Goal: Transaction & Acquisition: Subscribe to service/newsletter

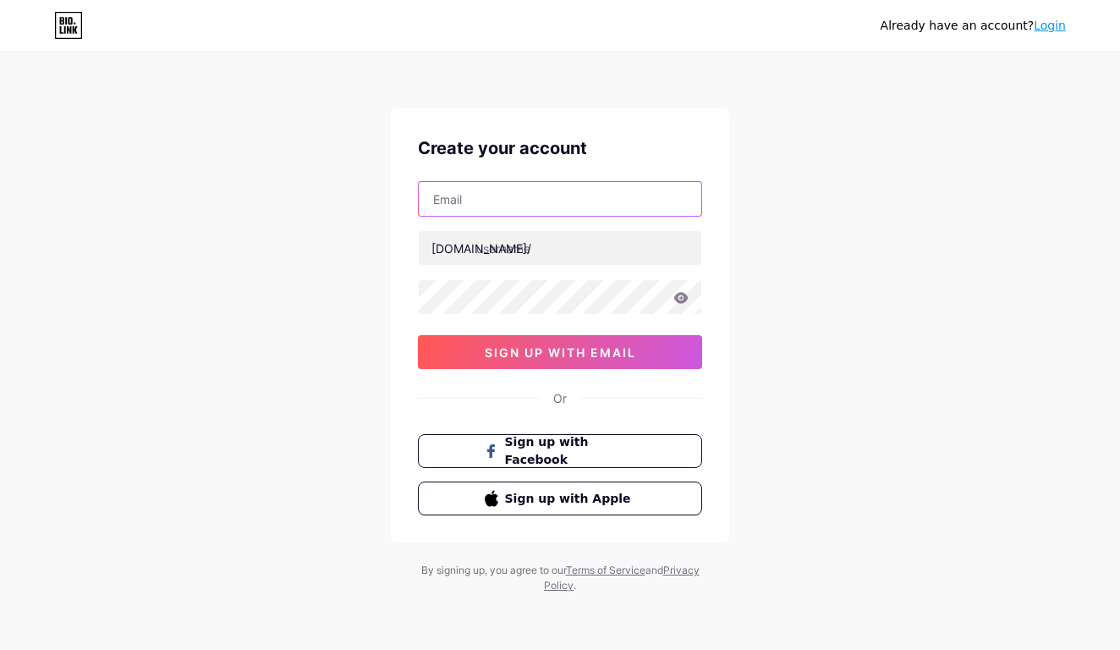
click at [578, 197] on input "text" at bounding box center [560, 199] width 282 height 34
click at [323, 268] on div "Already have an account? Login Create your account [DOMAIN_NAME]/ 0cAFcWeA6LK7A…" at bounding box center [560, 323] width 1120 height 647
click at [629, 221] on div "[DOMAIN_NAME]/ 0cAFcWeA6LK7A56i7r0G69B23ov3vhJAwGGevLS2TGAfsXODV7uBogUKeotD7VJ6…" at bounding box center [560, 275] width 284 height 188
click at [628, 209] on input "text" at bounding box center [560, 199] width 282 height 34
paste input "[PERSON_NAME][EMAIL_ADDRESS][DOMAIN_NAME]"
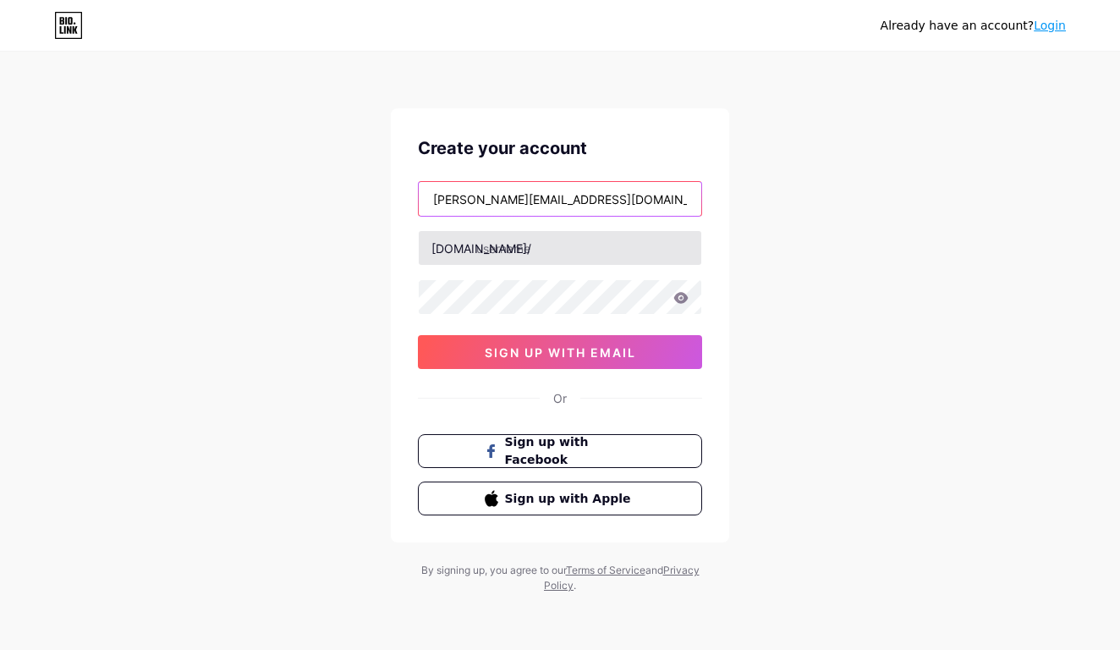
type input "[PERSON_NAME][EMAIL_ADDRESS][DOMAIN_NAME]"
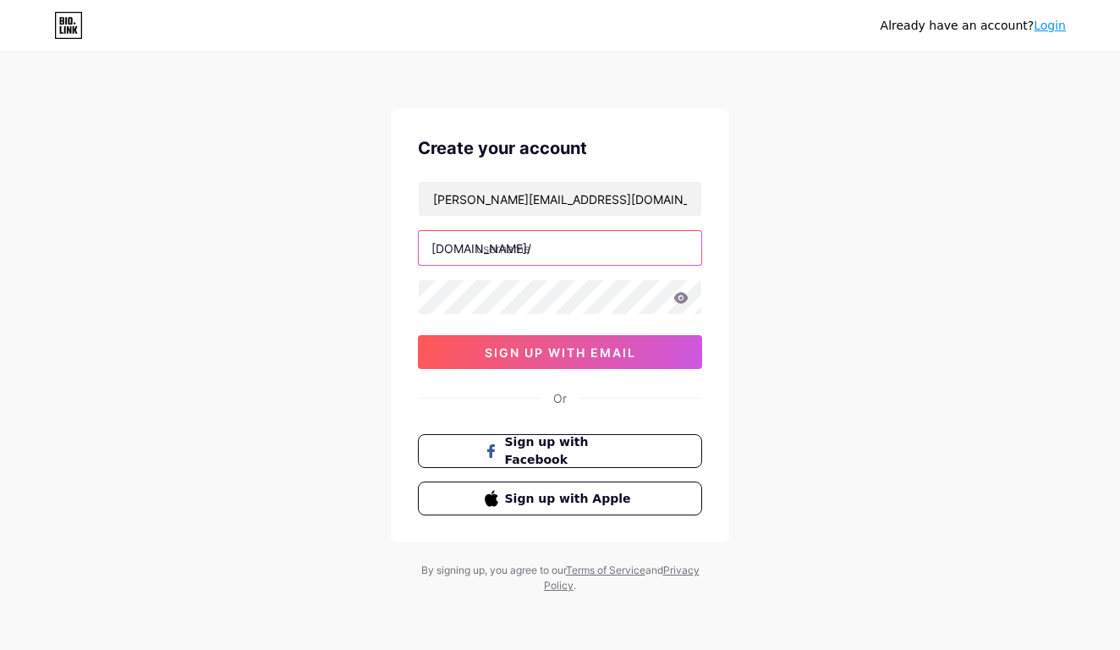
click at [578, 246] on input "text" at bounding box center [560, 248] width 282 height 34
drag, startPoint x: 597, startPoint y: 249, endPoint x: 414, endPoint y: 251, distance: 183.5
click at [414, 251] on div "Create your account [PERSON_NAME][EMAIL_ADDRESS][DOMAIN_NAME] [DOMAIN_NAME]/ sa…" at bounding box center [560, 325] width 338 height 434
type input "satisfaclean"
click at [474, 251] on div "[DOMAIN_NAME]/" at bounding box center [481, 248] width 100 height 18
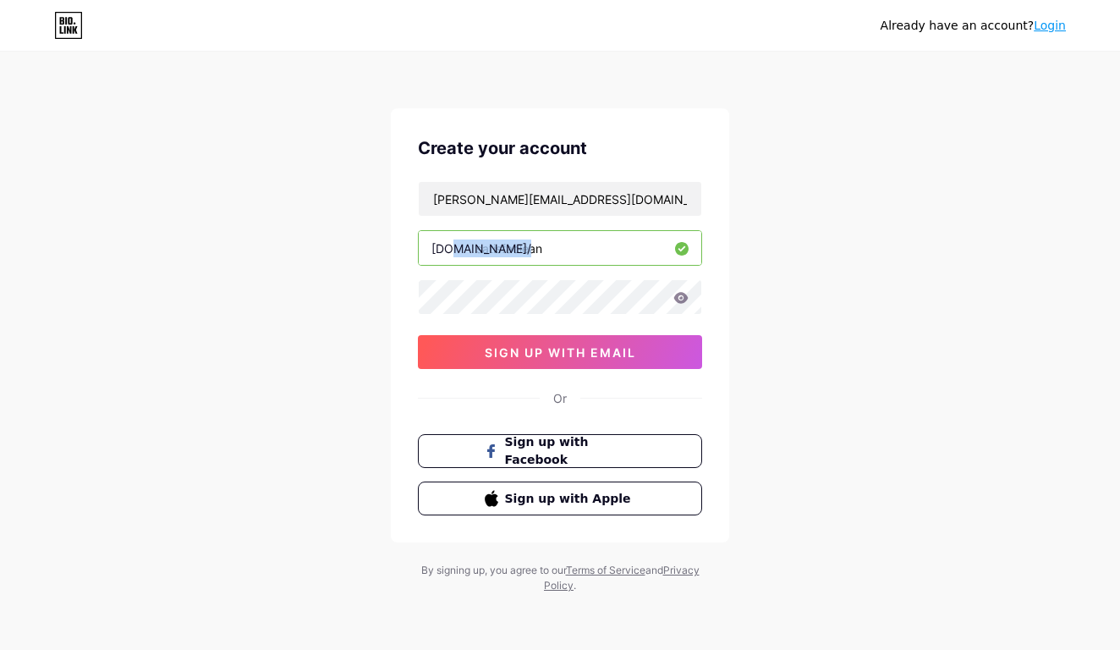
drag, startPoint x: 447, startPoint y: 251, endPoint x: 507, endPoint y: 249, distance: 60.1
click at [505, 249] on div "[DOMAIN_NAME]/ satisfaclean" at bounding box center [560, 248] width 284 height 36
click at [439, 243] on div "[DOMAIN_NAME]/" at bounding box center [481, 248] width 100 height 18
drag, startPoint x: 434, startPoint y: 243, endPoint x: 547, endPoint y: 249, distance: 113.5
click at [547, 249] on div "[DOMAIN_NAME]/ satisfaclean" at bounding box center [560, 248] width 284 height 36
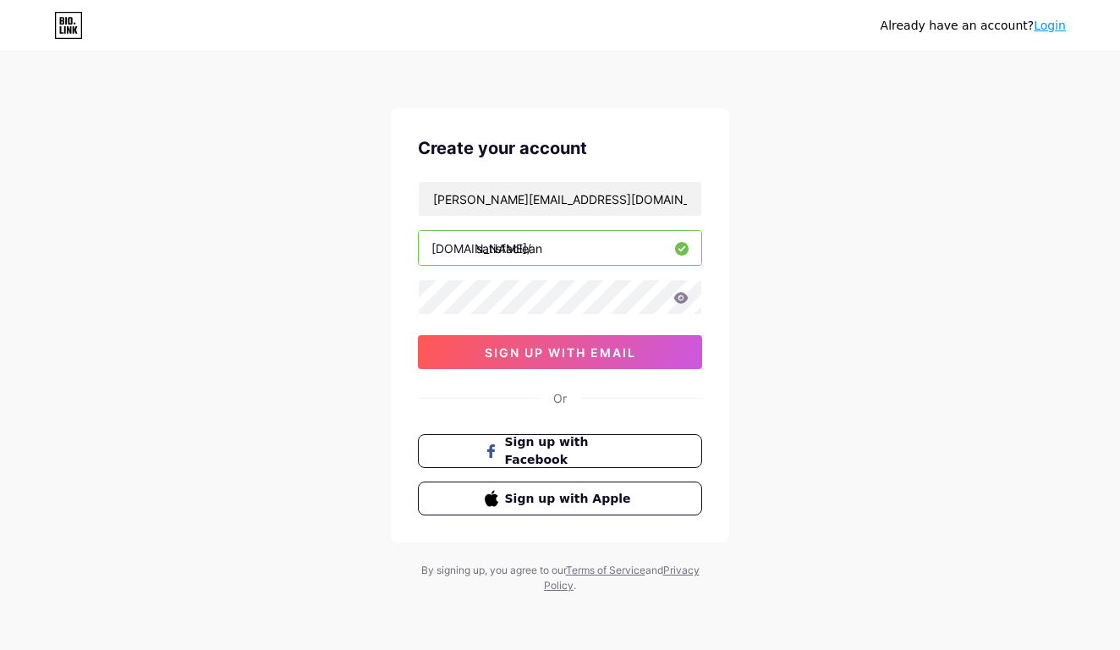
drag, startPoint x: 548, startPoint y: 249, endPoint x: 419, endPoint y: 247, distance: 129.4
click at [419, 247] on input "satisfaclean" at bounding box center [560, 248] width 282 height 34
click at [524, 349] on span "sign up with email" at bounding box center [560, 352] width 151 height 14
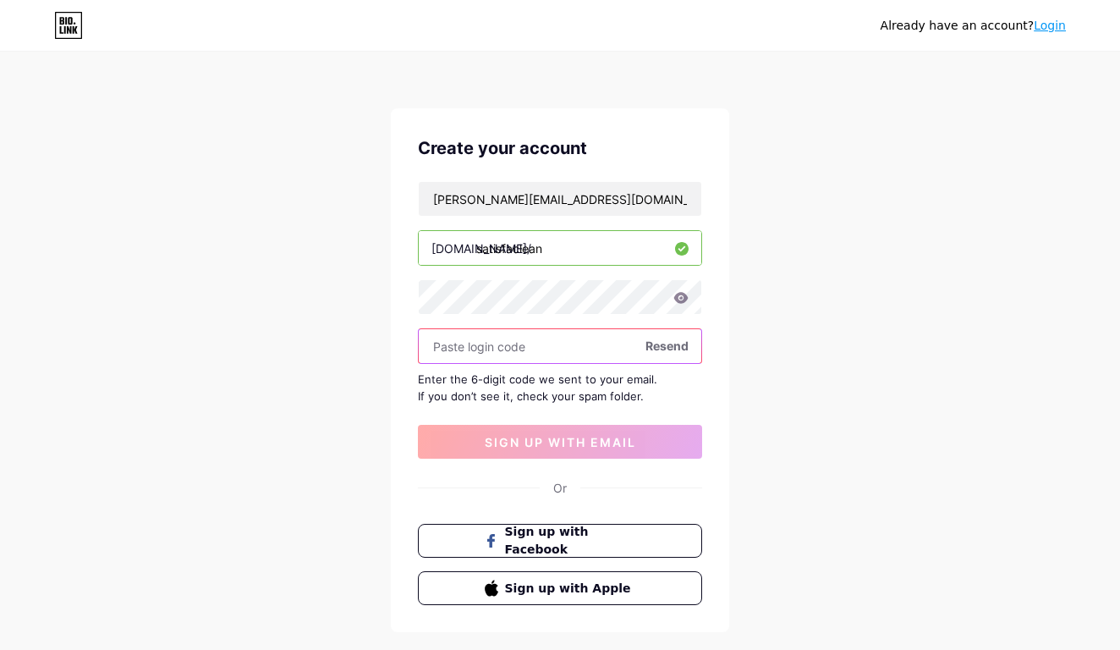
click at [556, 345] on input "text" at bounding box center [560, 346] width 282 height 34
click at [544, 345] on input "text" at bounding box center [560, 346] width 282 height 34
click at [563, 343] on input "text" at bounding box center [560, 346] width 282 height 34
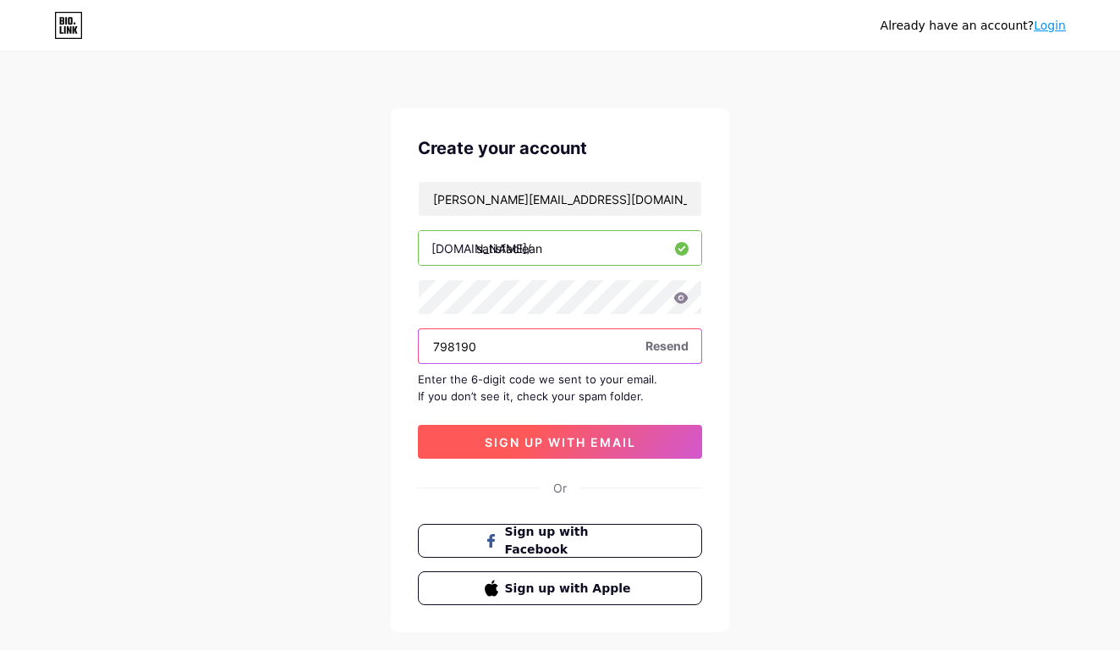
type input "798190"
click at [618, 439] on span "sign up with email" at bounding box center [560, 442] width 151 height 14
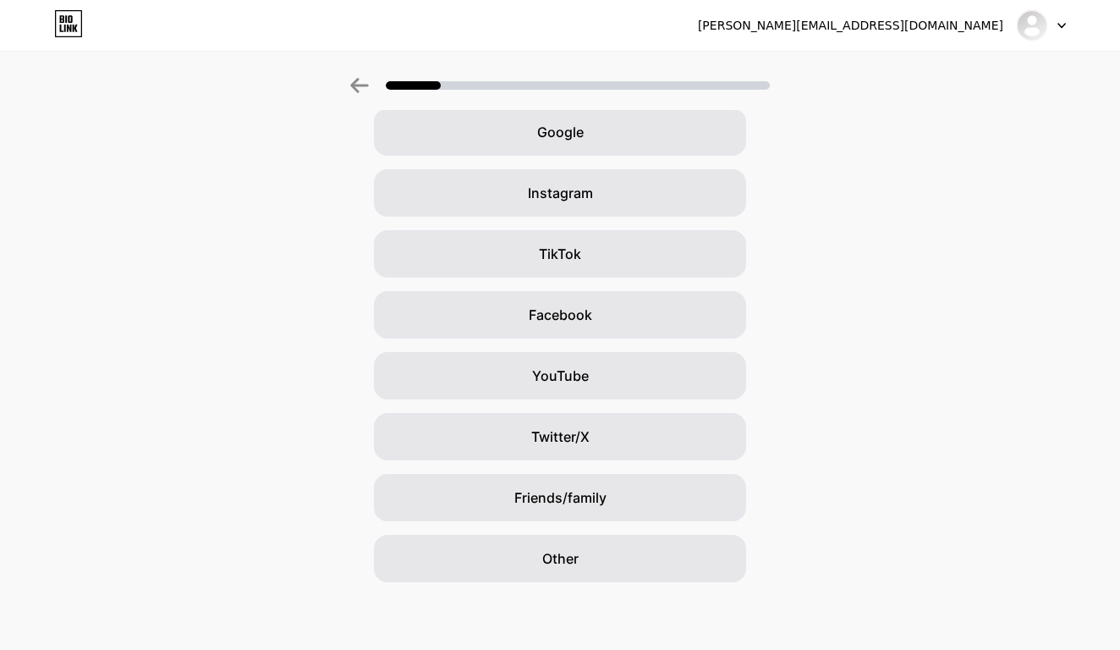
scroll to position [79, 0]
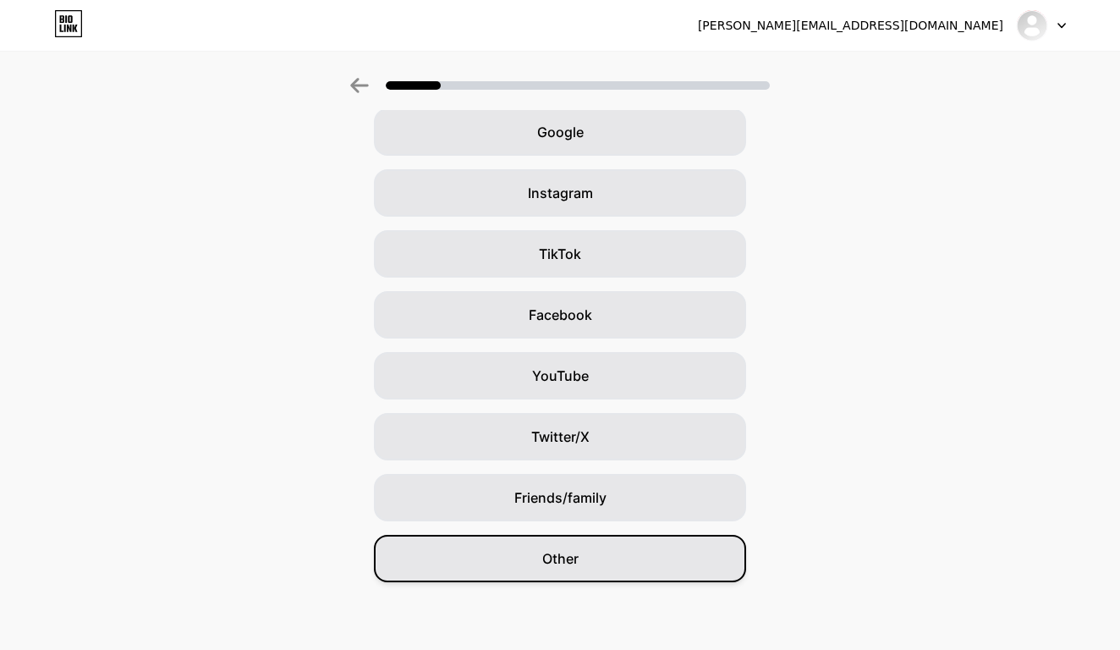
click at [643, 541] on div "Other" at bounding box center [560, 558] width 372 height 47
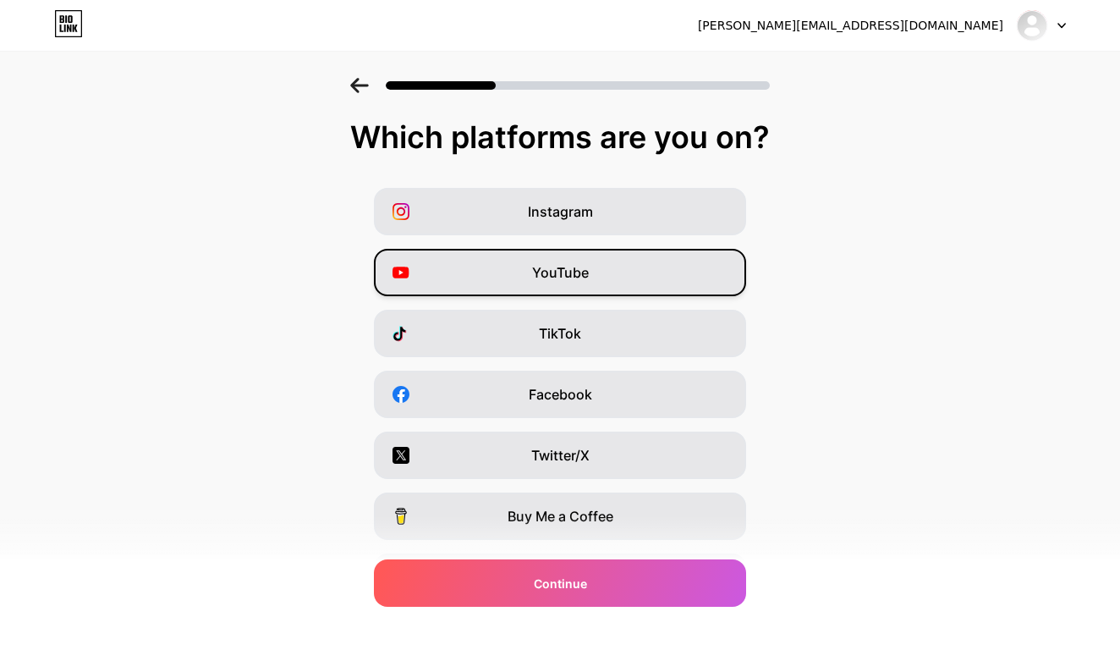
scroll to position [0, 0]
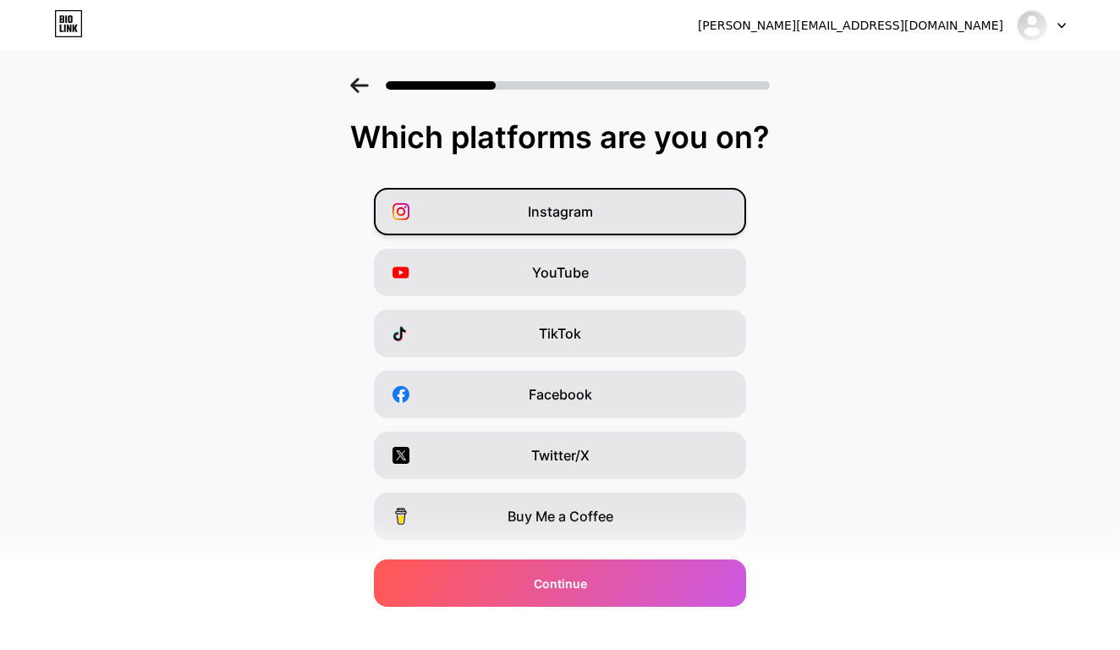
click at [668, 226] on div "Instagram" at bounding box center [560, 211] width 372 height 47
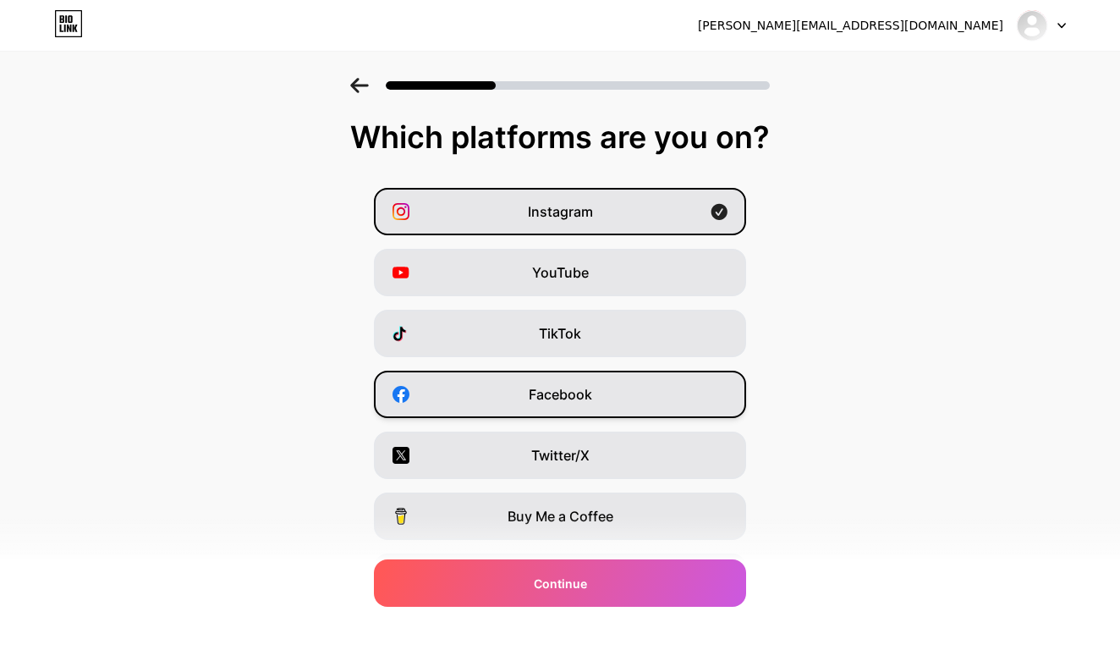
click at [609, 392] on div "Facebook" at bounding box center [560, 393] width 372 height 47
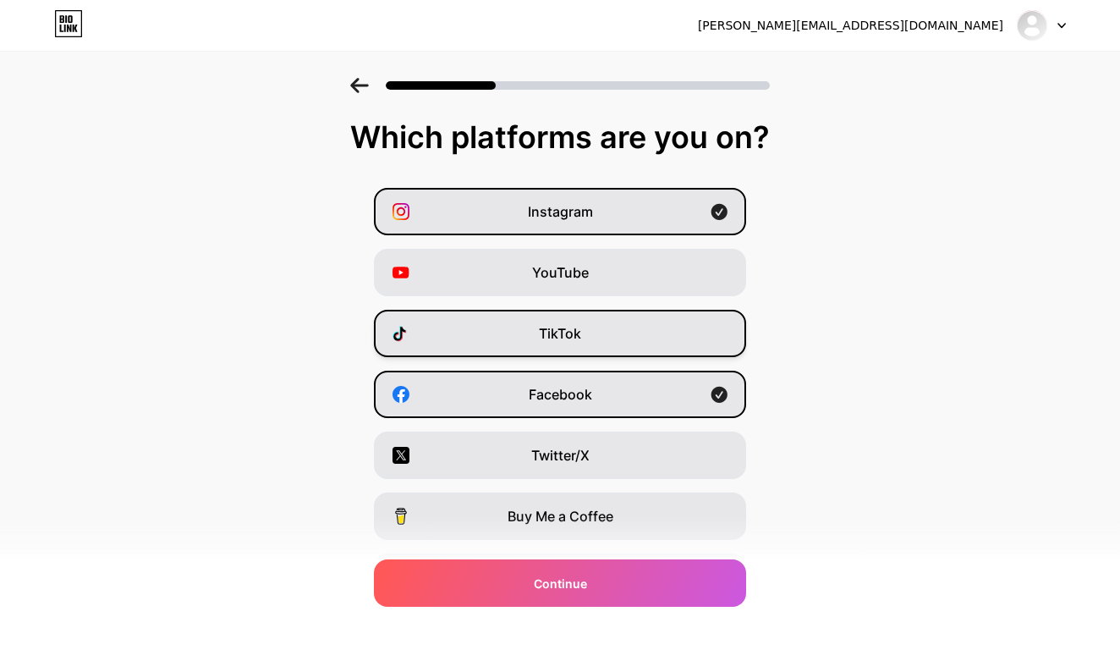
click at [648, 343] on div "TikTok" at bounding box center [560, 333] width 372 height 47
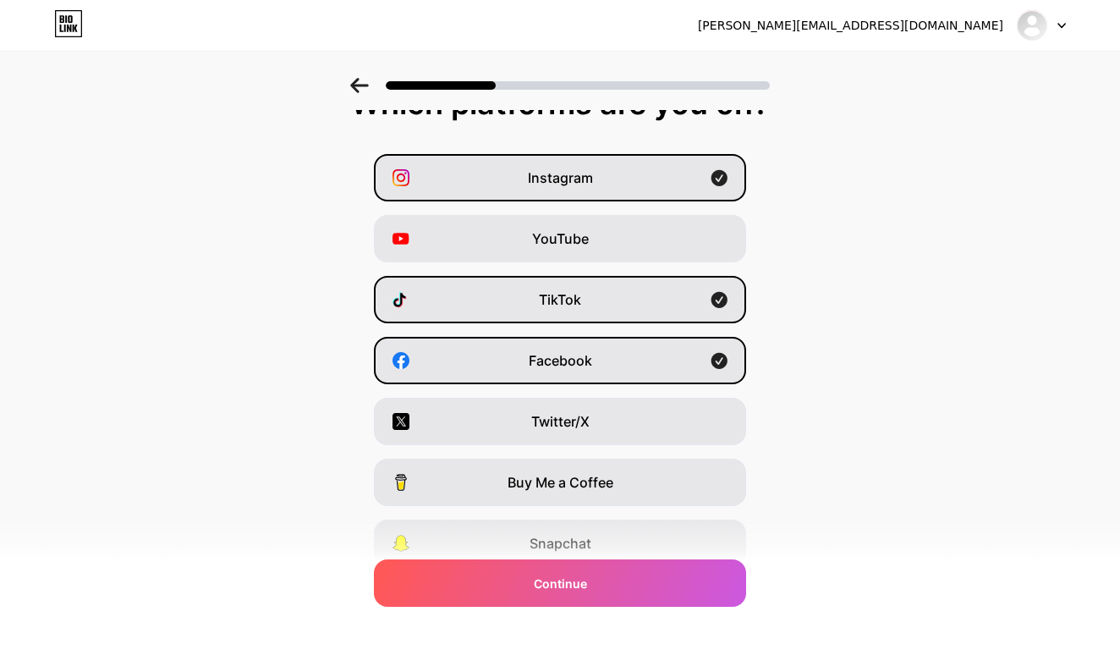
scroll to position [34, 0]
click at [644, 243] on div "YouTube" at bounding box center [560, 238] width 372 height 47
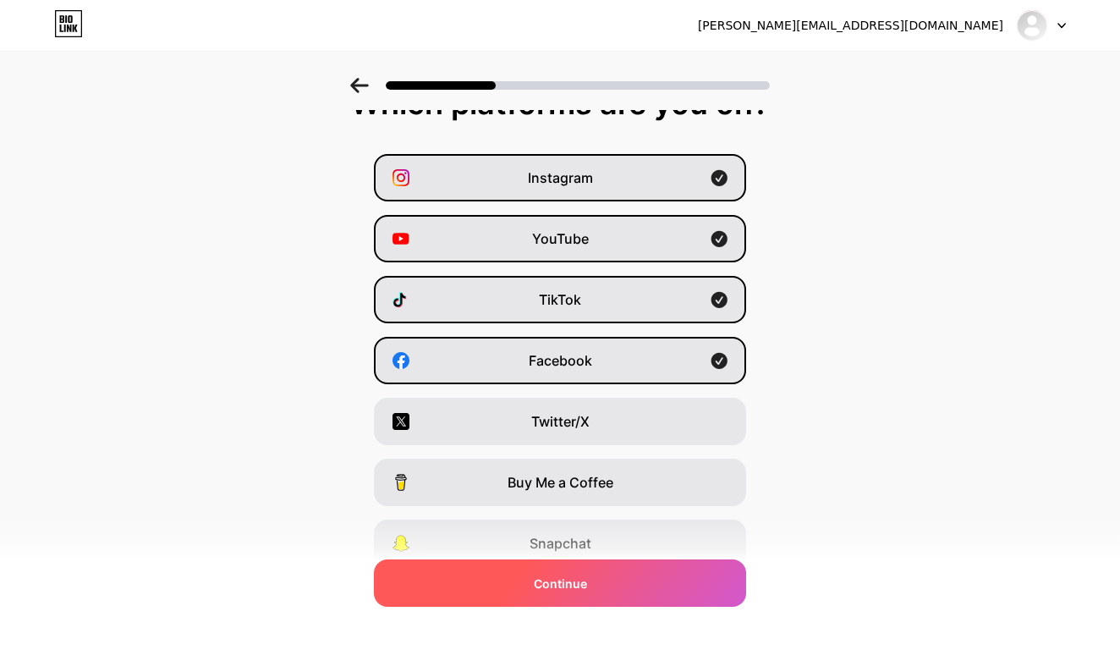
click at [650, 574] on div "Continue" at bounding box center [560, 582] width 372 height 47
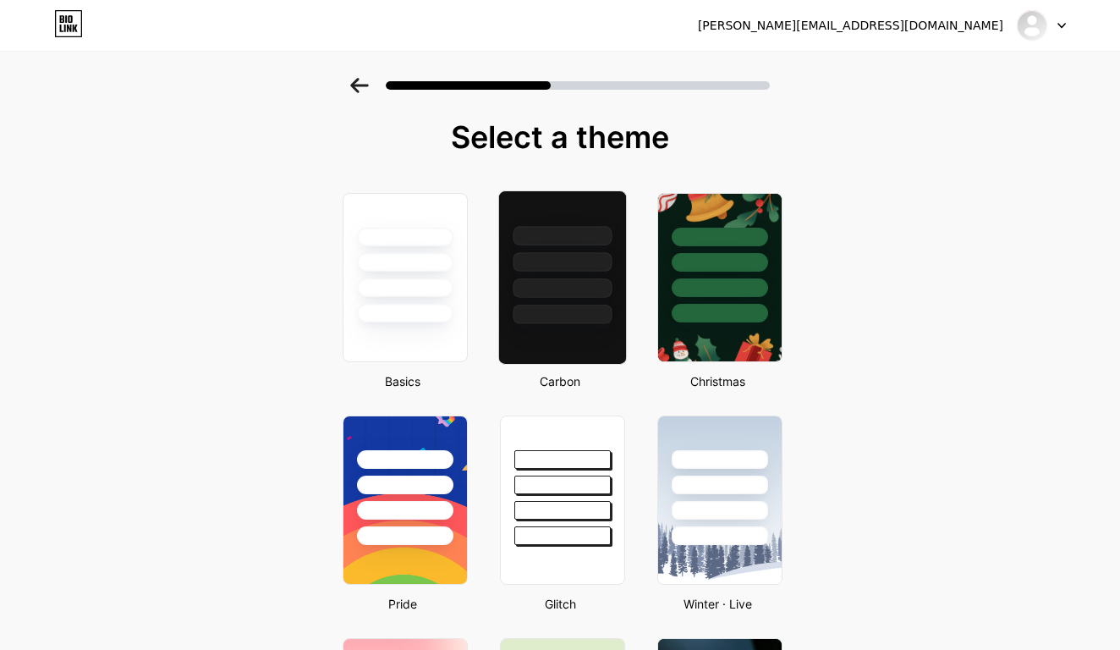
scroll to position [0, 0]
click at [592, 306] on div at bounding box center [562, 313] width 99 height 19
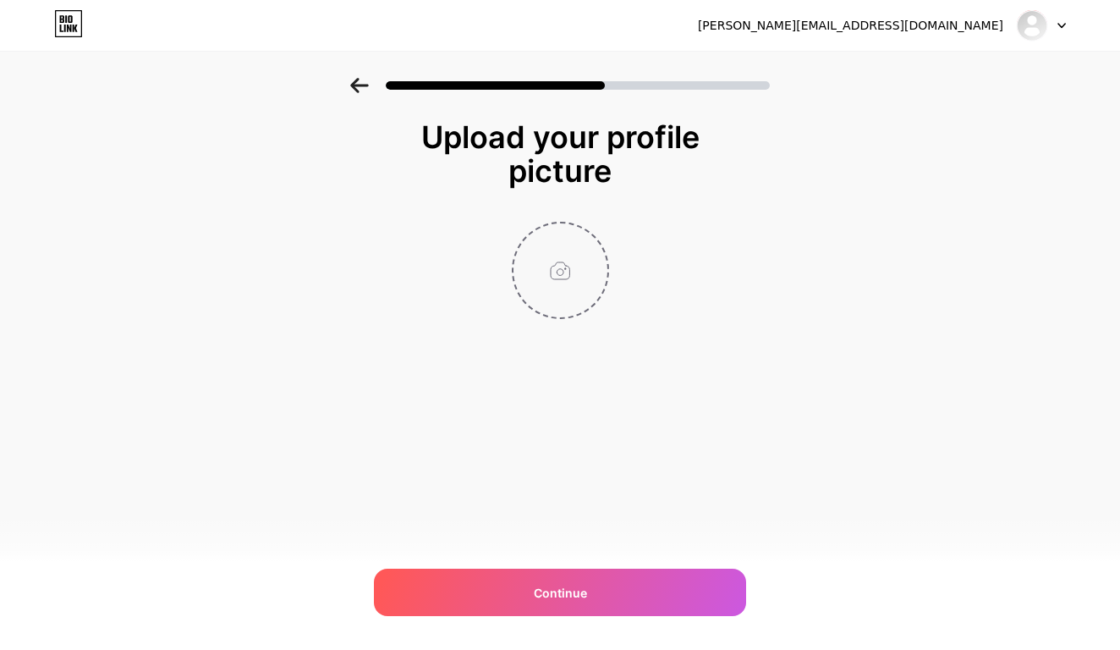
click at [573, 263] on input "file" at bounding box center [560, 270] width 94 height 94
type input "C:\fakepath\Satisfaclean.PNG"
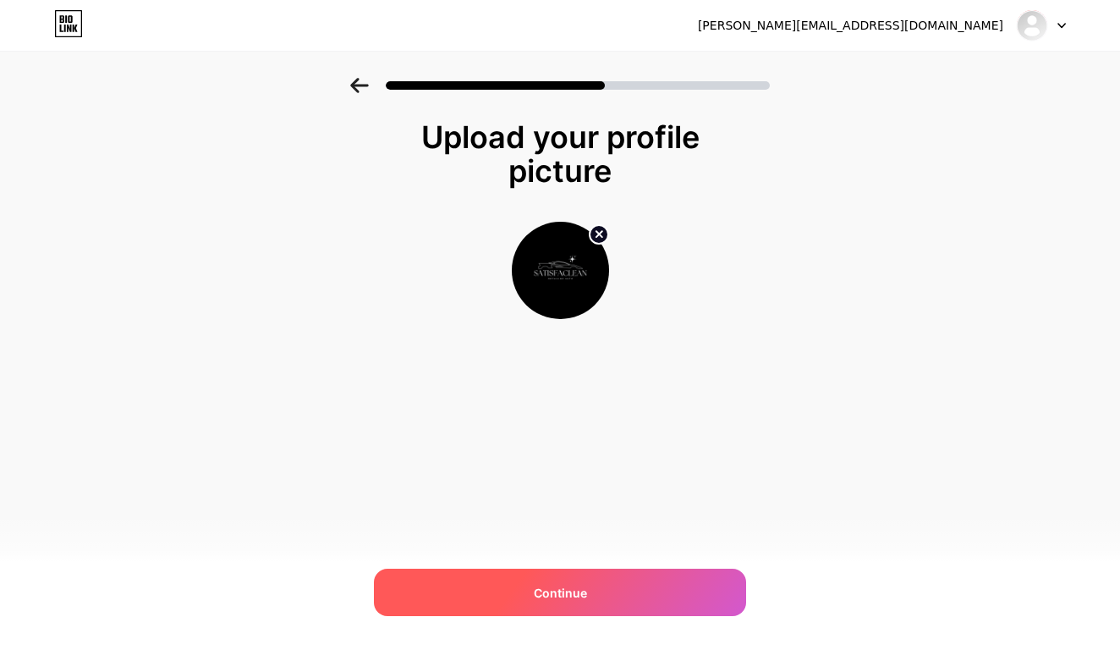
click at [669, 594] on div "Continue" at bounding box center [560, 591] width 372 height 47
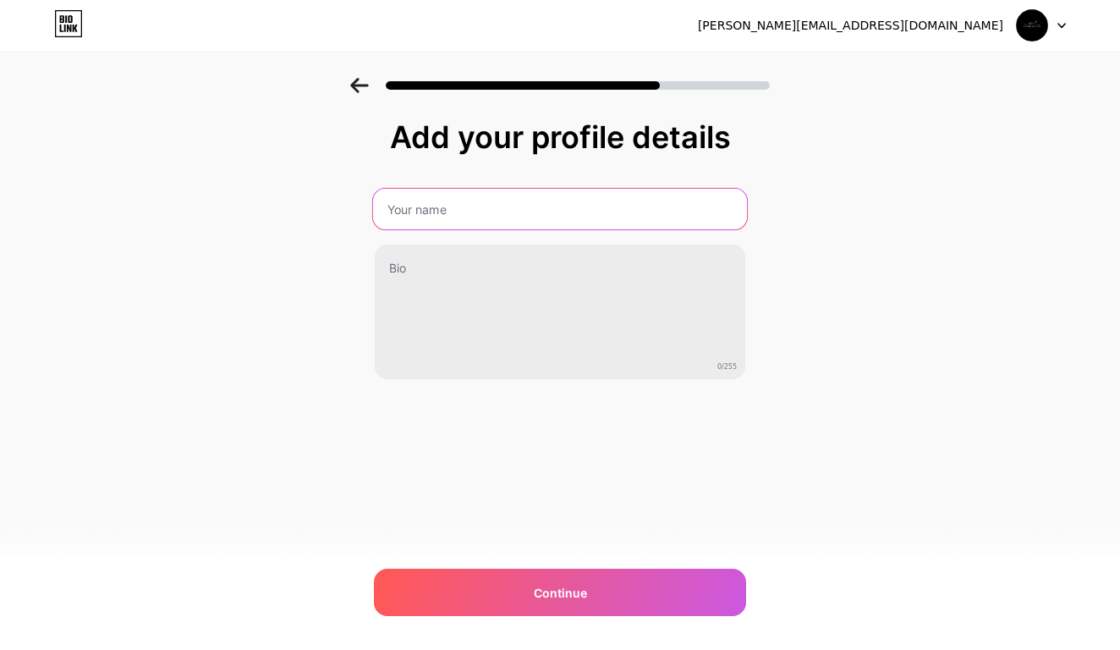
click at [539, 201] on input "text" at bounding box center [560, 209] width 374 height 41
type input "Satisfaclean"
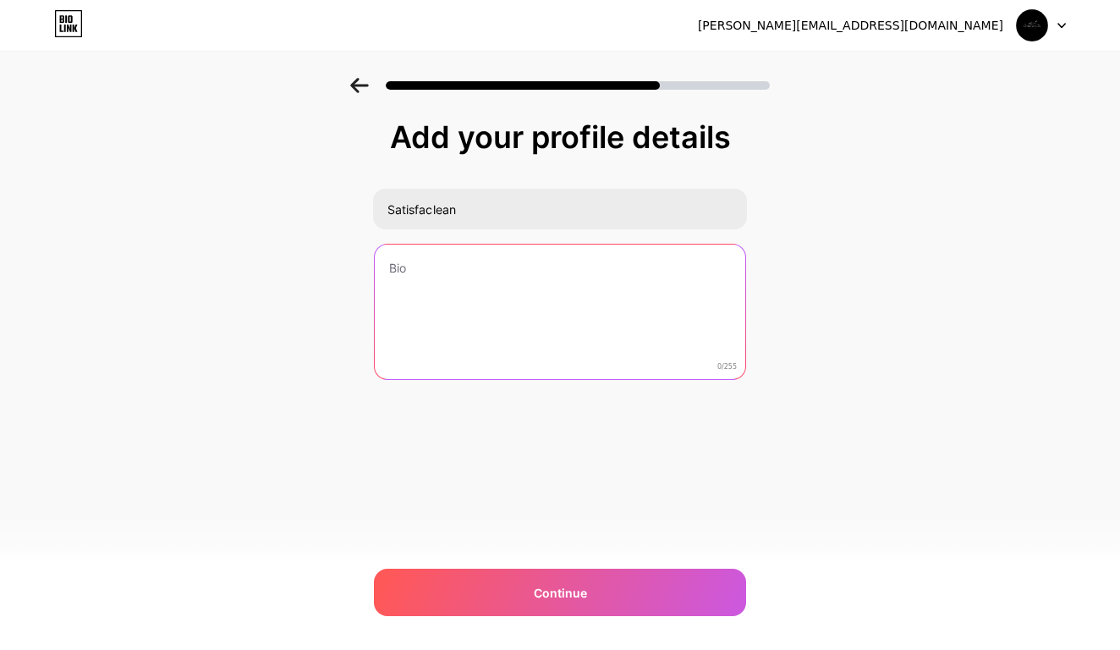
click at [507, 253] on textarea at bounding box center [560, 312] width 370 height 136
click at [486, 270] on textarea at bounding box center [560, 313] width 374 height 138
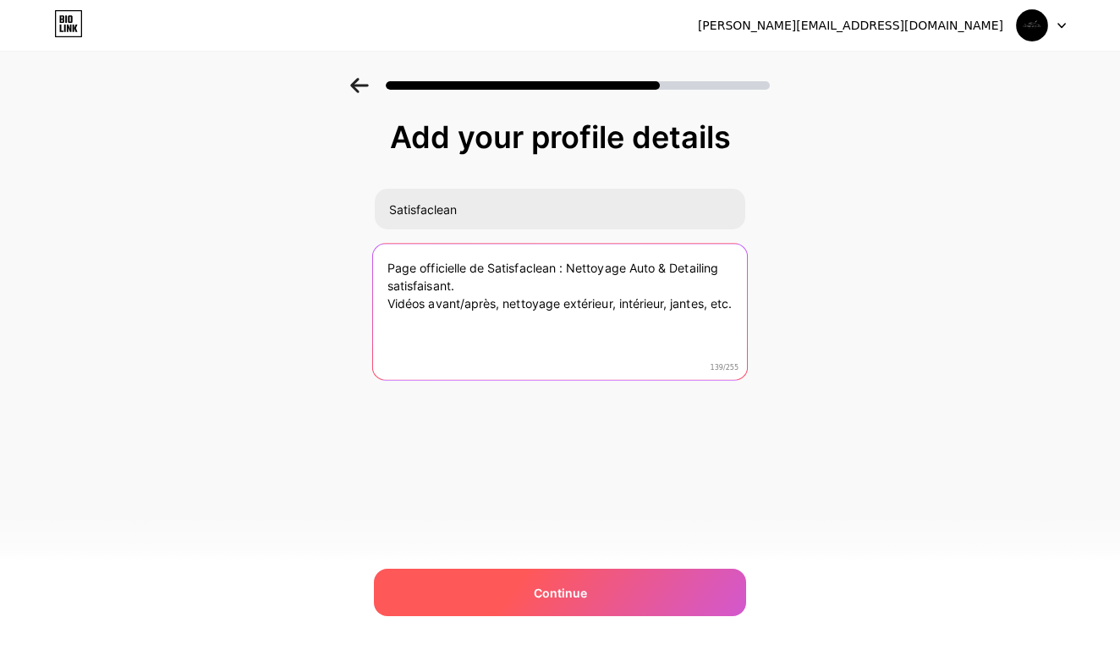
type textarea "Page officielle de Satisfaclean : Nettoyage Auto & Detailing satisfaisant. Vidé…"
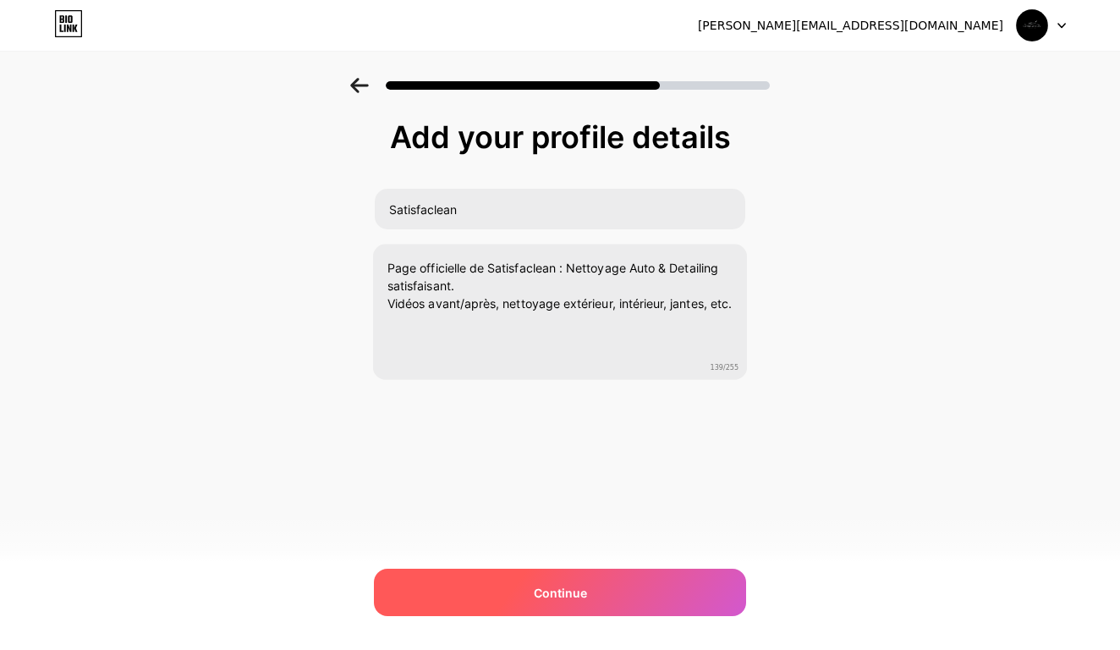
click at [527, 578] on div "Continue" at bounding box center [560, 591] width 372 height 47
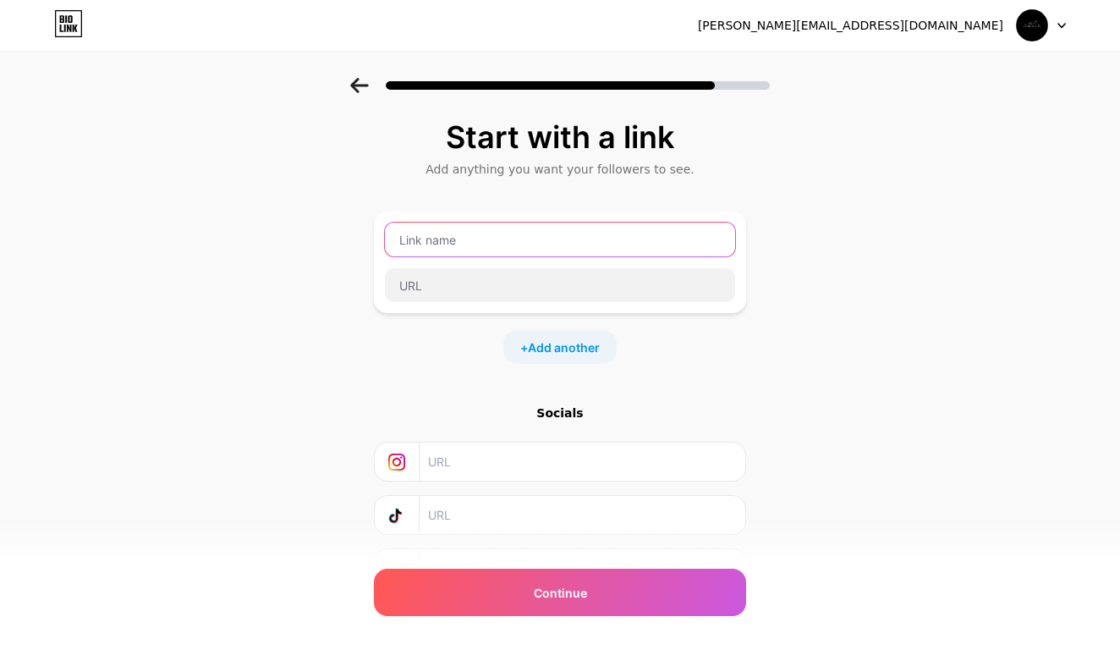
click at [585, 243] on input "text" at bounding box center [560, 239] width 350 height 34
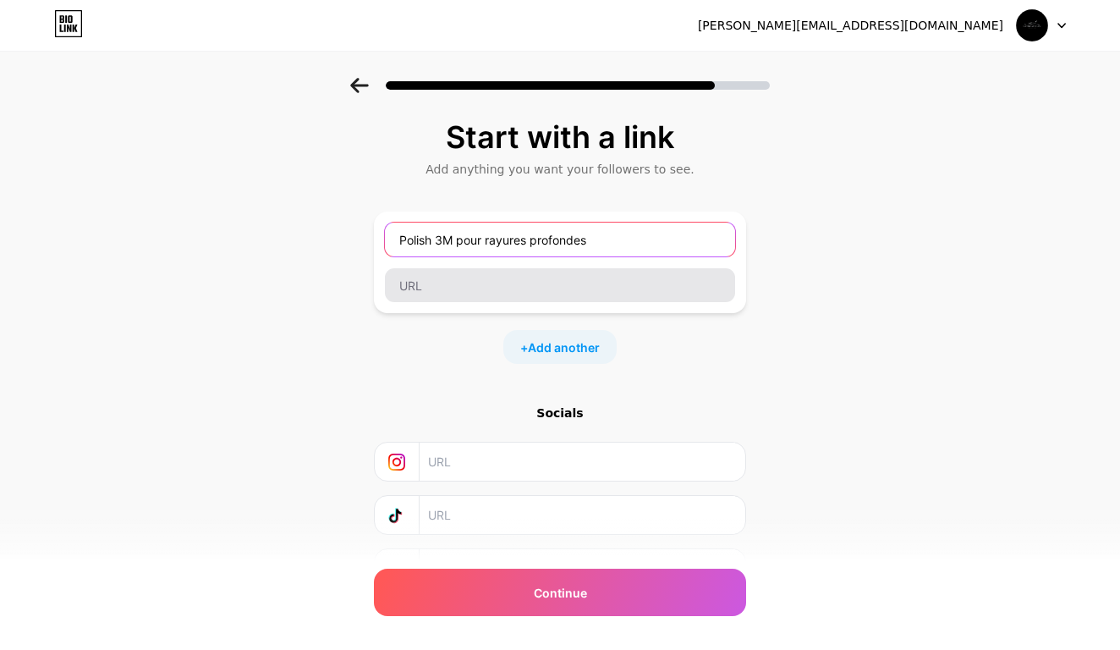
type input "Polish 3M pour rayures profondes"
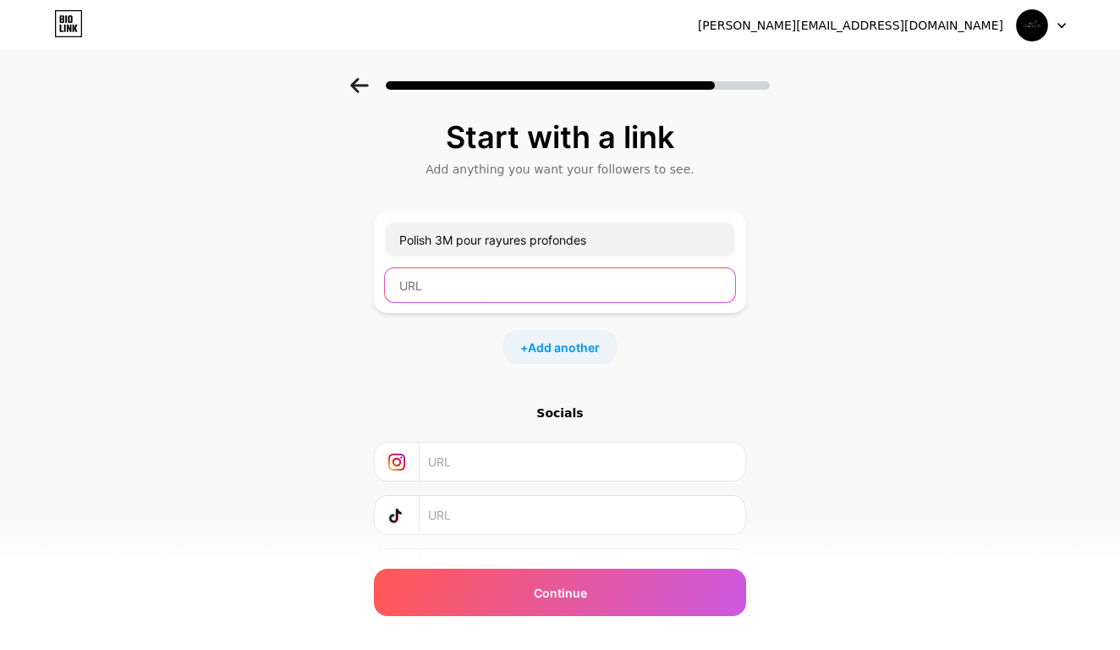
click at [479, 291] on input "text" at bounding box center [560, 285] width 350 height 34
paste input "[URL][DOMAIN_NAME]"
type input "[URL][DOMAIN_NAME]"
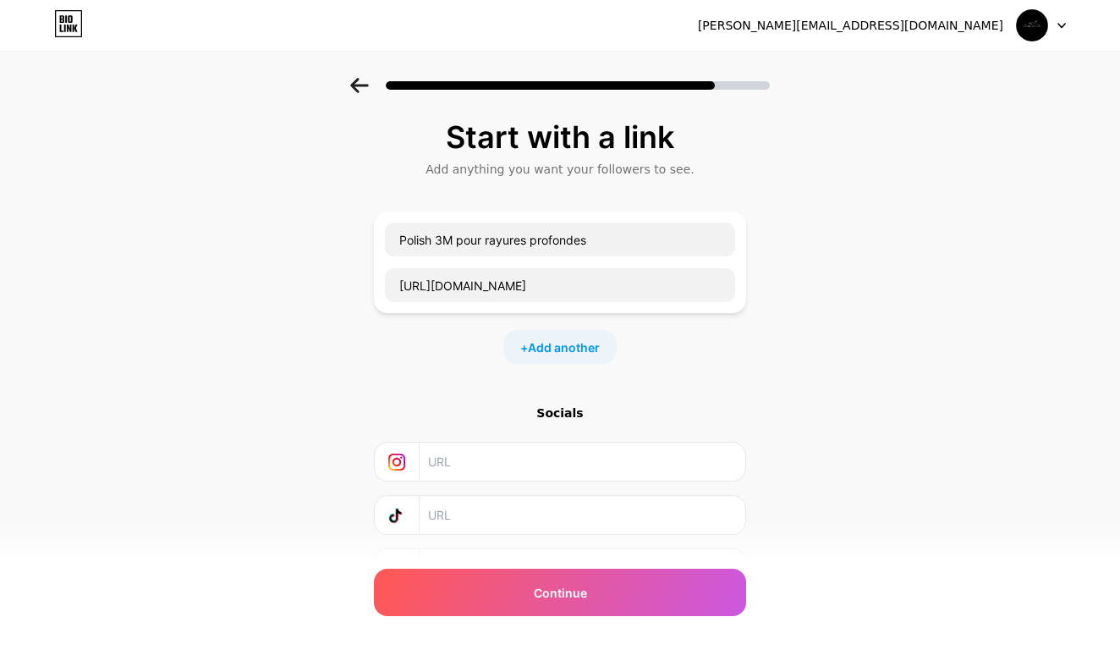
click at [831, 354] on div "Start with a link Add anything you want your followers to see. Polish 3M pour r…" at bounding box center [560, 375] width 1120 height 595
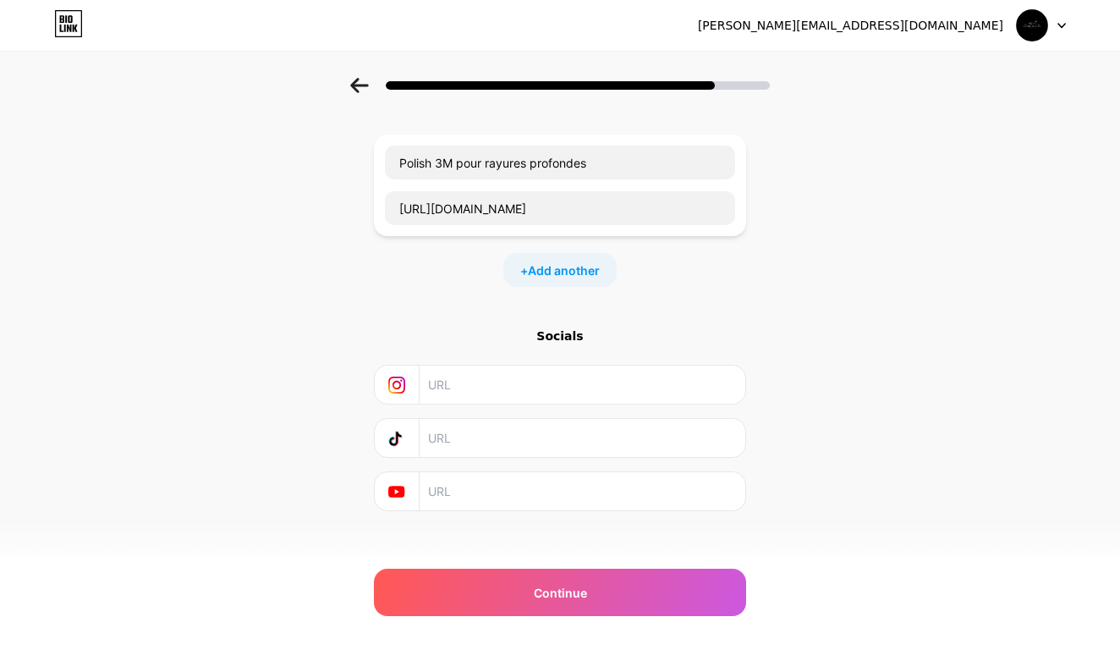
scroll to position [79, 0]
click at [518, 381] on input "text" at bounding box center [581, 383] width 307 height 38
paste input "[URL][DOMAIN_NAME]"
type input "[URL][DOMAIN_NAME]"
click at [467, 433] on input "text" at bounding box center [581, 436] width 307 height 38
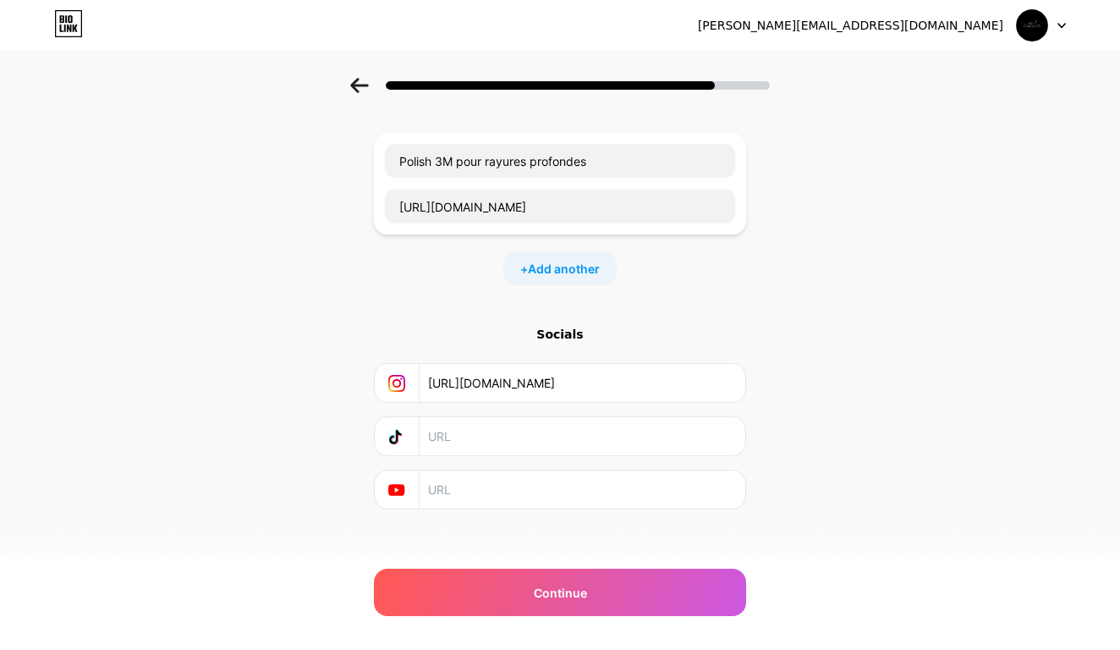
paste input "[URL][DOMAIN_NAME]"
type input "[URL][DOMAIN_NAME]"
click at [617, 482] on input "text" at bounding box center [581, 489] width 307 height 38
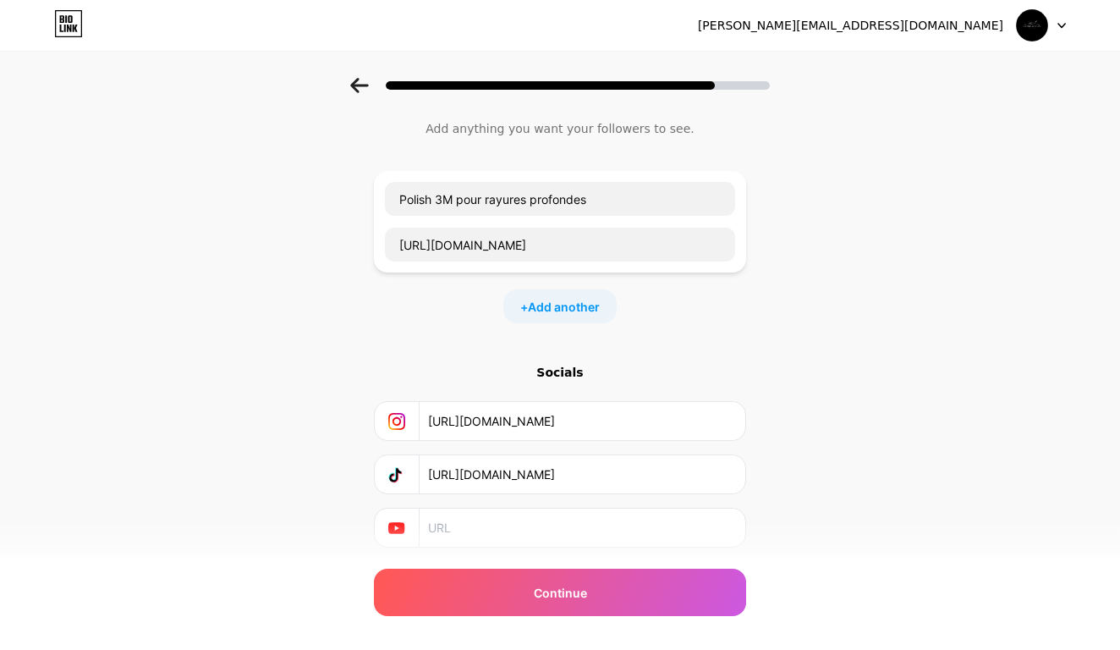
scroll to position [51, 0]
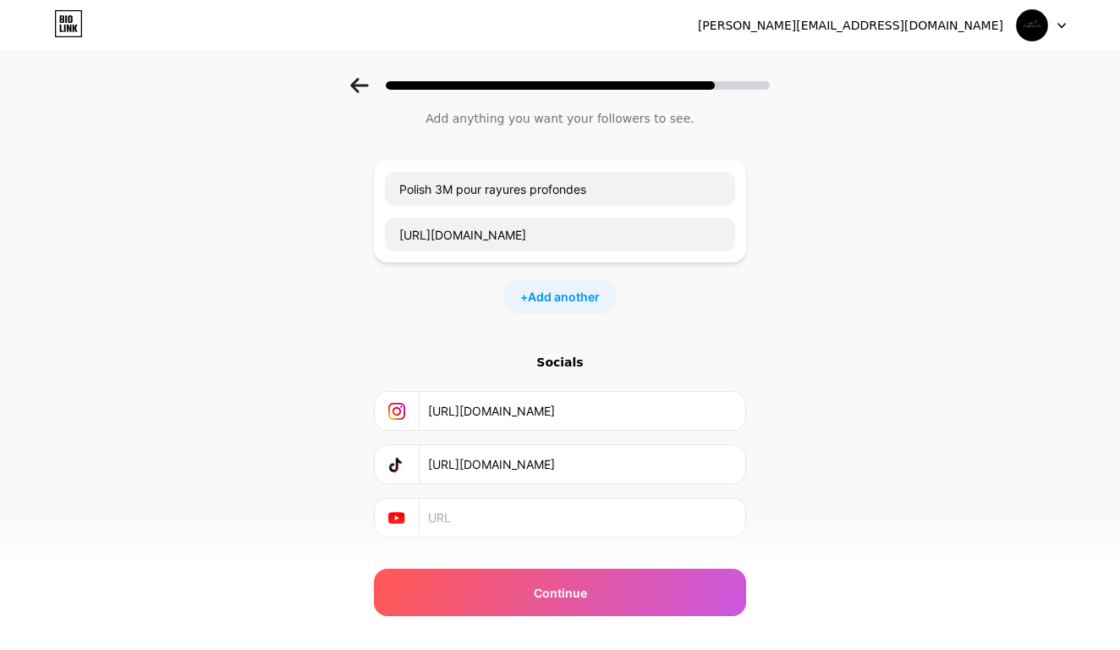
click at [361, 89] on icon at bounding box center [359, 85] width 19 height 15
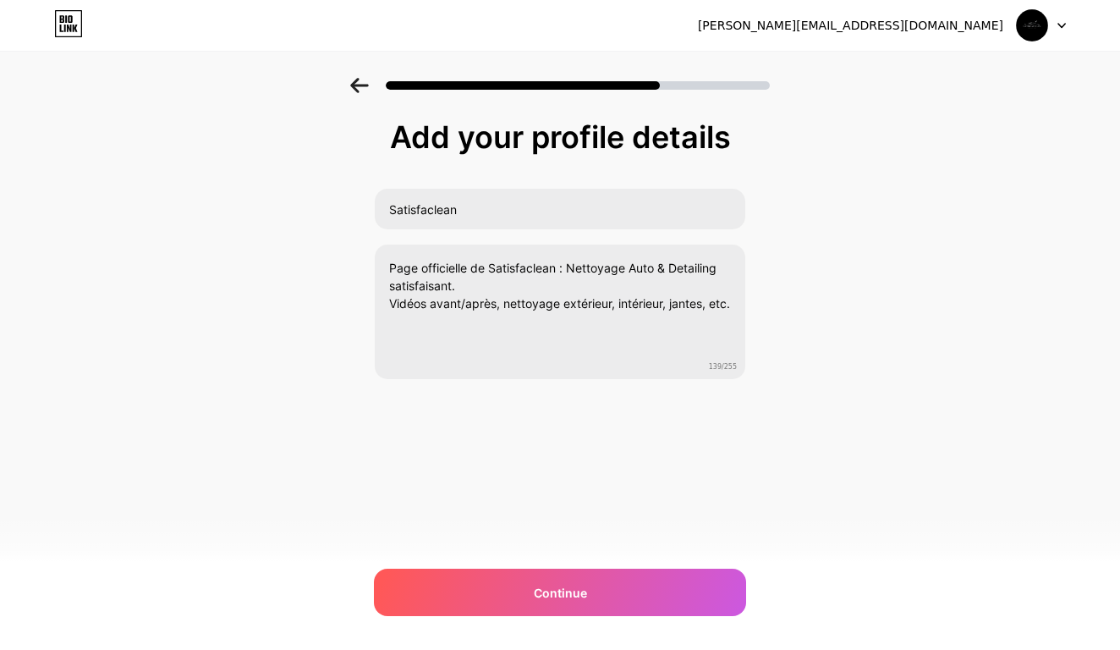
scroll to position [0, 0]
click at [361, 89] on icon at bounding box center [359, 85] width 19 height 15
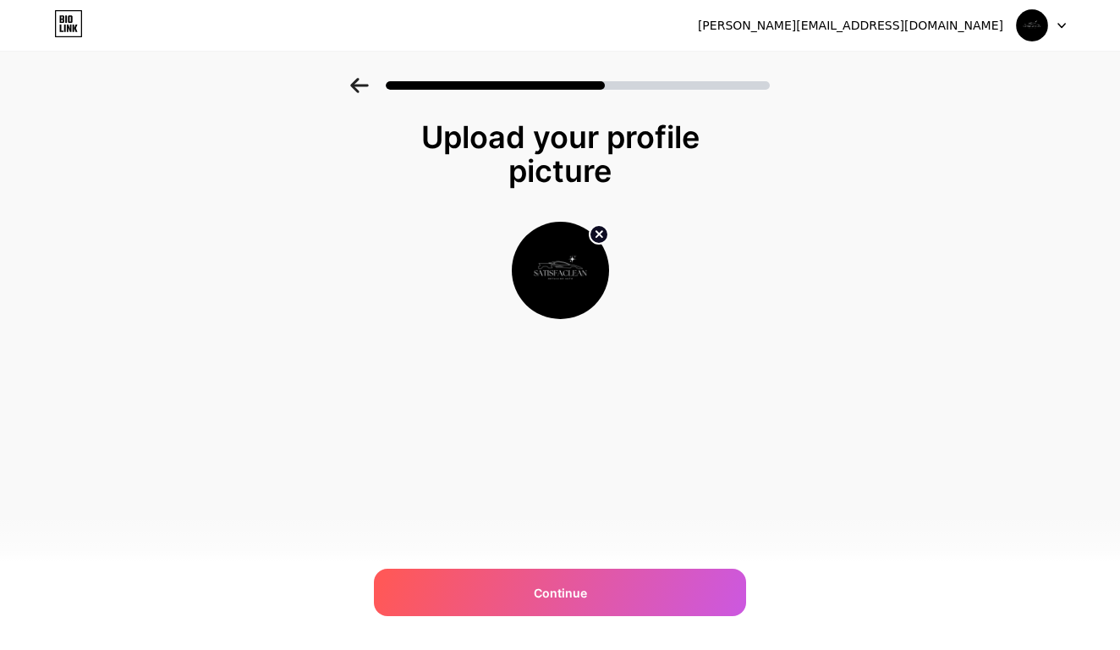
click at [361, 89] on icon at bounding box center [359, 85] width 19 height 15
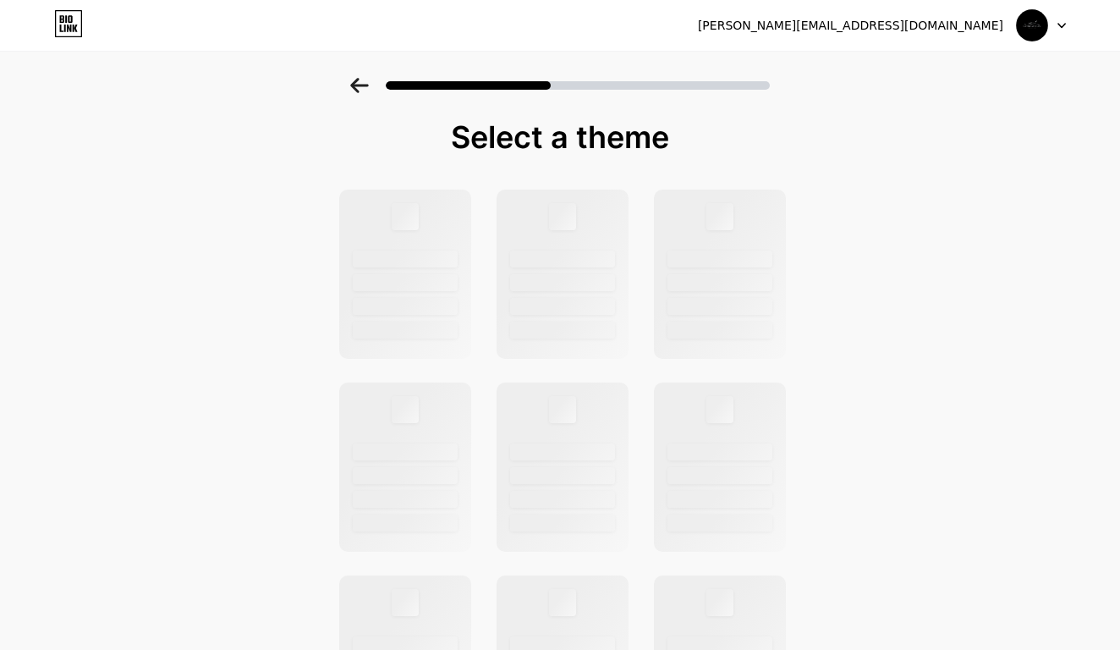
click at [361, 89] on icon at bounding box center [359, 85] width 19 height 15
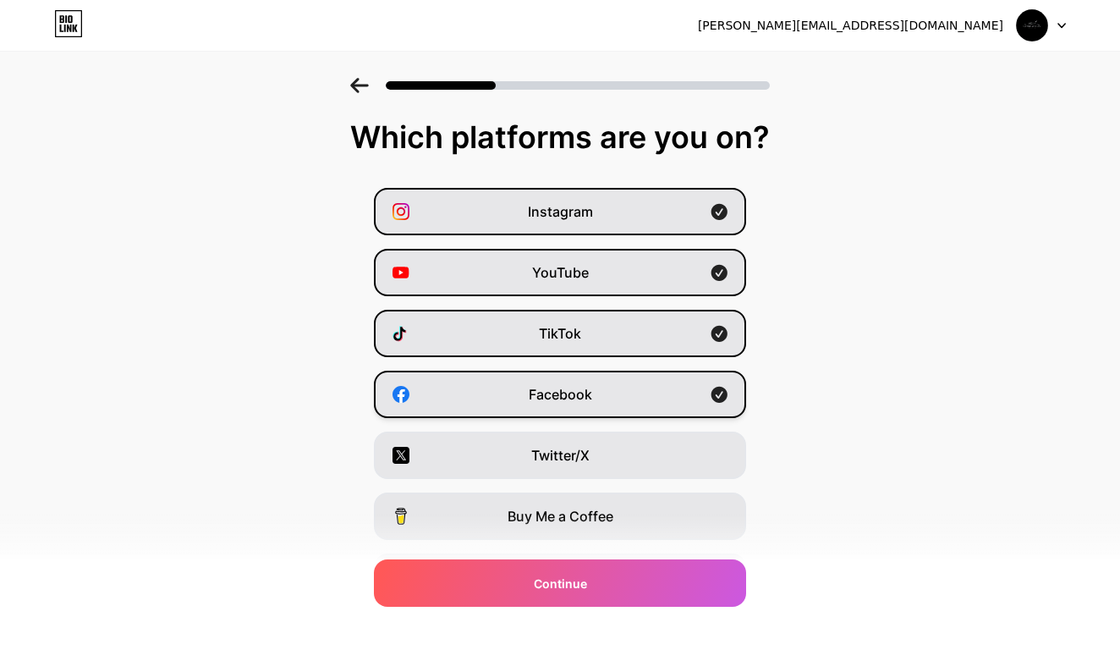
scroll to position [47, 0]
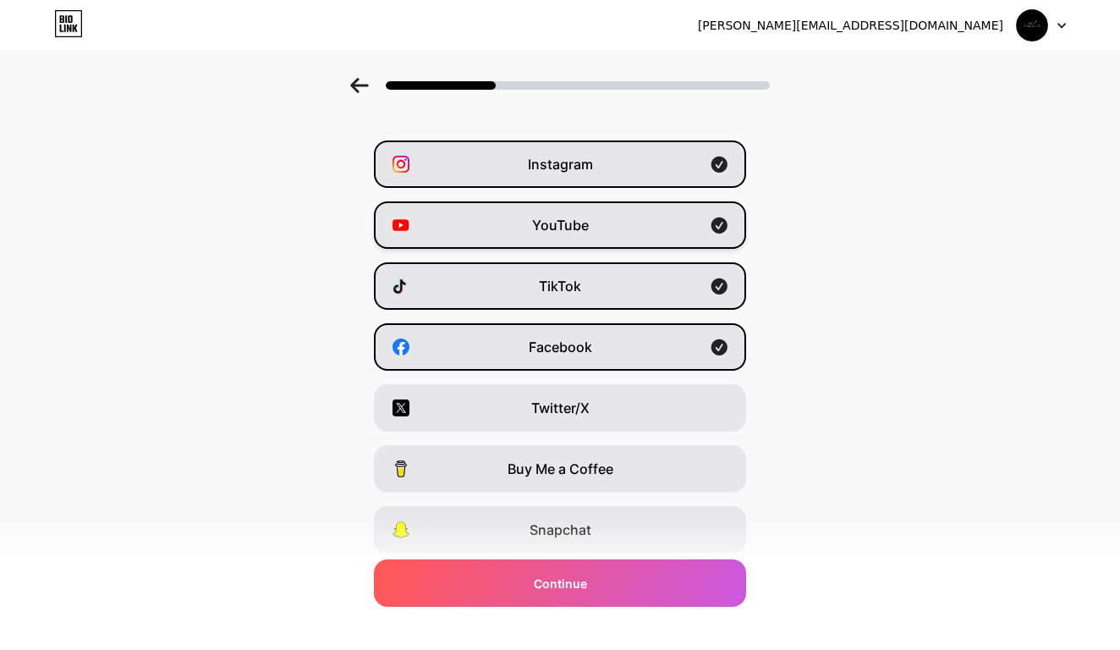
click at [589, 234] on div "YouTube" at bounding box center [560, 224] width 372 height 47
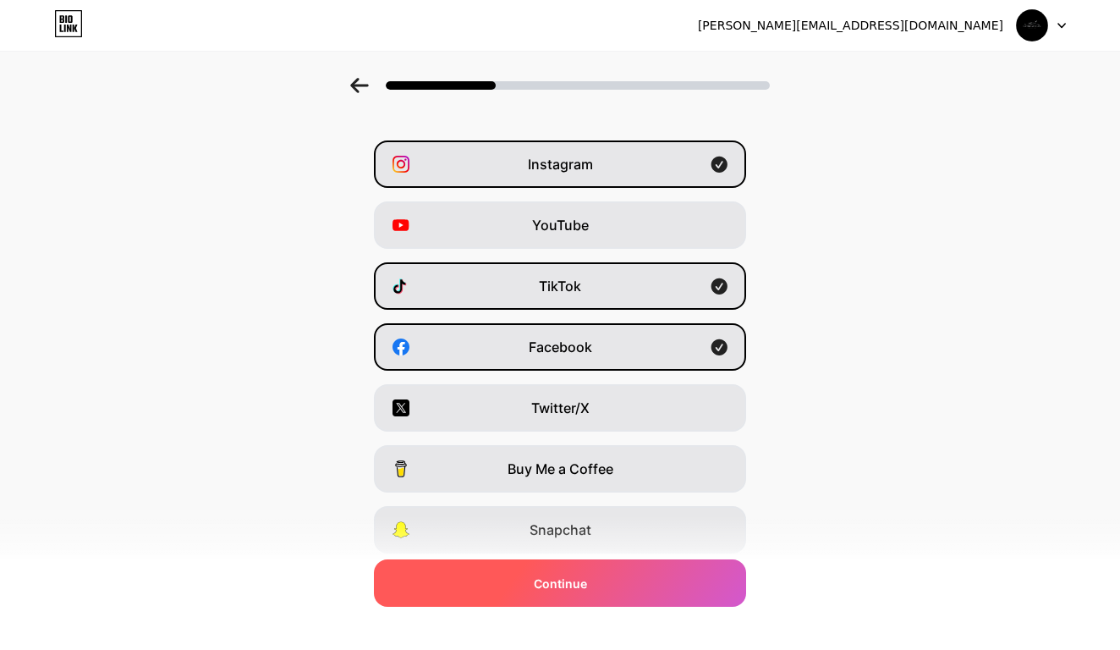
click at [579, 576] on span "Continue" at bounding box center [560, 583] width 53 height 18
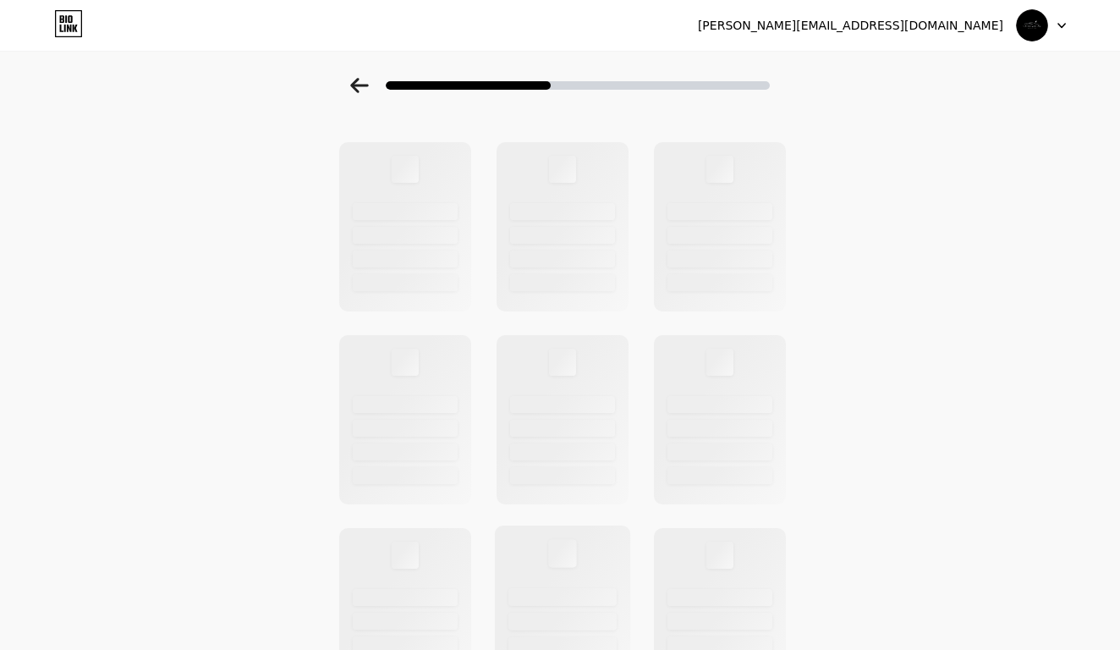
scroll to position [0, 0]
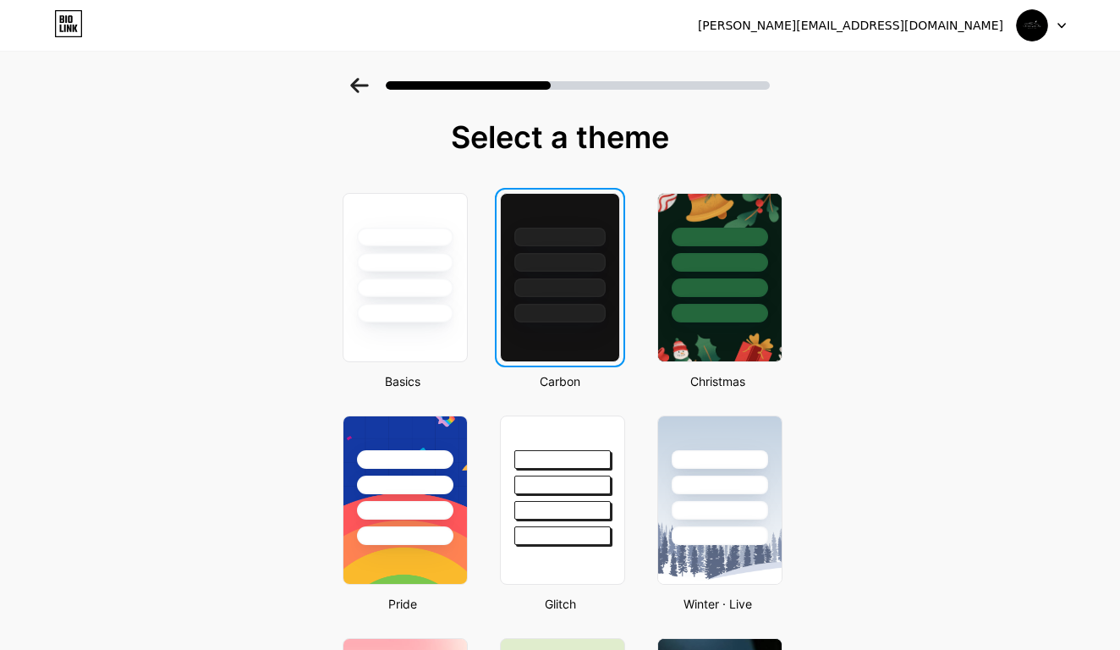
click at [568, 282] on div at bounding box center [559, 287] width 91 height 19
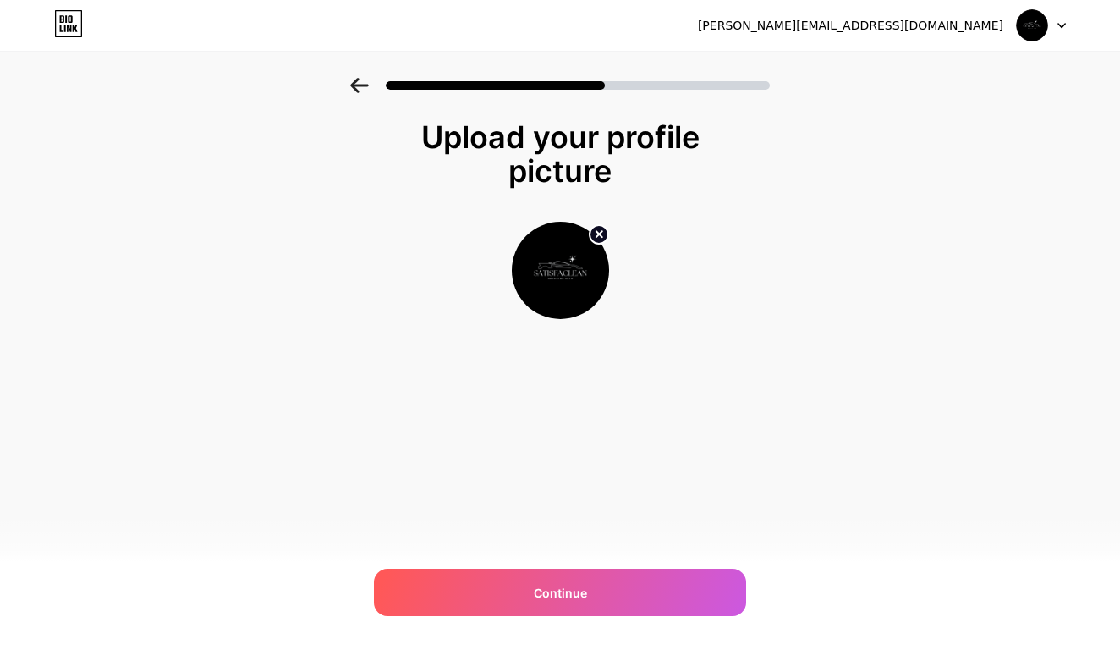
click at [611, 616] on div "[PERSON_NAME][EMAIL_ADDRESS][DOMAIN_NAME] Logout Link Copied Upload your profil…" at bounding box center [560, 325] width 1120 height 650
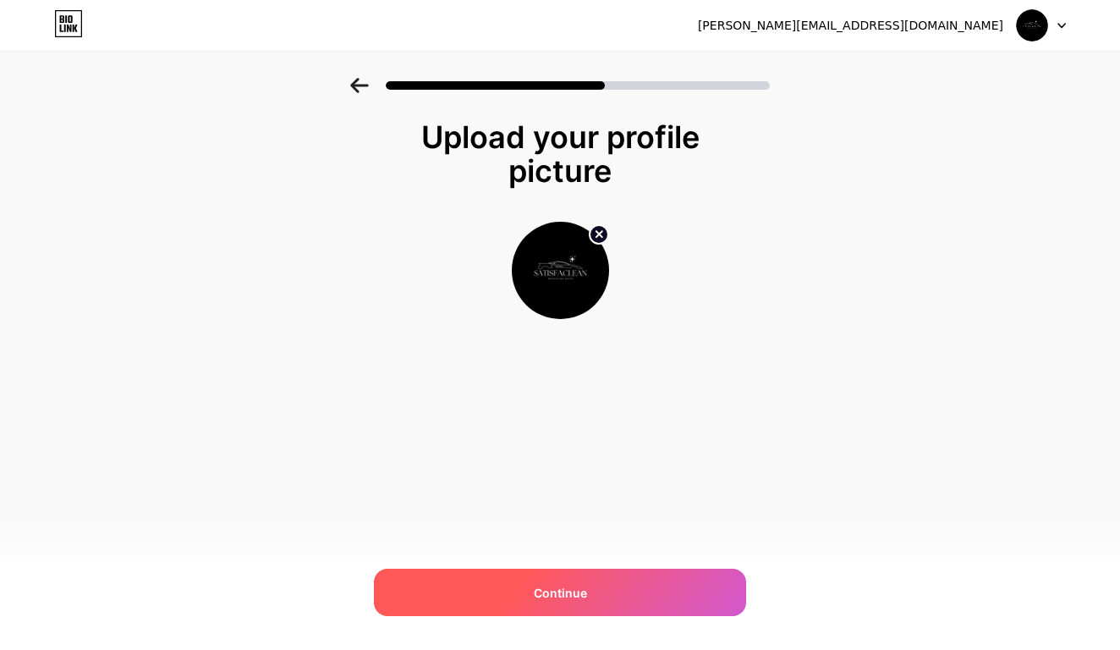
click at [615, 581] on div "Continue" at bounding box center [560, 591] width 372 height 47
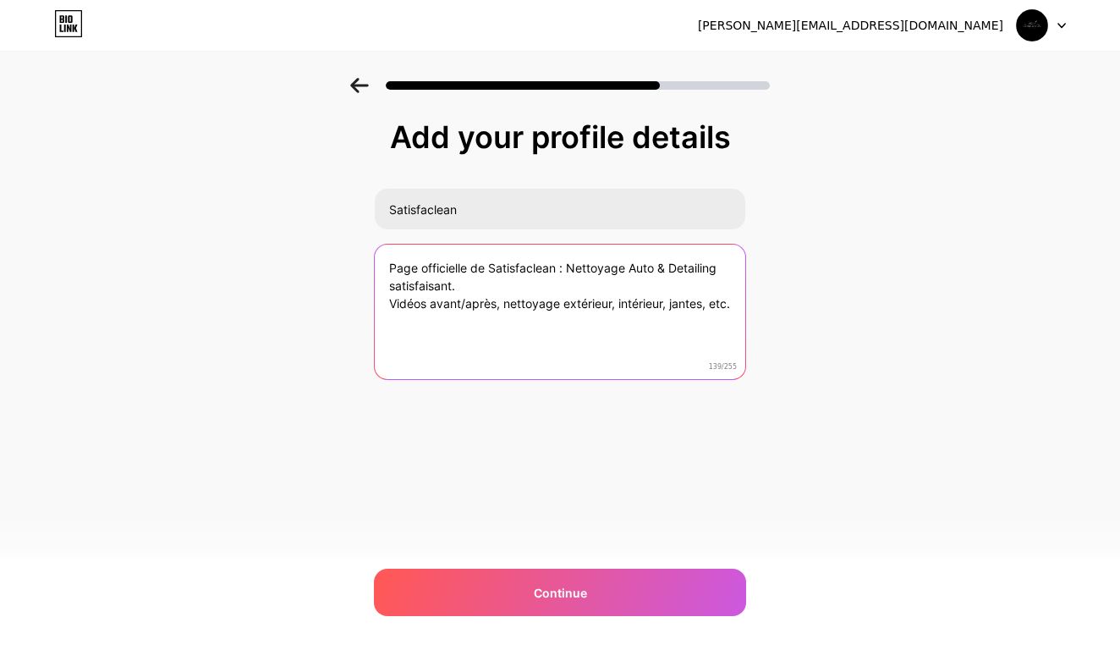
click at [493, 342] on textarea "Page officielle de Satisfaclean : Nettoyage Auto & Detailing satisfaisant. Vidé…" at bounding box center [560, 312] width 370 height 136
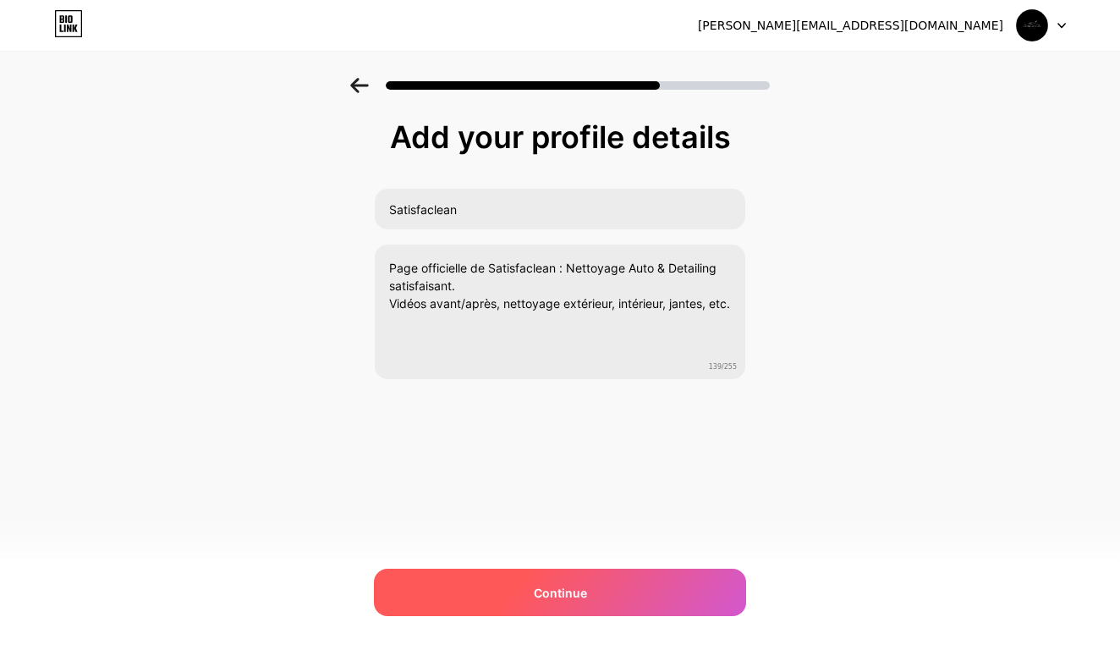
click at [568, 594] on span "Continue" at bounding box center [560, 593] width 53 height 18
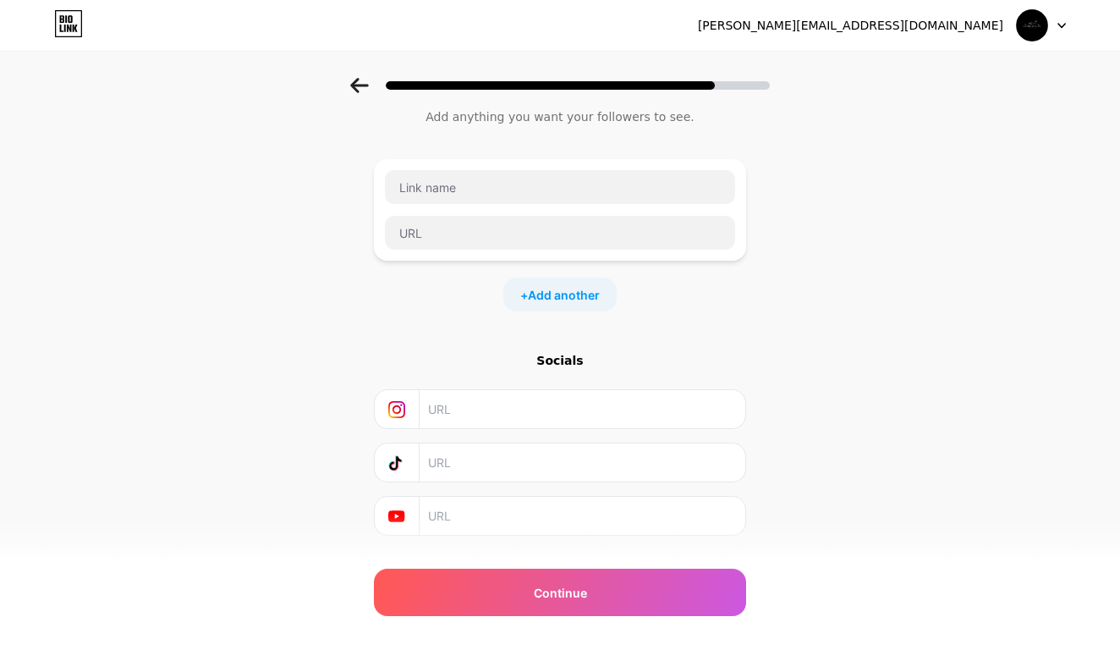
scroll to position [84, 0]
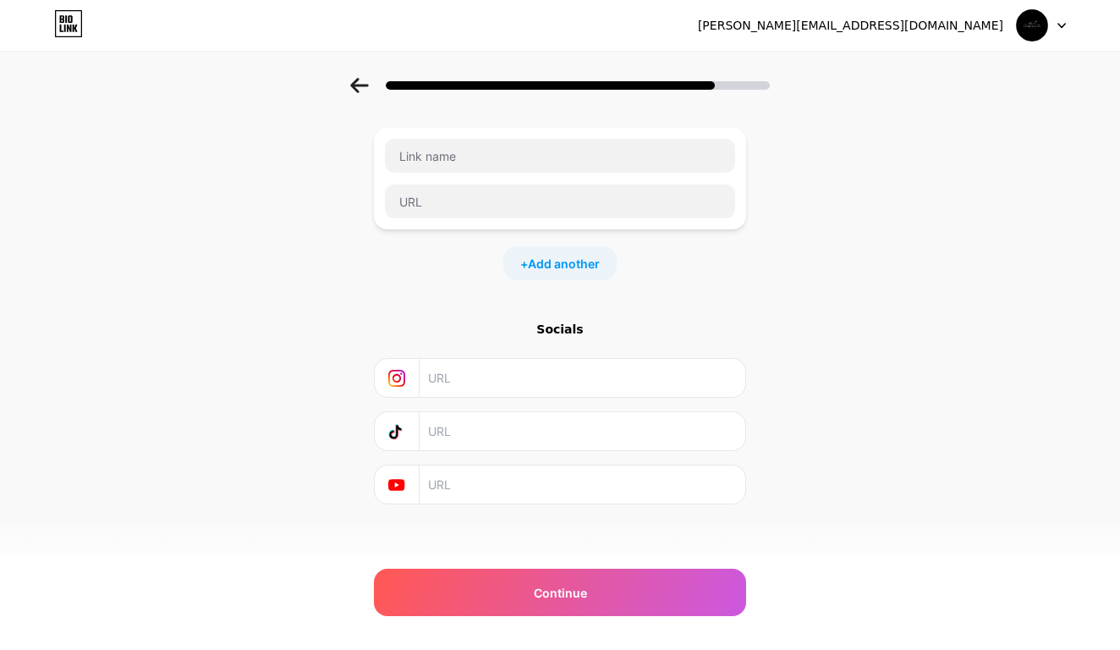
click at [503, 433] on input "text" at bounding box center [581, 431] width 307 height 38
paste input "[URL][DOMAIN_NAME]"
type input "[URL][DOMAIN_NAME]"
click at [535, 395] on input "text" at bounding box center [581, 378] width 307 height 38
paste input "[URL][DOMAIN_NAME]"
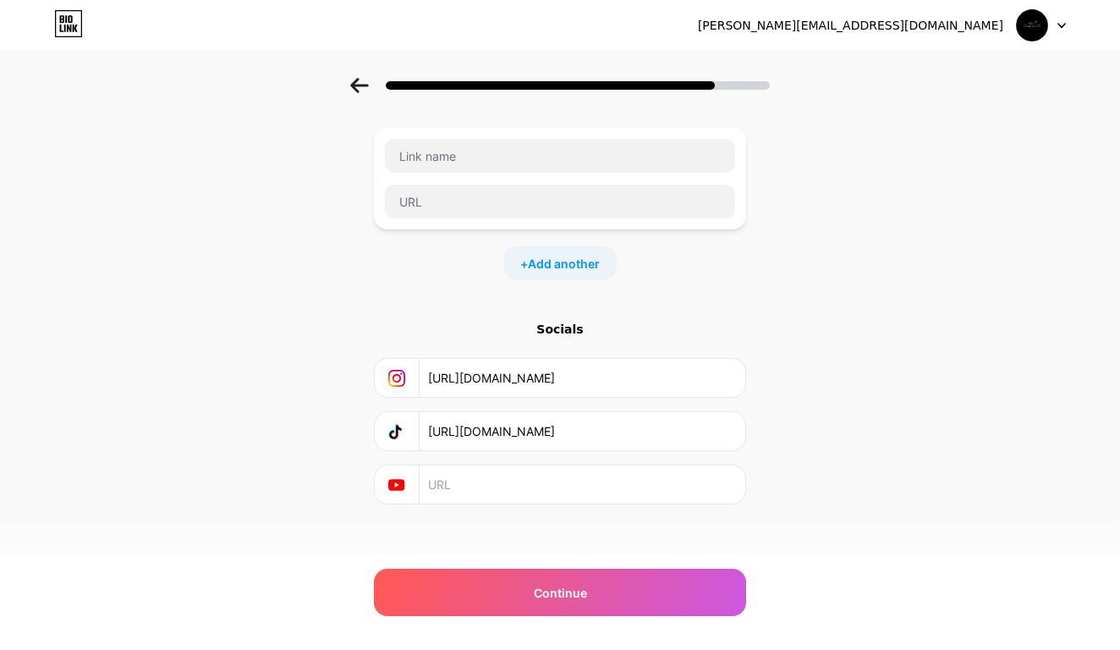
type input "[URL][DOMAIN_NAME]"
click at [836, 428] on div "Start with a link Add anything you want your followers to see. + Add another So…" at bounding box center [560, 291] width 1120 height 595
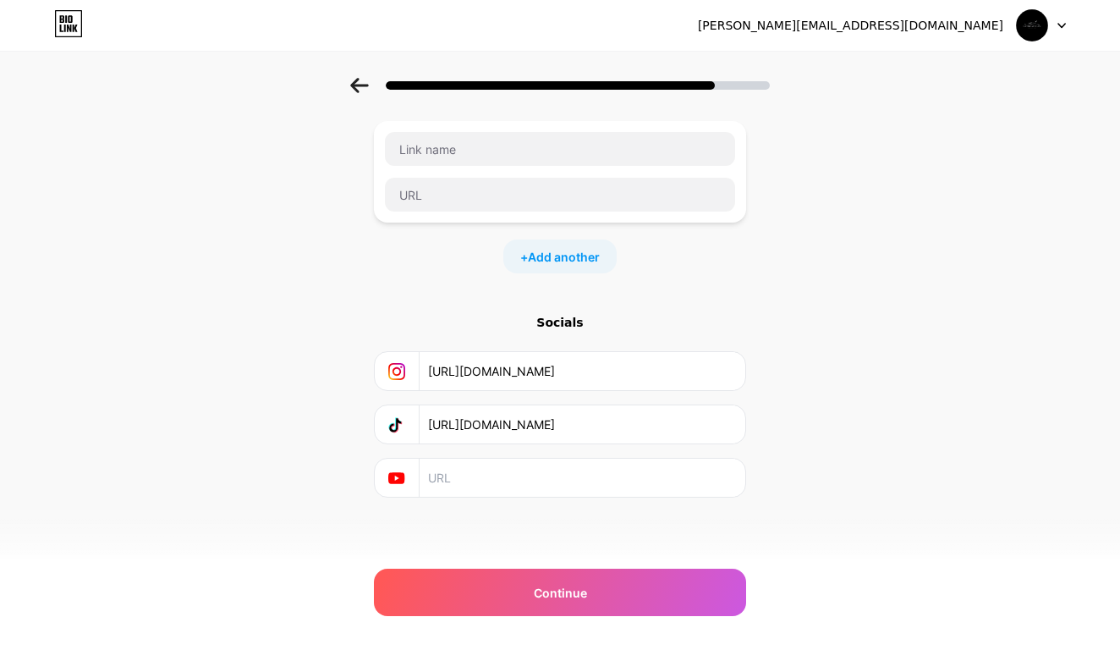
scroll to position [90, 0]
click at [483, 479] on input "text" at bounding box center [581, 477] width 307 height 38
click at [888, 503] on div "Start with a link Add anything you want your followers to see. + Add another So…" at bounding box center [560, 284] width 1120 height 595
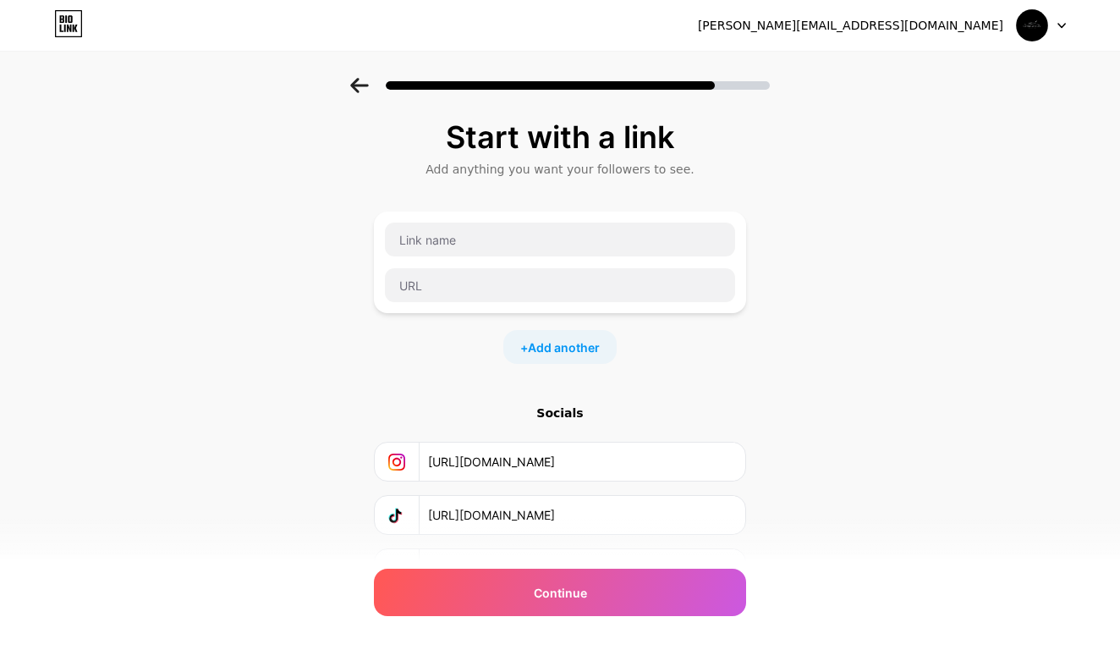
scroll to position [0, 0]
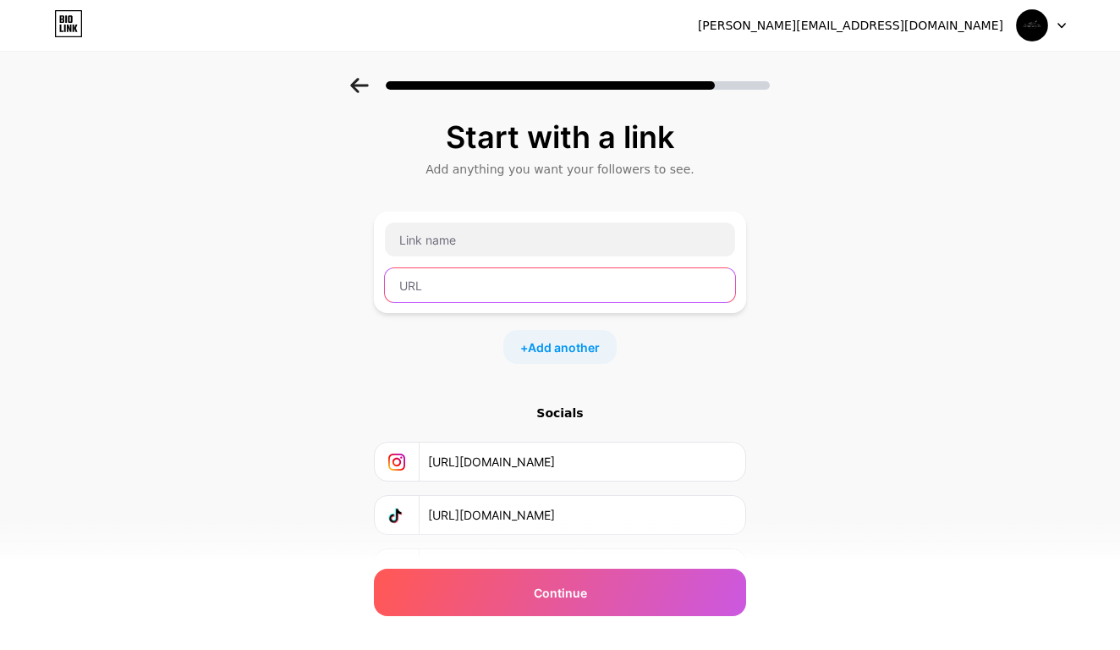
click at [489, 276] on input "text" at bounding box center [560, 285] width 350 height 34
paste input "[URL][DOMAIN_NAME]"
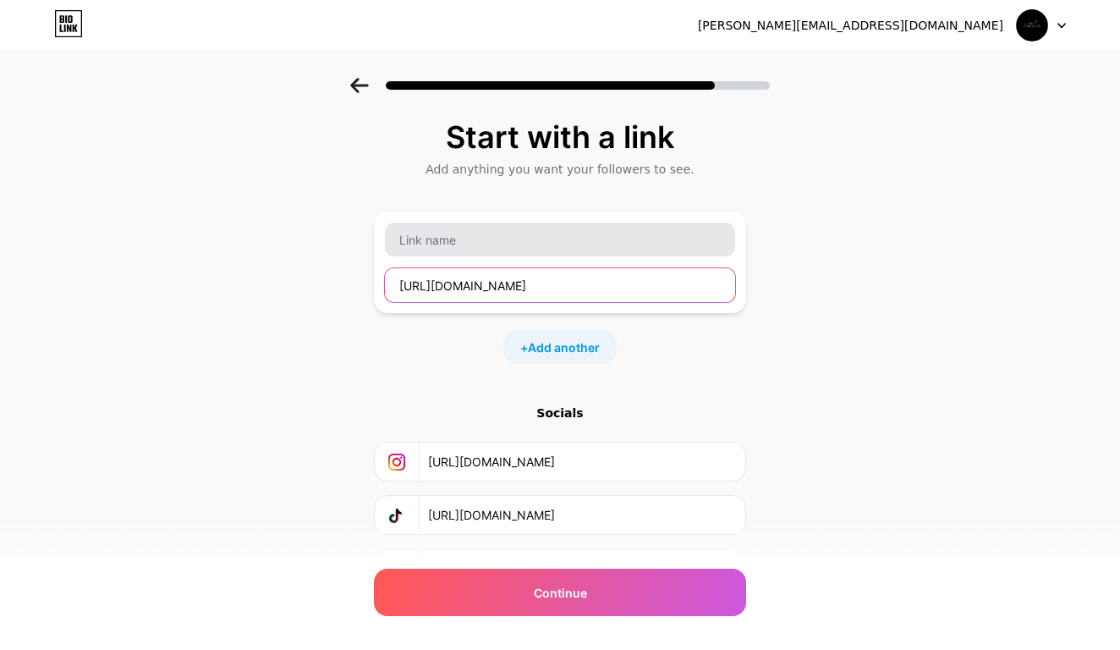
type input "[URL][DOMAIN_NAME]"
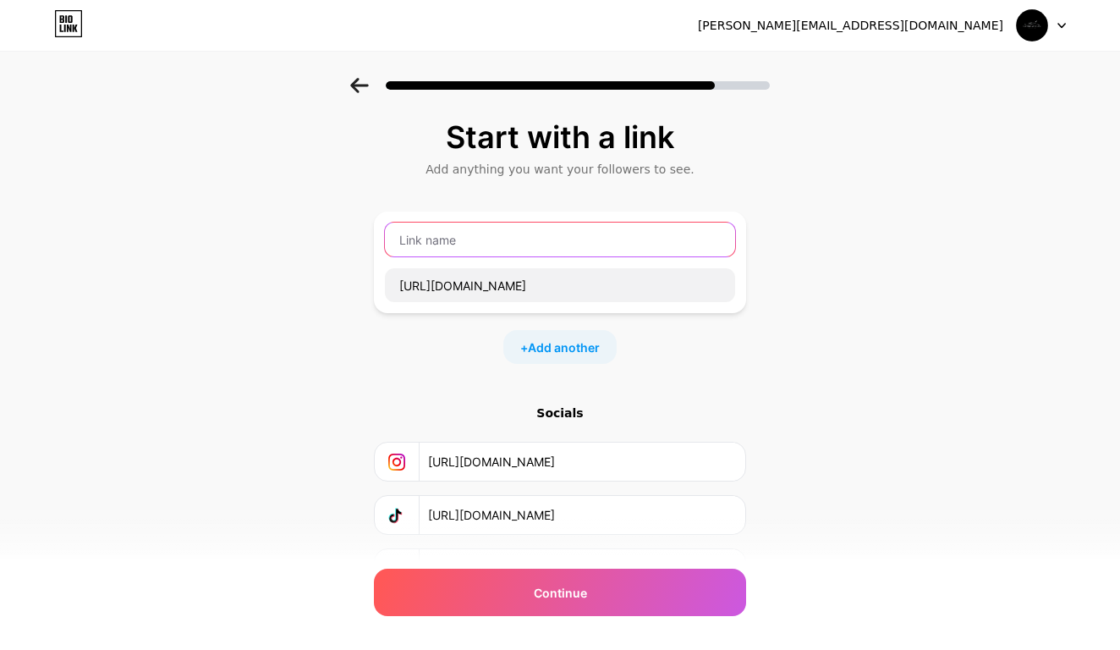
click at [493, 254] on input "text" at bounding box center [560, 239] width 350 height 34
type input "Polish 3M Vert pour rayures profondes"
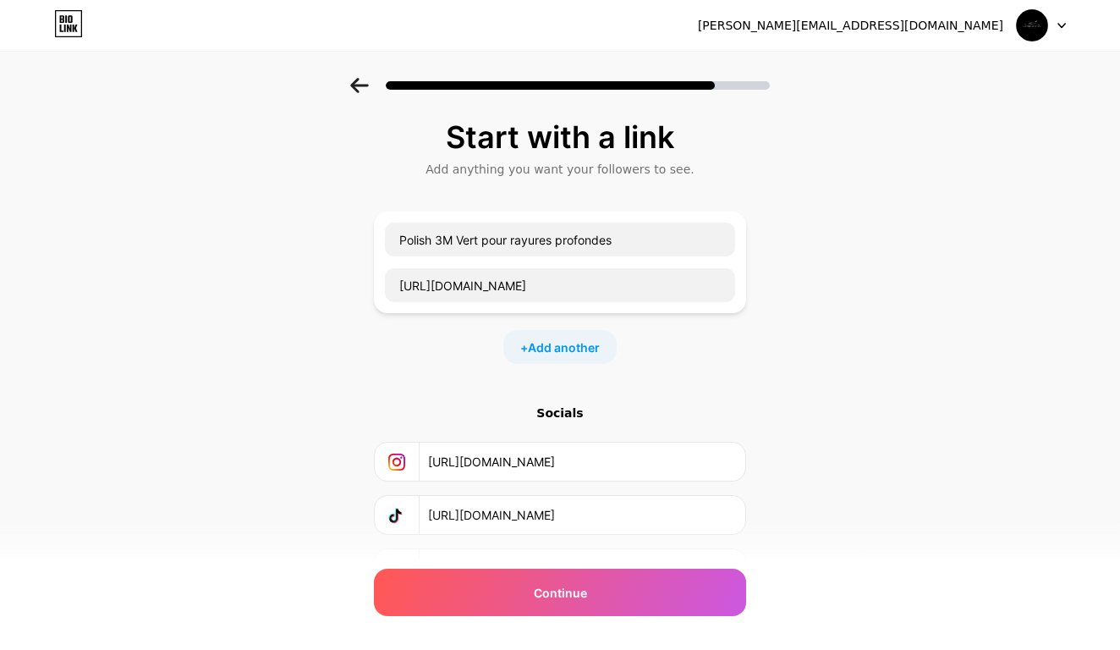
click at [760, 314] on div "Start with a link Add anything you want your followers to see. Polish 3M Vert p…" at bounding box center [560, 375] width 1120 height 595
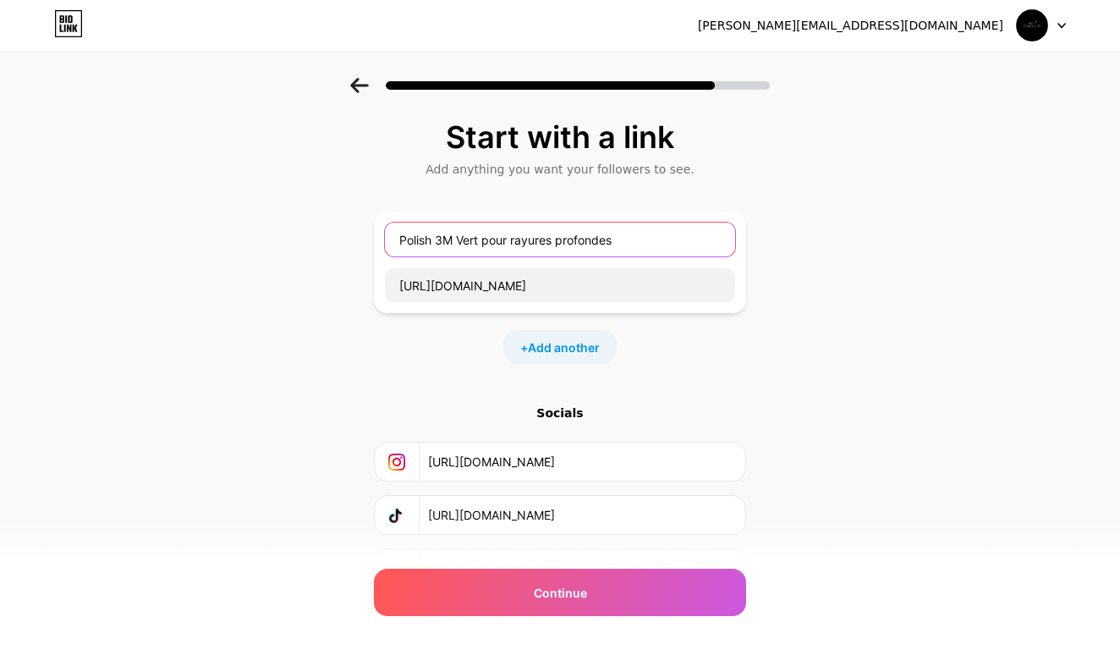
click at [481, 237] on input "Polish 3M Vert pour rayures profondes" at bounding box center [560, 239] width 350 height 34
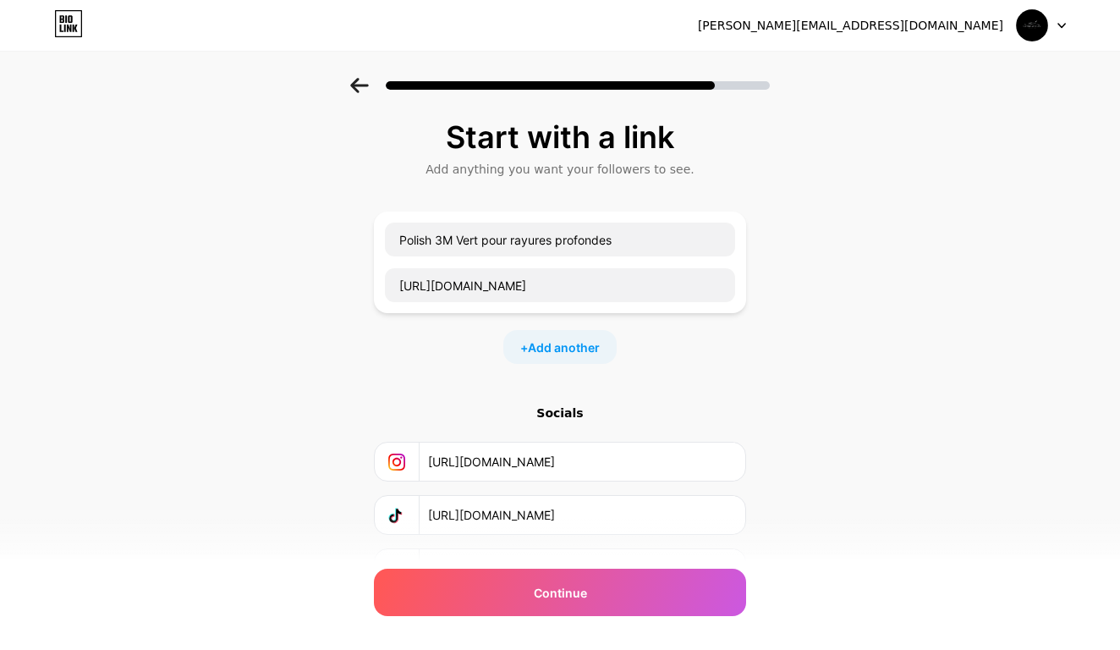
click at [825, 303] on div "Start with a link Add anything you want your followers to see. Polish 3M Vert p…" at bounding box center [560, 375] width 1120 height 595
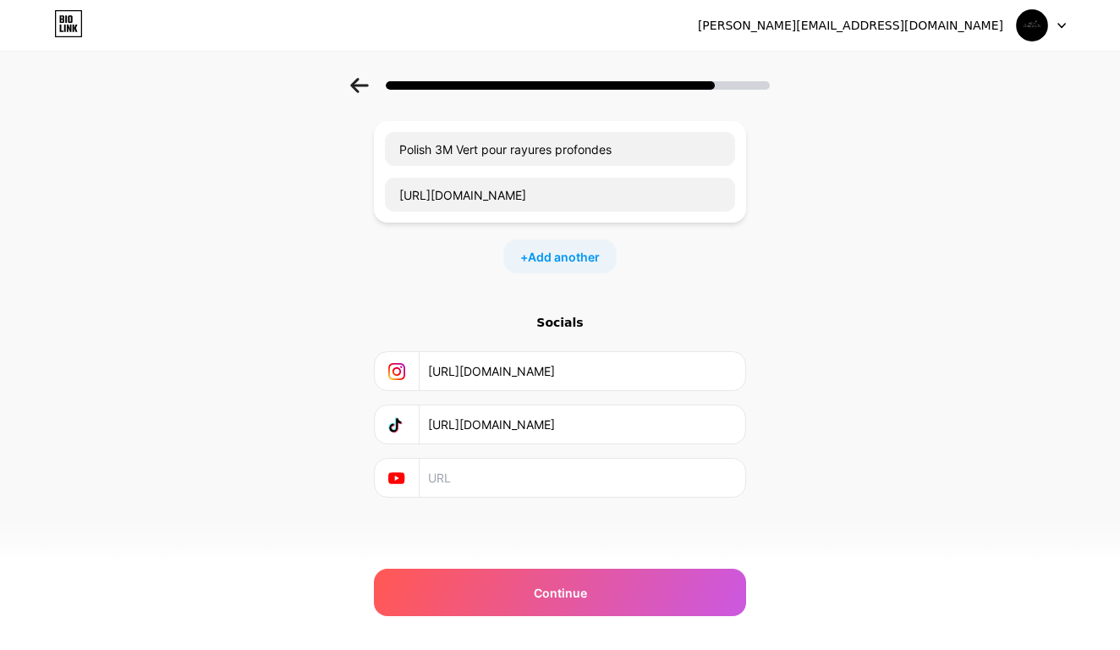
scroll to position [90, 0]
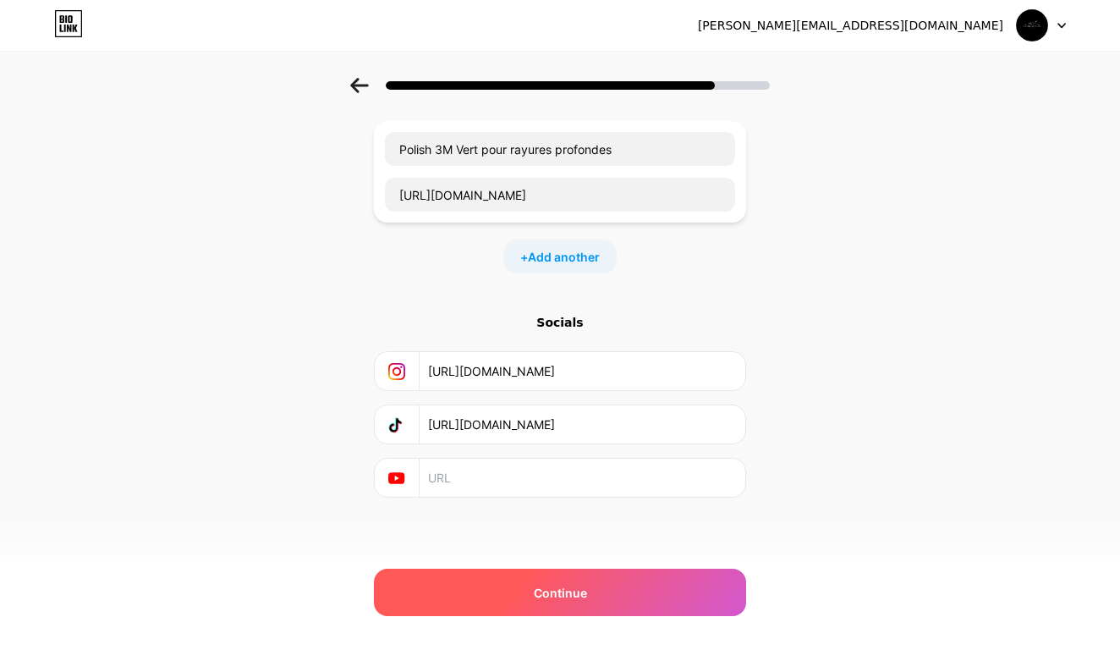
click at [627, 587] on div "Continue" at bounding box center [560, 591] width 372 height 47
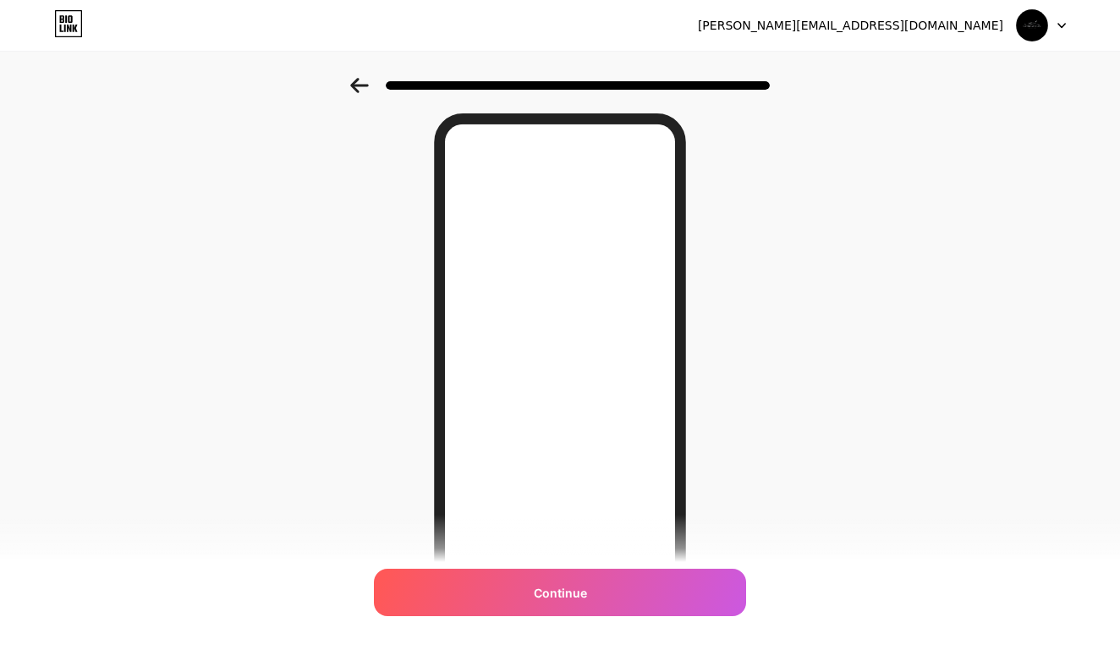
scroll to position [41, 0]
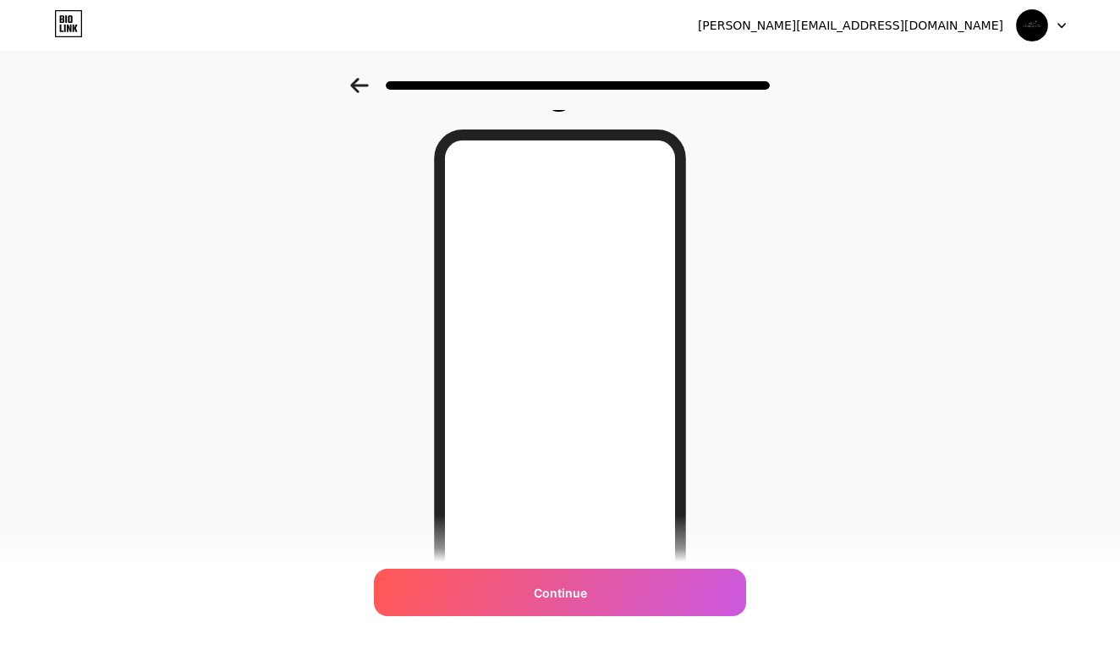
click at [364, 88] on icon at bounding box center [359, 85] width 19 height 15
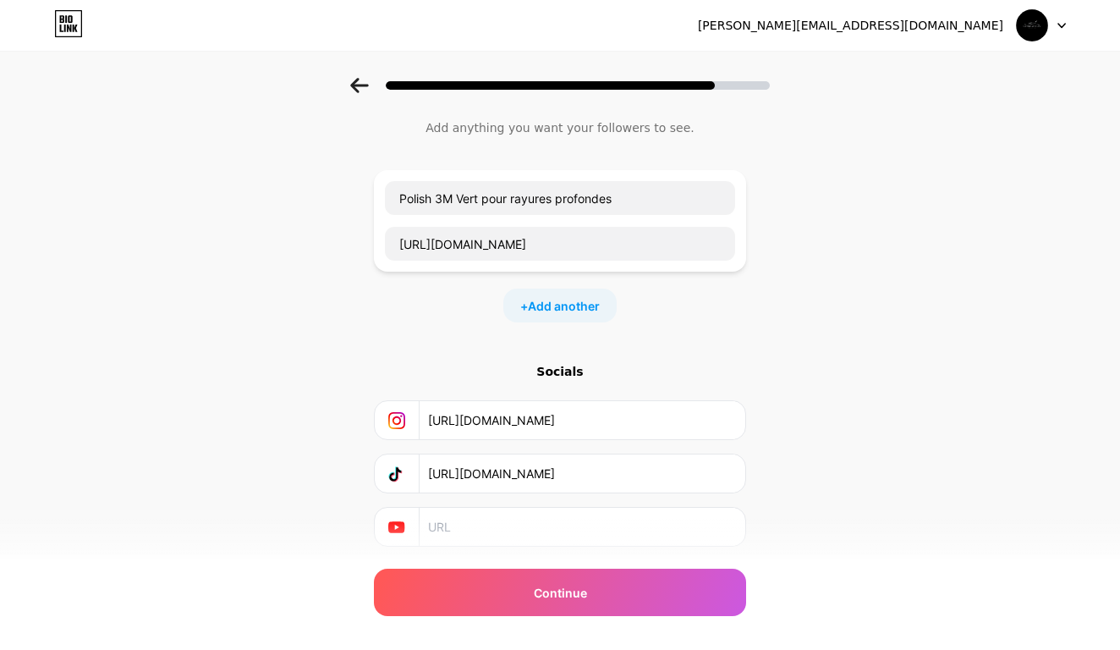
scroll to position [0, 0]
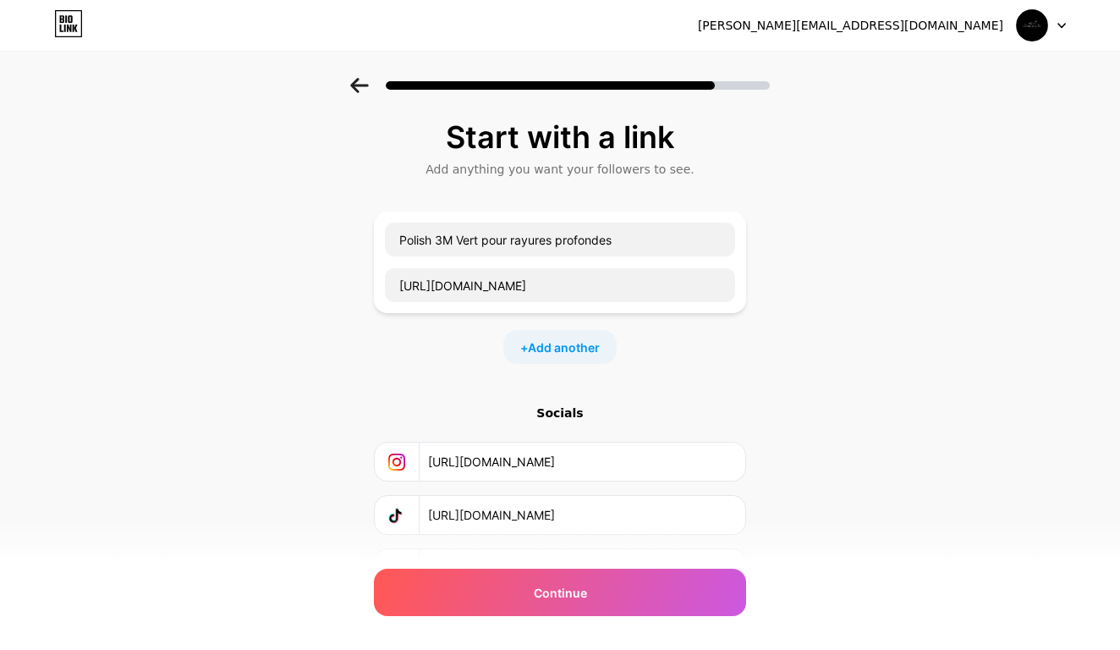
click at [357, 82] on icon at bounding box center [359, 85] width 19 height 15
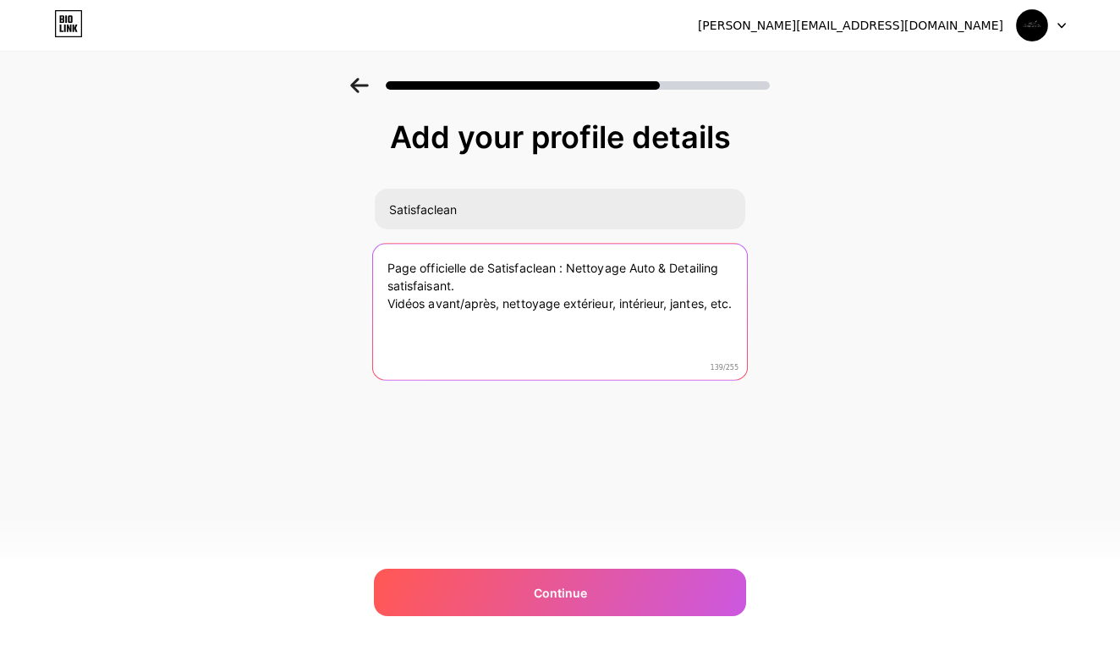
drag, startPoint x: 568, startPoint y: 272, endPoint x: 329, endPoint y: 263, distance: 239.5
click at [329, 263] on div "Add your profile details Satisfaclean Page officielle de Satisfaclean : Nettoya…" at bounding box center [560, 271] width 1120 height 387
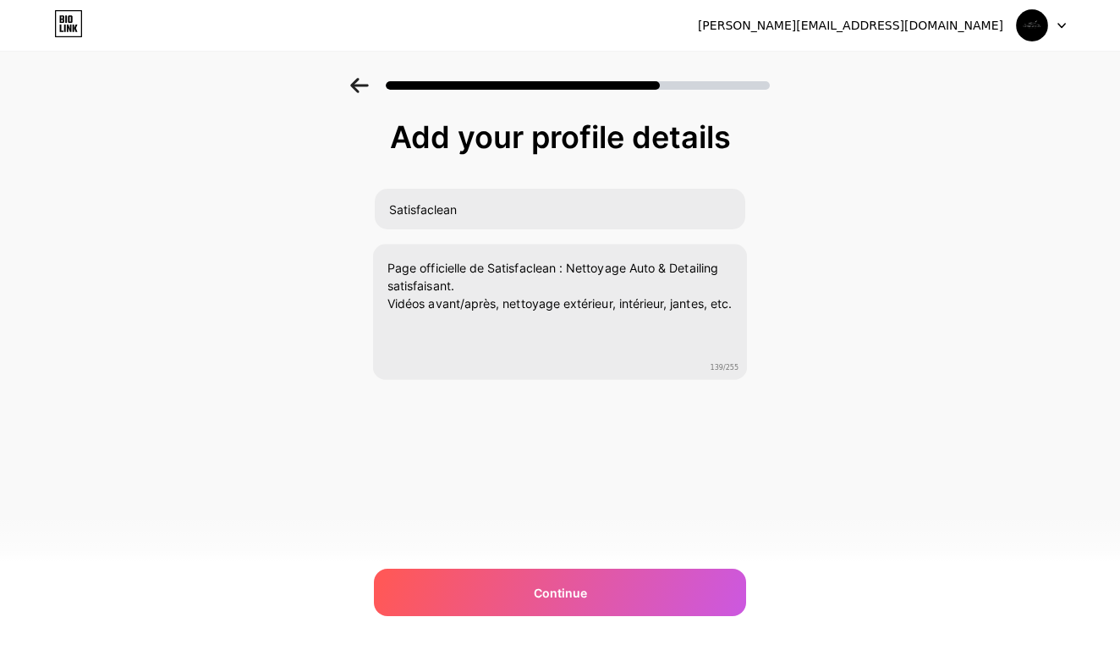
click at [514, 564] on div "[PERSON_NAME][EMAIL_ADDRESS][DOMAIN_NAME] Logout Link Copied Add your profile d…" at bounding box center [560, 325] width 1120 height 650
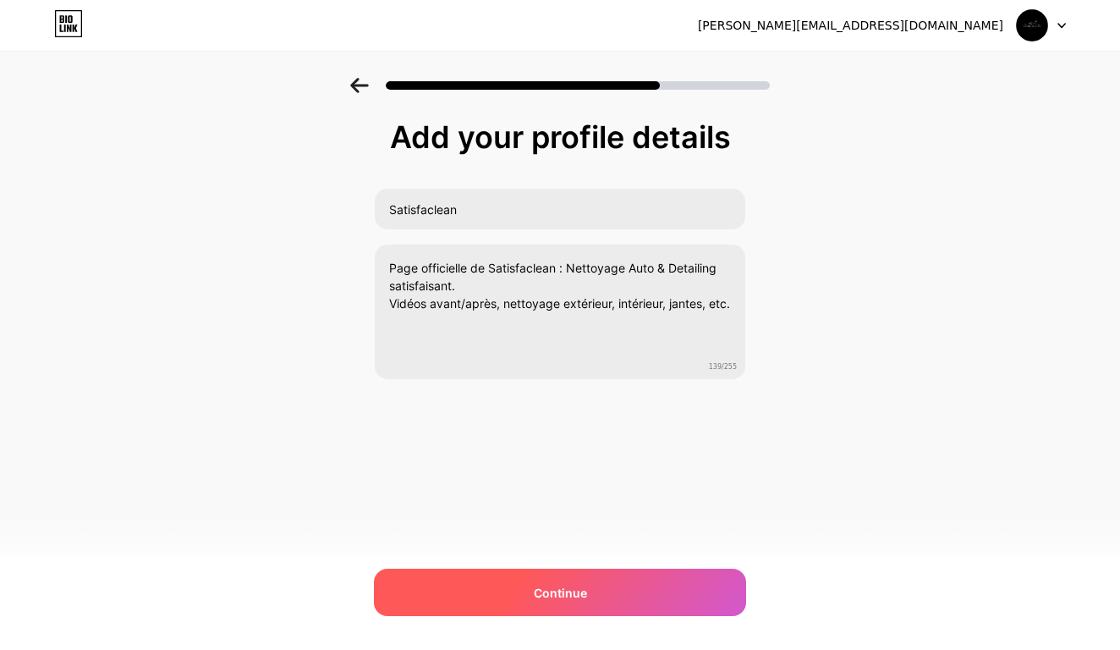
click at [520, 582] on div "Continue" at bounding box center [560, 591] width 372 height 47
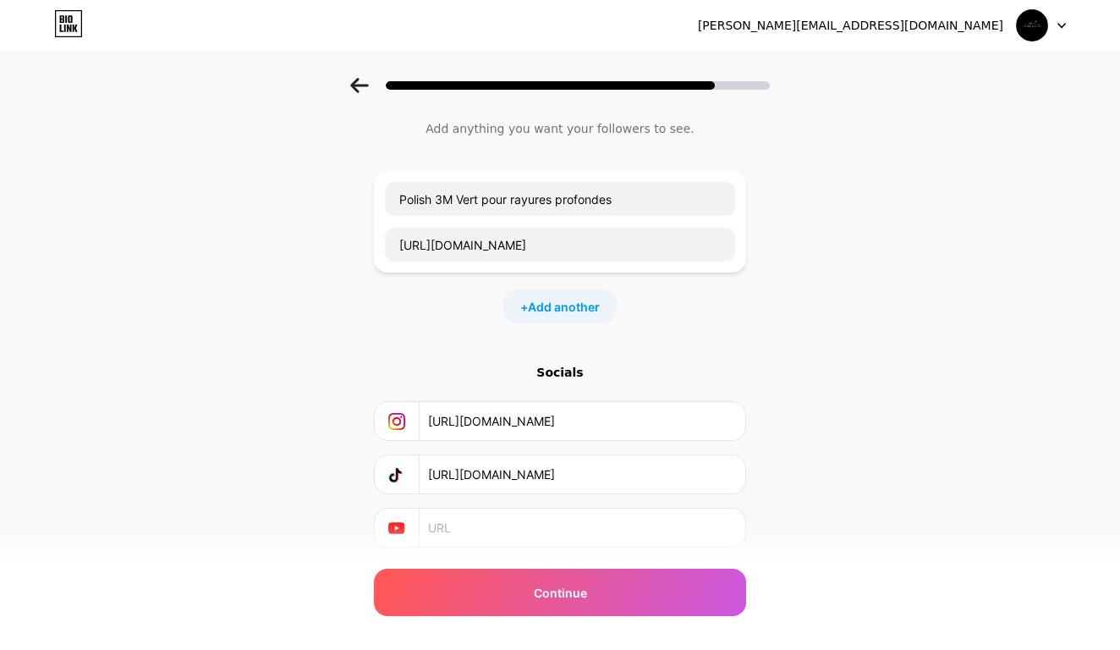
scroll to position [54, 0]
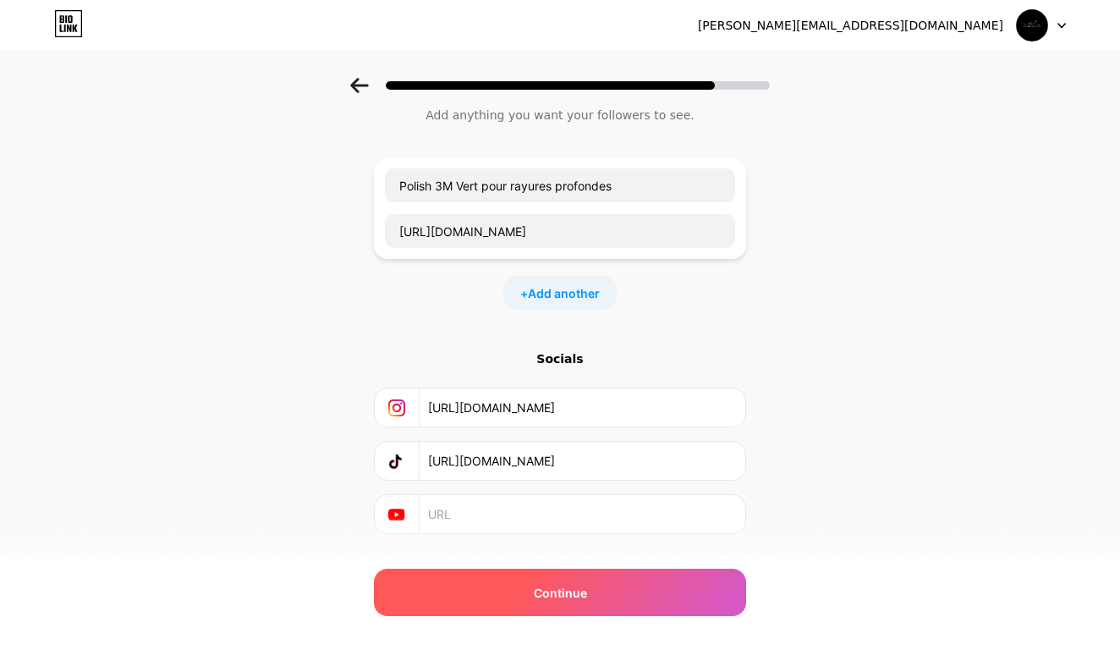
click at [614, 583] on div "Continue" at bounding box center [560, 591] width 372 height 47
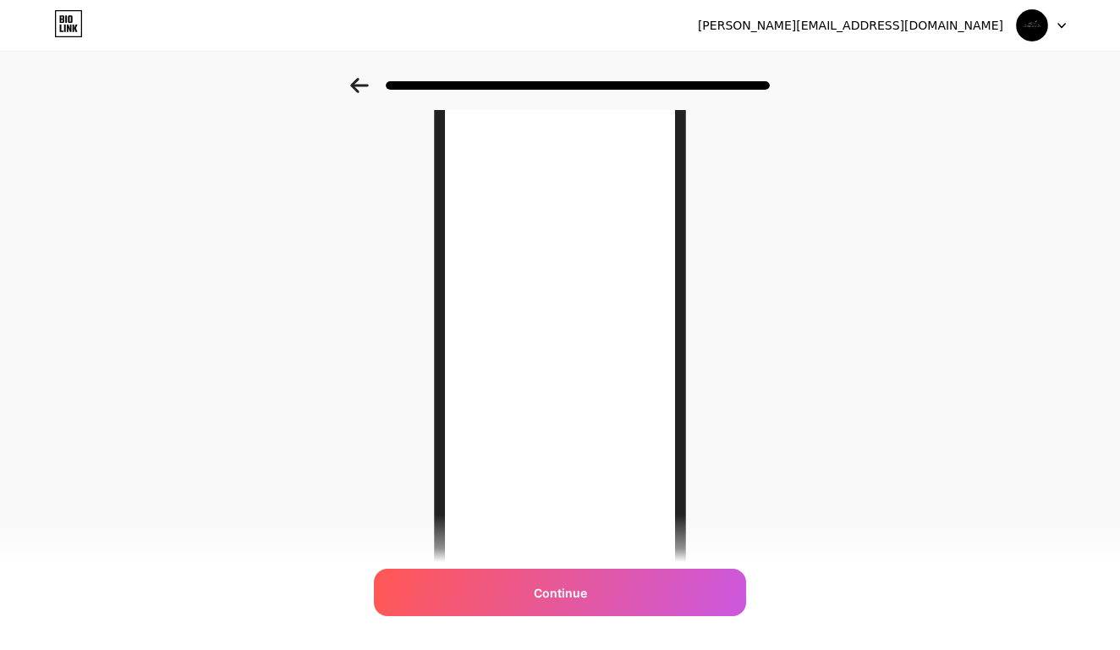
scroll to position [98, 0]
click at [361, 88] on icon at bounding box center [359, 85] width 19 height 15
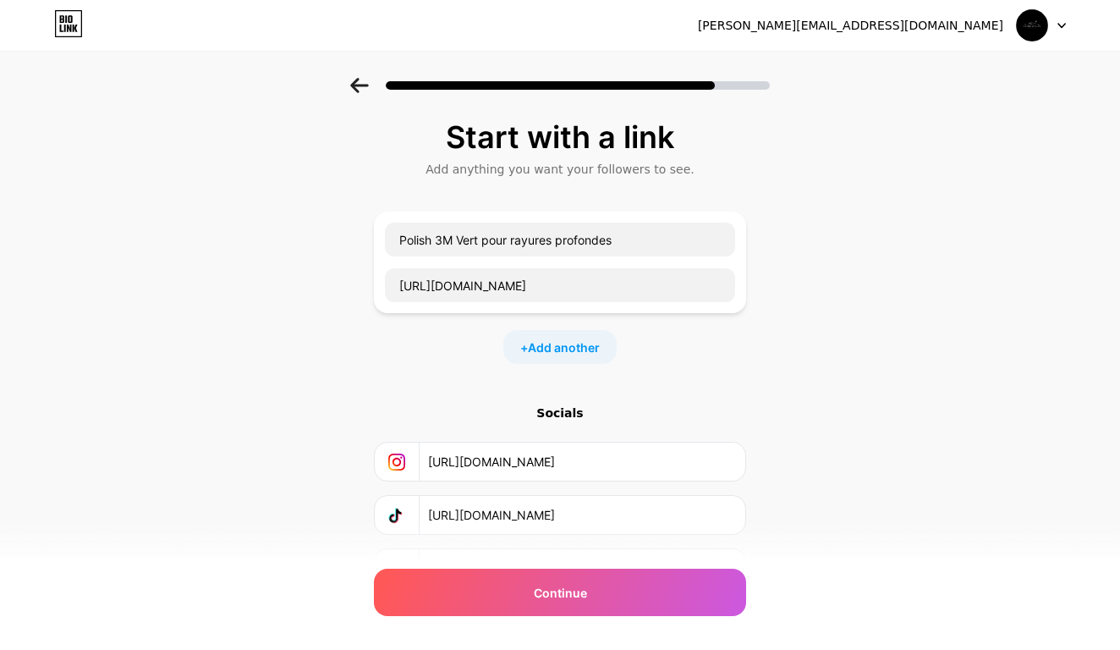
click at [354, 85] on icon at bounding box center [359, 85] width 18 height 15
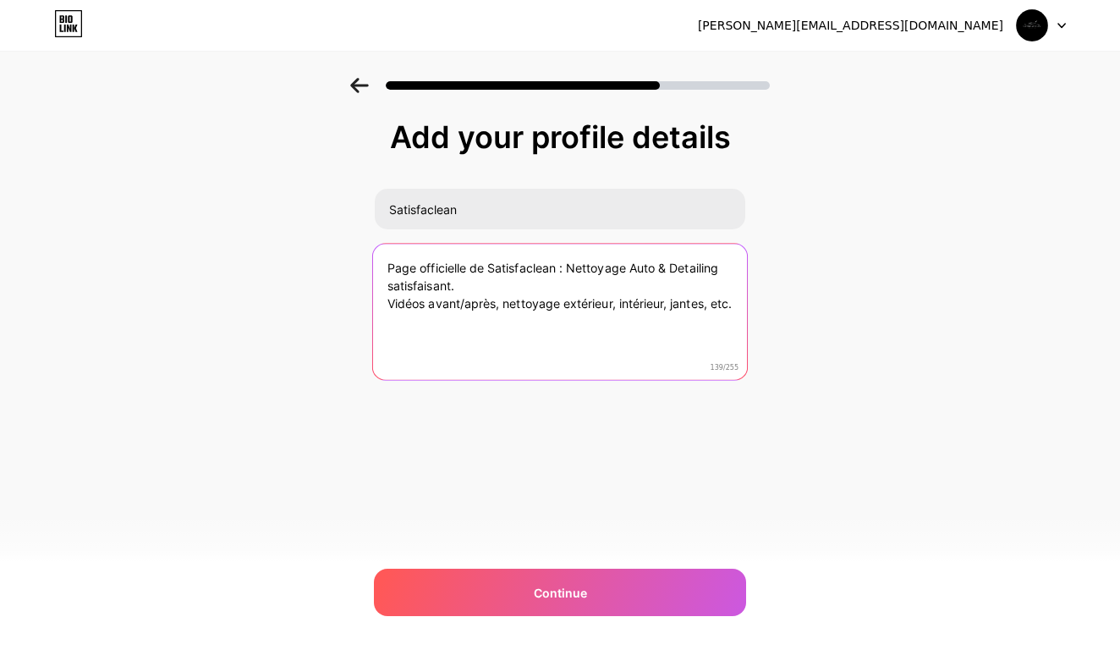
drag, startPoint x: 492, startPoint y: 265, endPoint x: 361, endPoint y: 266, distance: 131.1
click at [361, 266] on div "Add your profile details Satisfaclean Page officielle de Satisfaclean : Nettoya…" at bounding box center [560, 271] width 1120 height 387
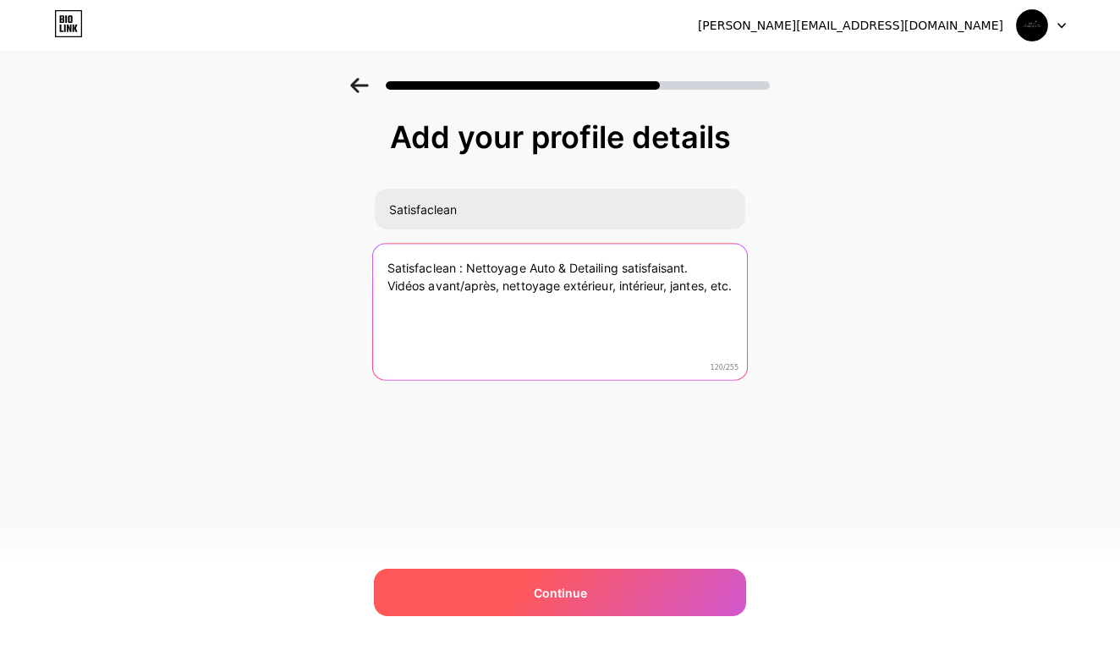
type textarea "Satisfaclean : Nettoyage Auto & Detailing satisfaisant. Vidéos avant/après, net…"
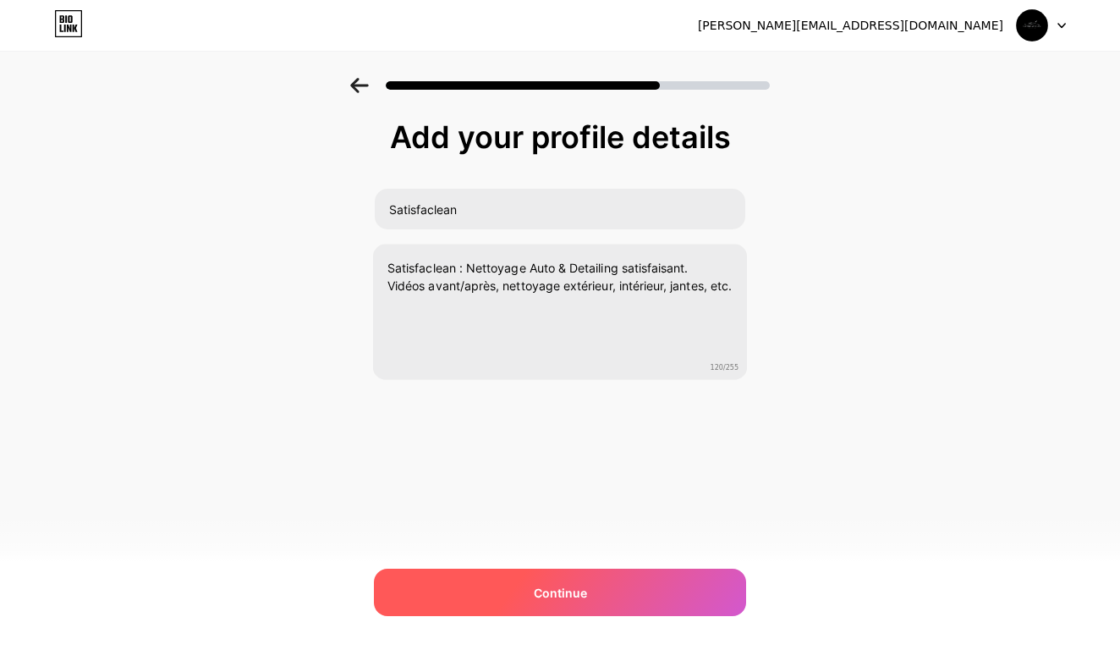
click at [602, 613] on div "Continue" at bounding box center [560, 591] width 372 height 47
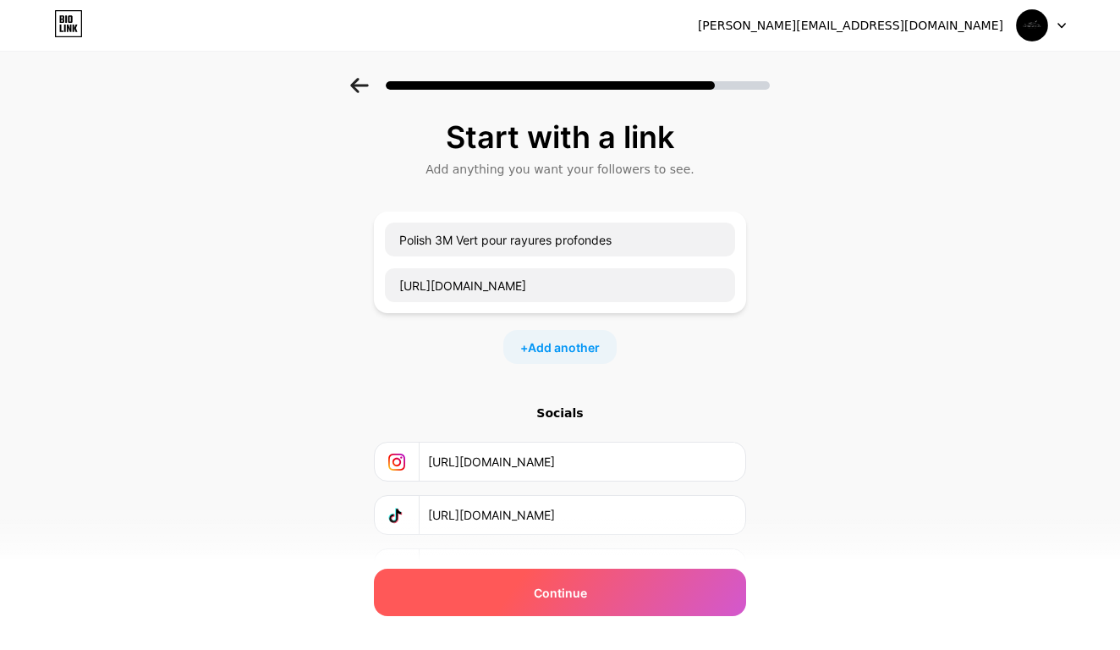
click at [633, 584] on div "Continue" at bounding box center [560, 591] width 372 height 47
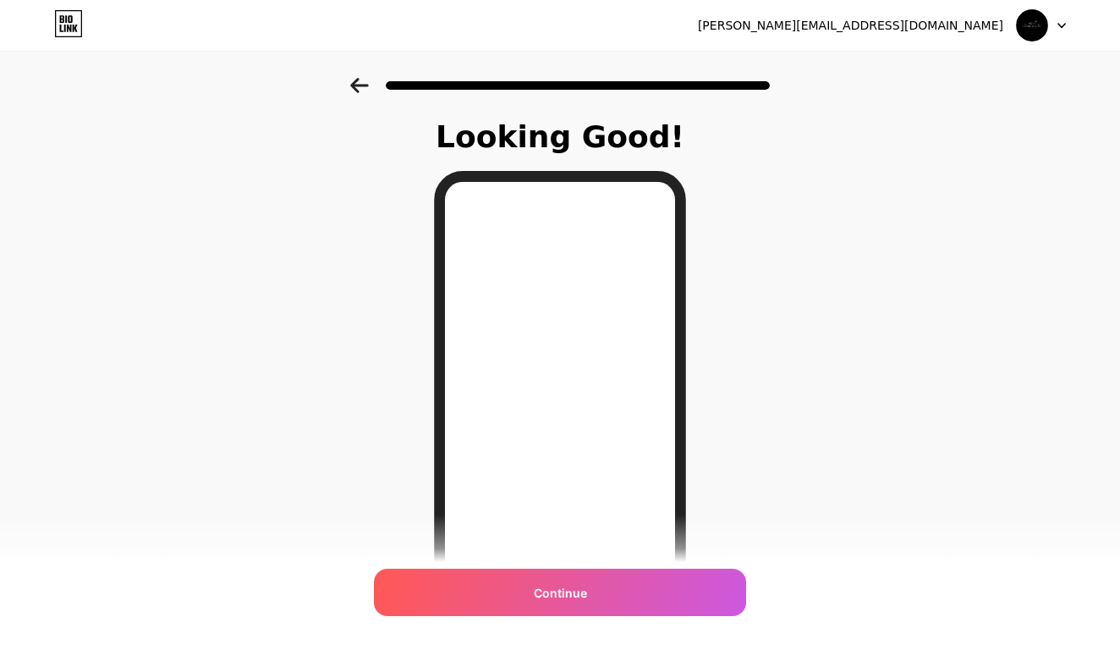
click at [351, 86] on icon at bounding box center [359, 85] width 18 height 15
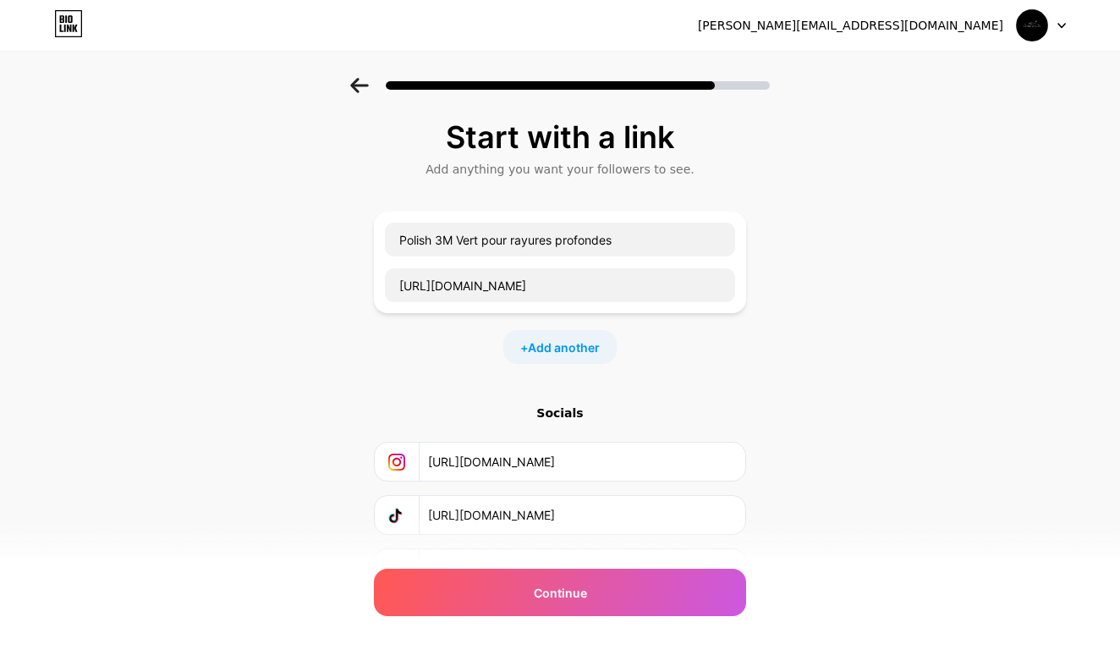
click at [351, 86] on icon at bounding box center [359, 85] width 18 height 15
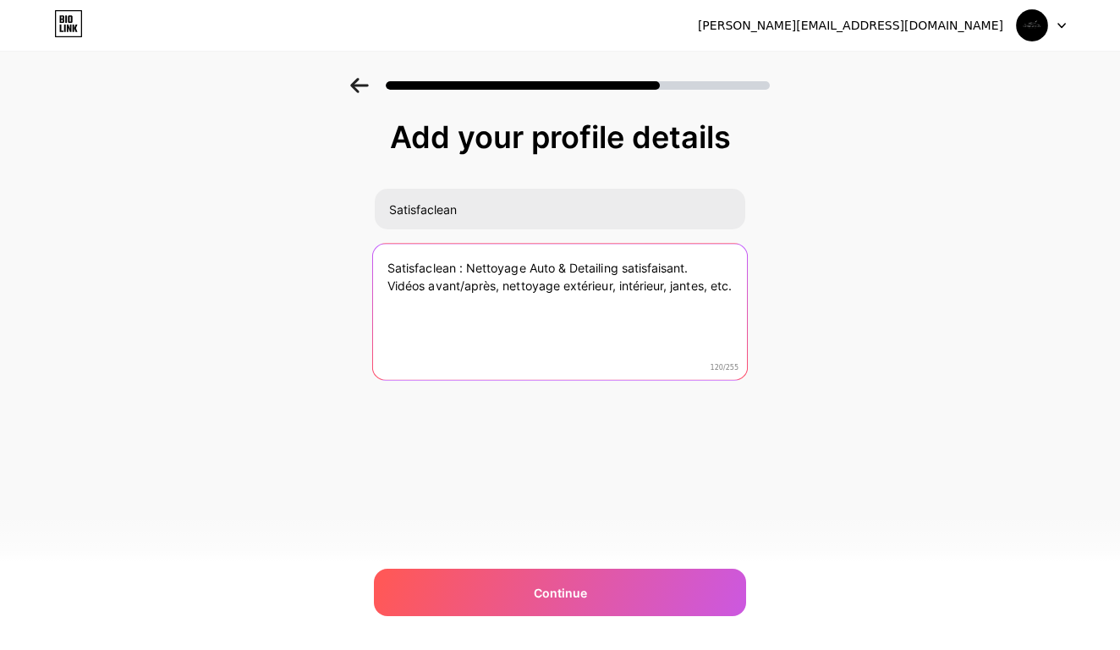
drag, startPoint x: 469, startPoint y: 271, endPoint x: 352, endPoint y: 262, distance: 117.1
click at [352, 262] on div "Add your profile details Satisfaclean Satisfaclean : Nettoyage Auto & Detailing…" at bounding box center [560, 271] width 1120 height 387
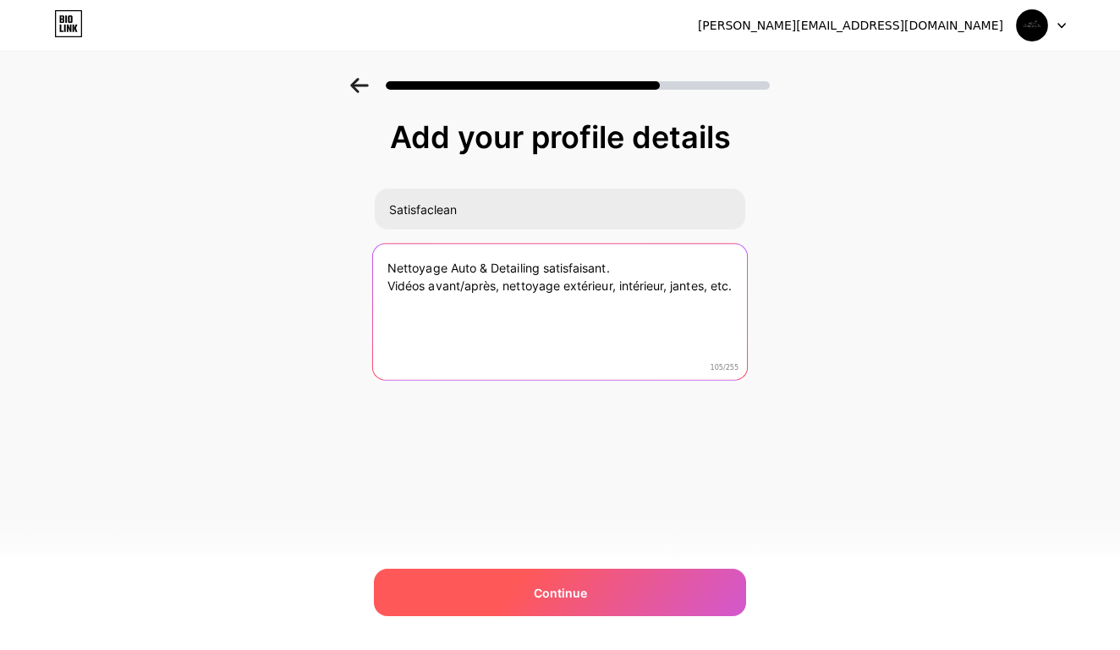
type textarea "Nettoyage Auto & Detailing satisfaisant. Vidéos avant/après, nettoyage extérieu…"
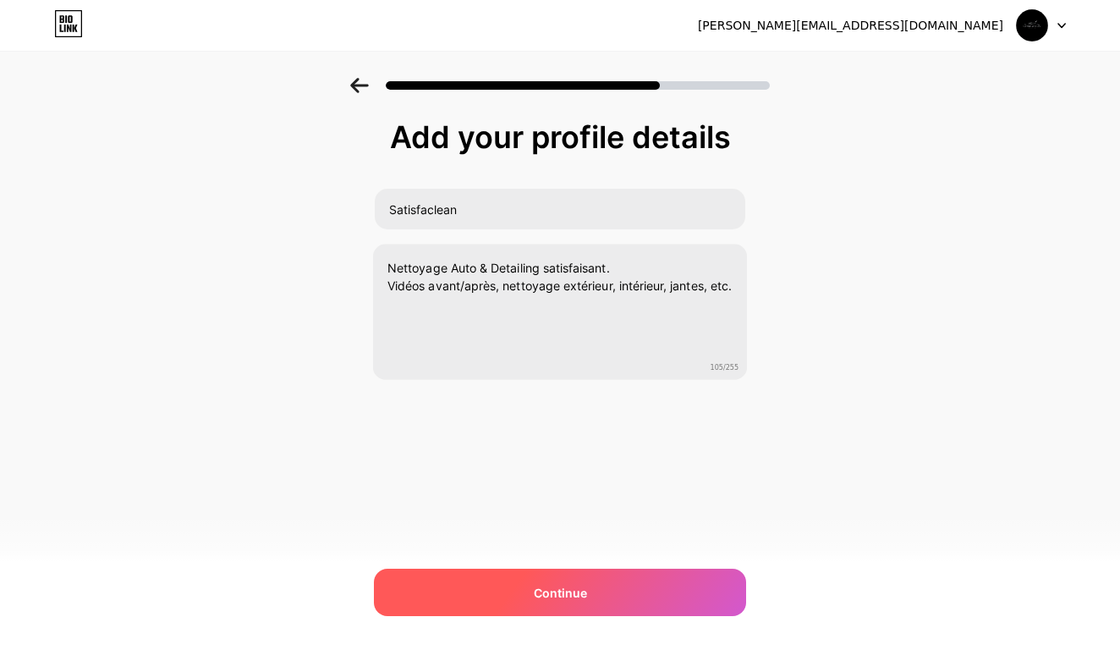
click at [569, 573] on div "Continue" at bounding box center [560, 591] width 372 height 47
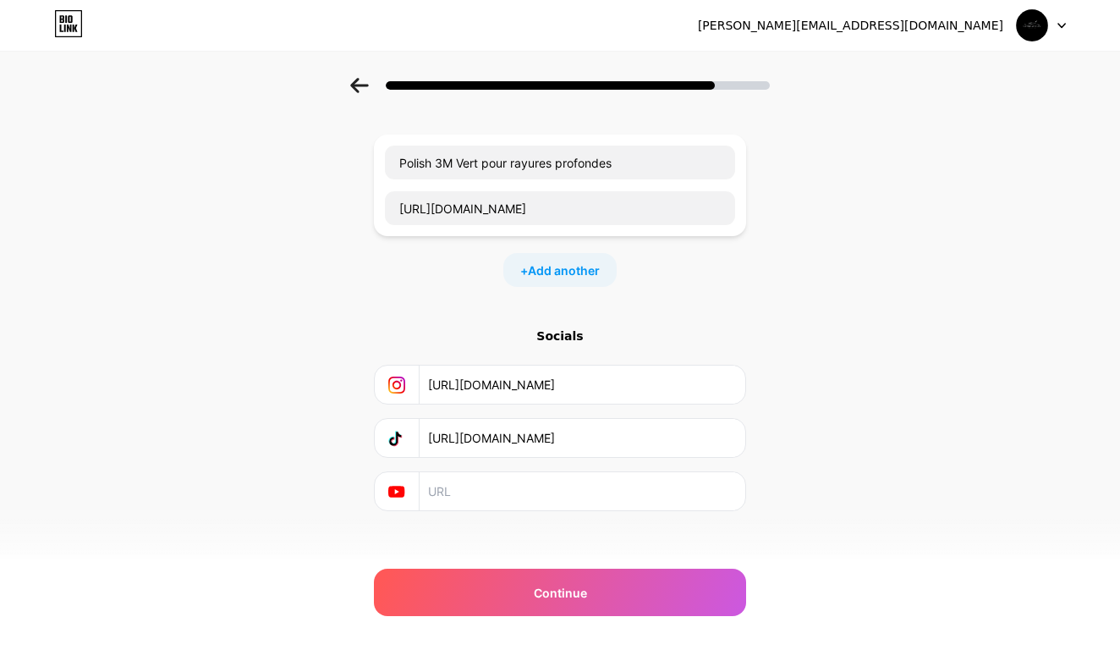
scroll to position [78, 0]
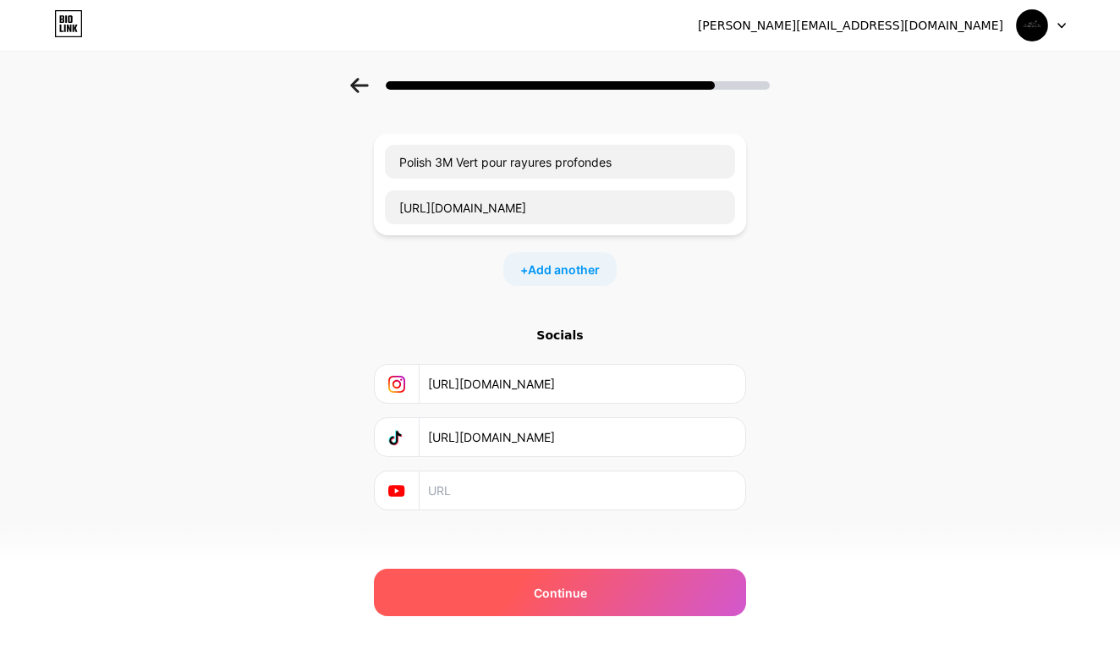
click at [633, 588] on div "Continue" at bounding box center [560, 591] width 372 height 47
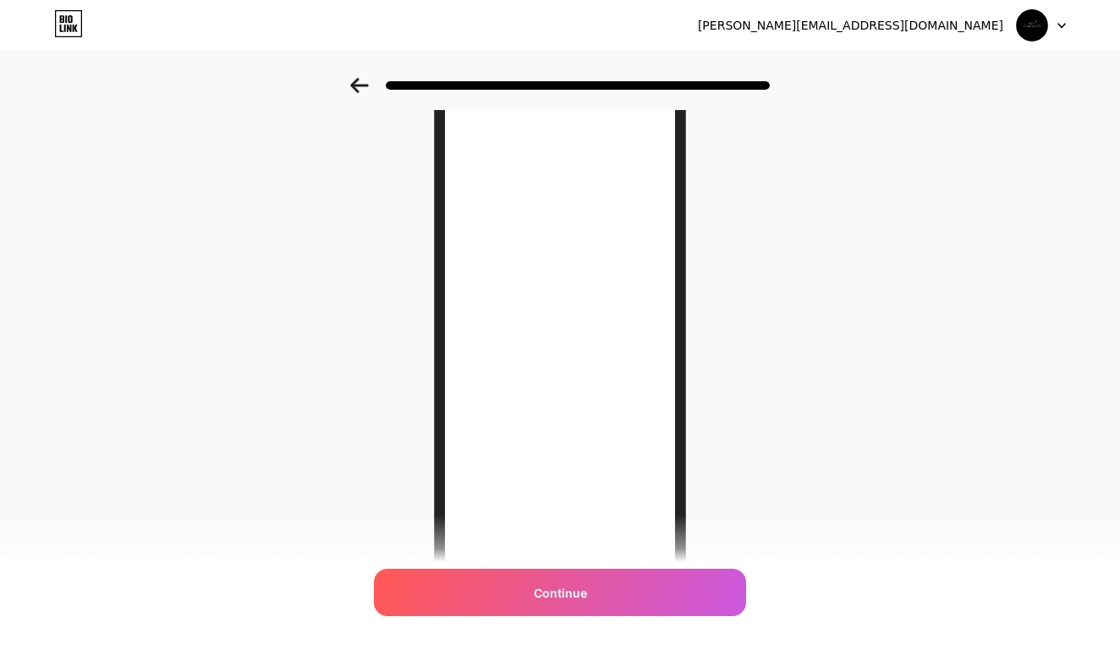
scroll to position [90, 0]
click at [364, 90] on icon at bounding box center [359, 85] width 19 height 15
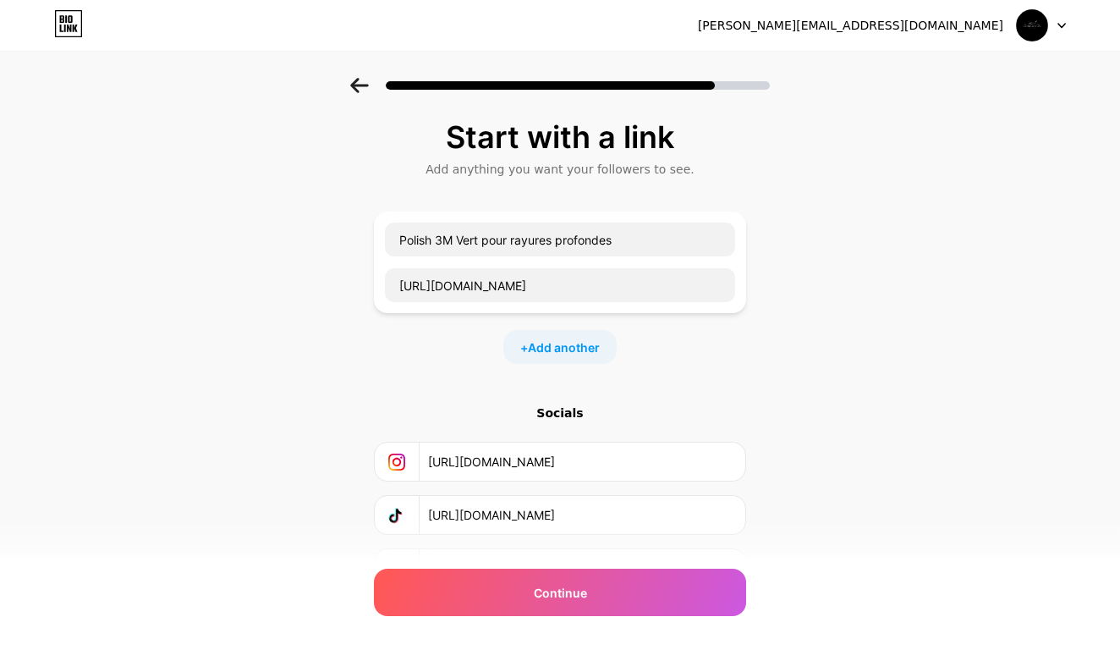
click at [362, 90] on icon at bounding box center [359, 85] width 19 height 15
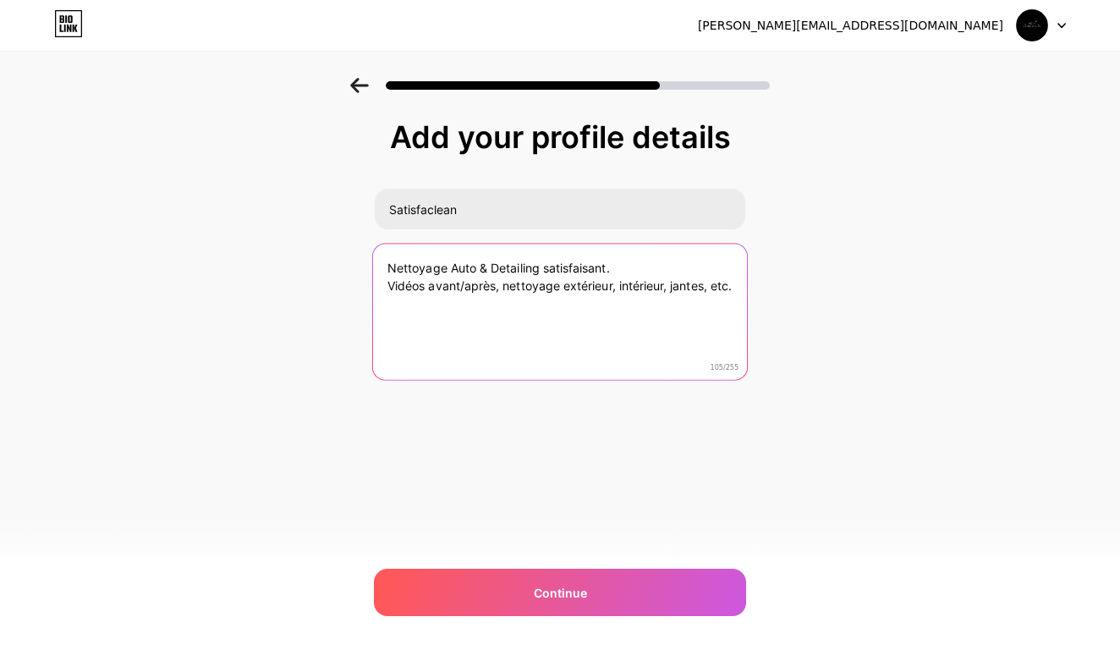
drag, startPoint x: 529, startPoint y: 307, endPoint x: 705, endPoint y: 291, distance: 177.5
click at [705, 291] on textarea "Nettoyage Auto & Detailing satisfaisant. Vidéos avant/après, nettoyage extérieu…" at bounding box center [560, 313] width 374 height 138
type textarea "Nettoyage Auto & Detailing satisfaisant. Vidéos avant/après, nettoyage extérieu…"
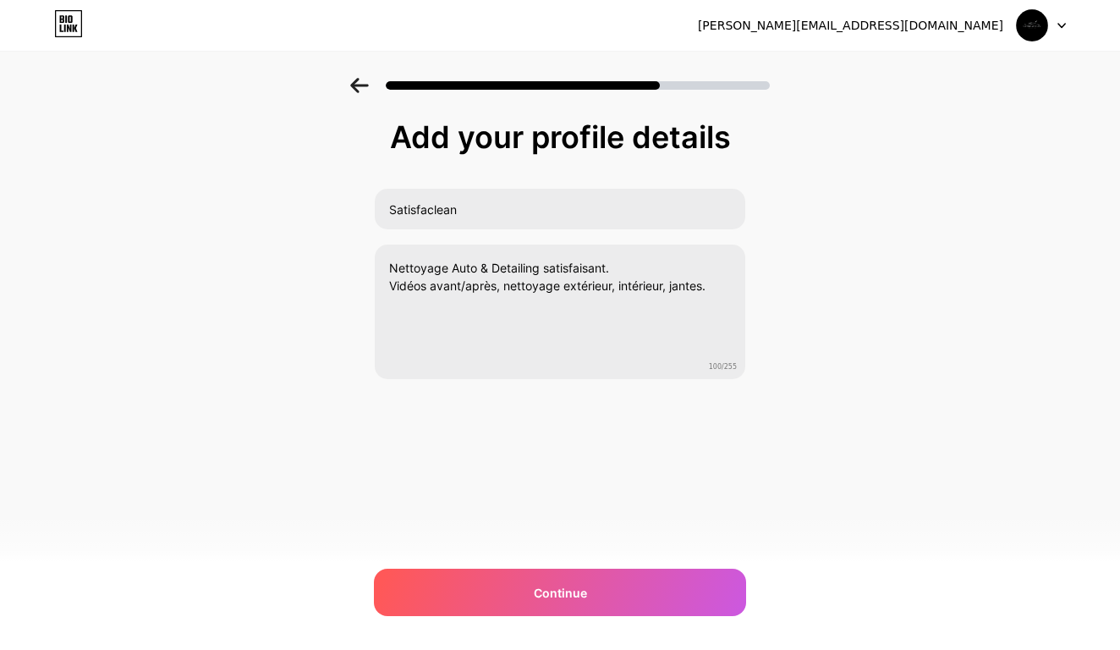
click at [827, 342] on div "Add your profile details Satisfaclean Nettoyage Auto & Detailing satisfaisant. …" at bounding box center [560, 271] width 1120 height 387
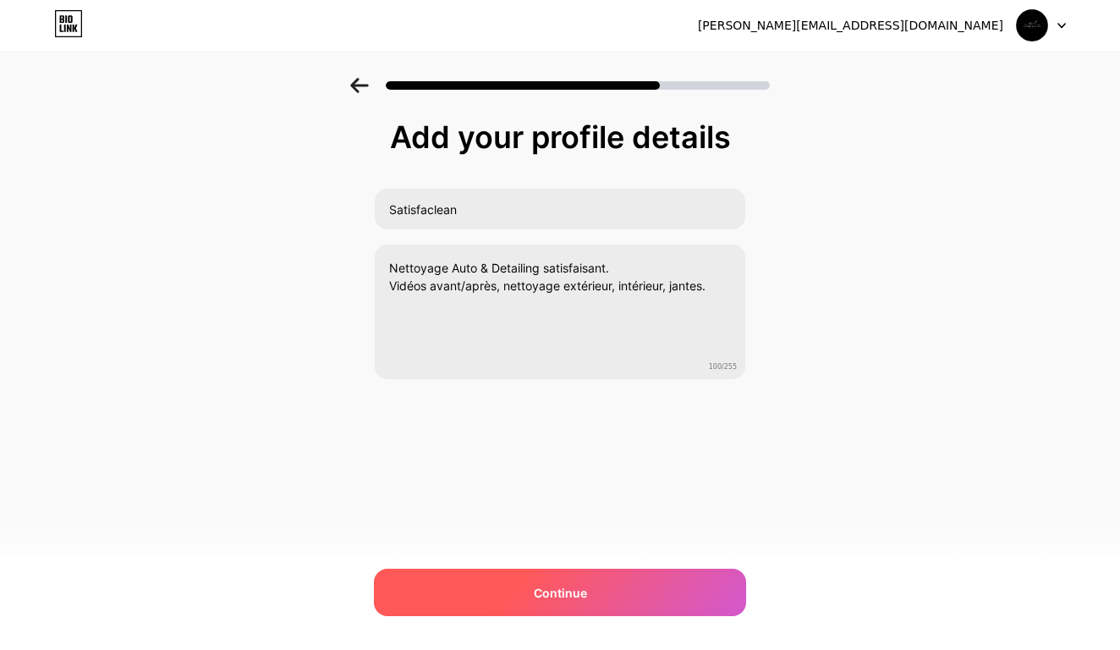
click at [556, 585] on span "Continue" at bounding box center [560, 593] width 53 height 18
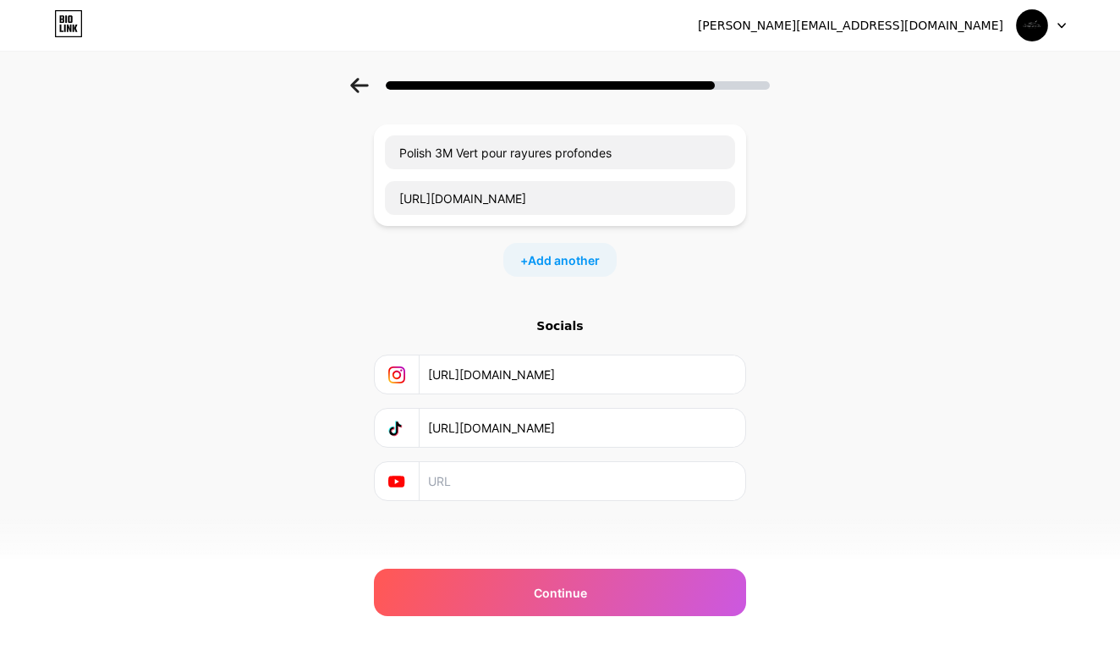
scroll to position [89, 0]
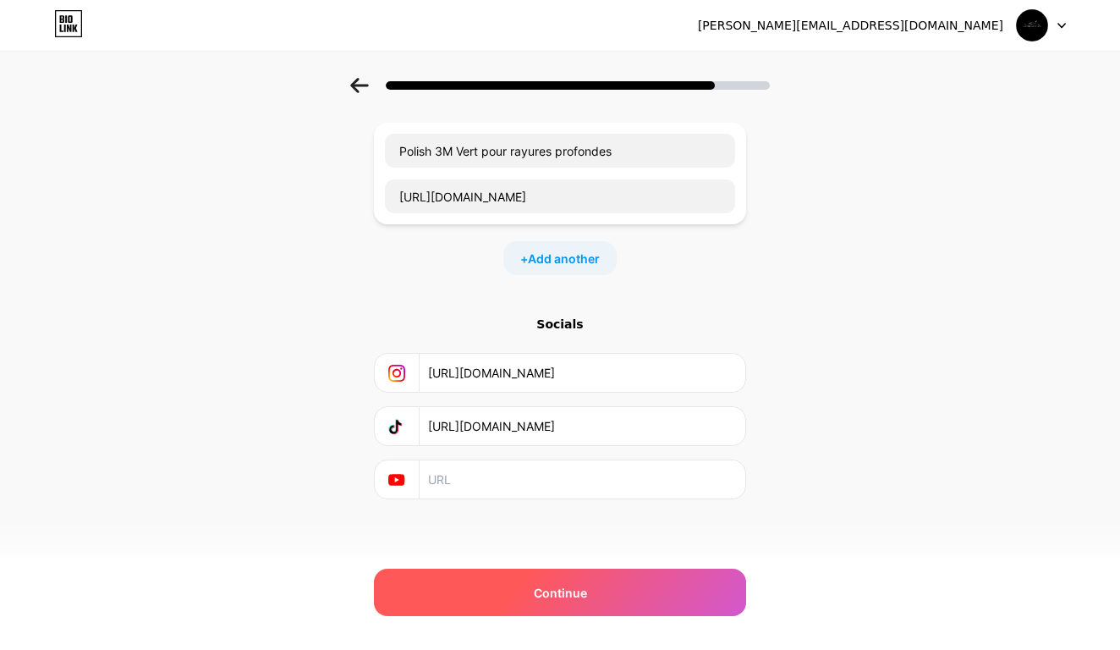
click at [606, 584] on div "Continue" at bounding box center [560, 591] width 372 height 47
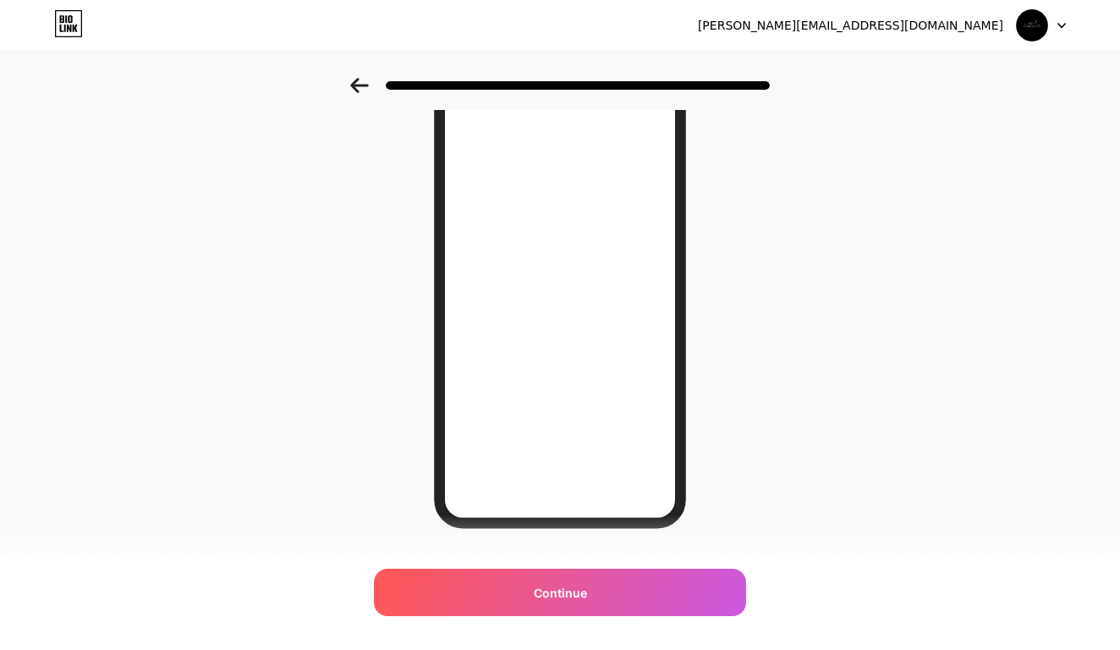
scroll to position [177, 0]
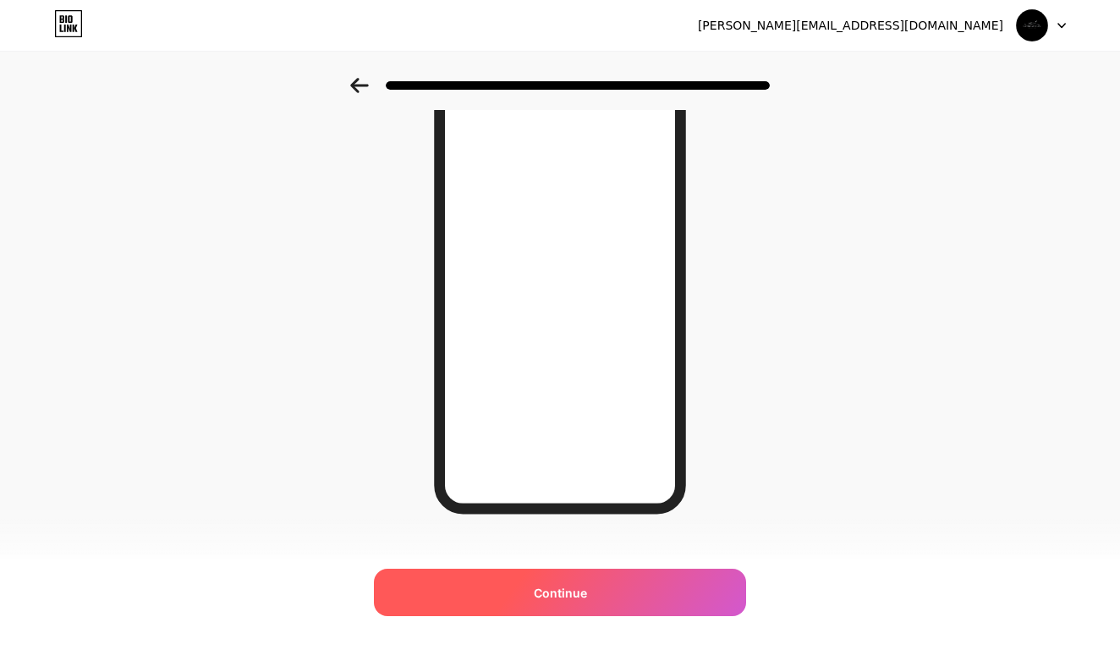
click at [614, 580] on div "Continue" at bounding box center [560, 591] width 372 height 47
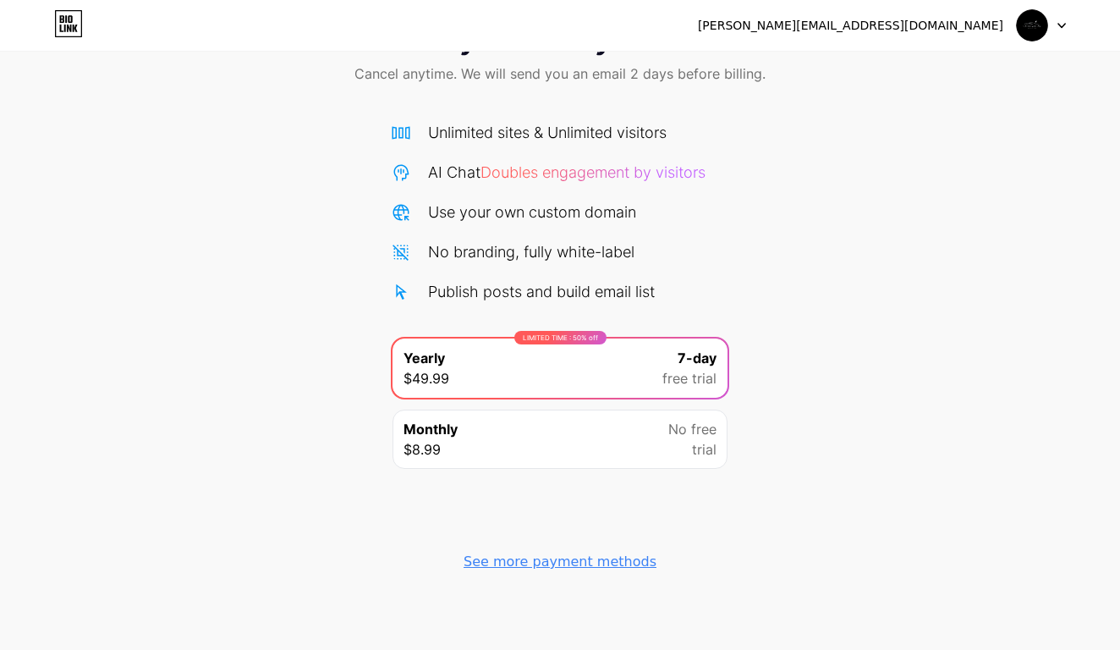
scroll to position [74, 0]
click at [624, 556] on div "See more payment methods" at bounding box center [559, 561] width 193 height 20
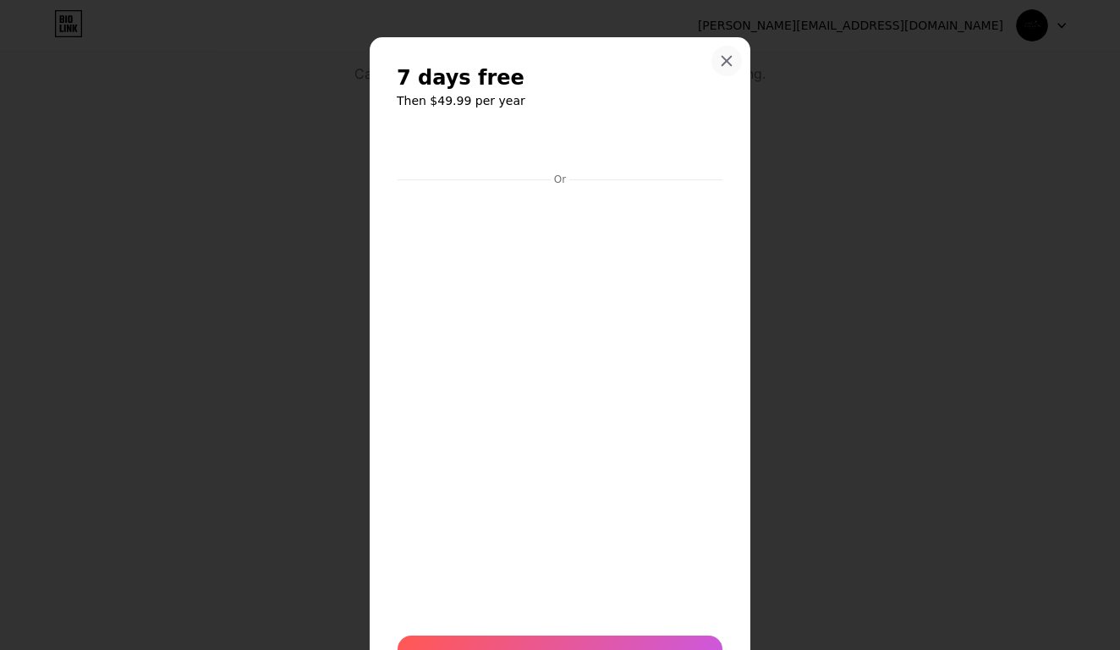
click at [737, 63] on div at bounding box center [726, 61] width 30 height 30
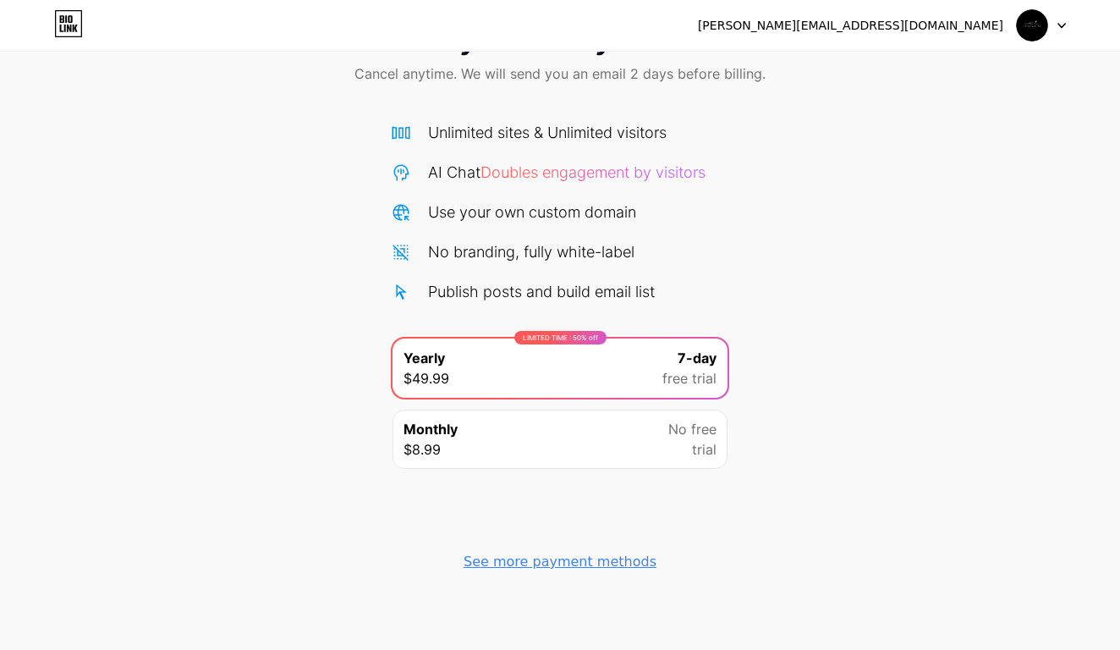
click at [61, 16] on icon at bounding box center [62, 19] width 4 height 8
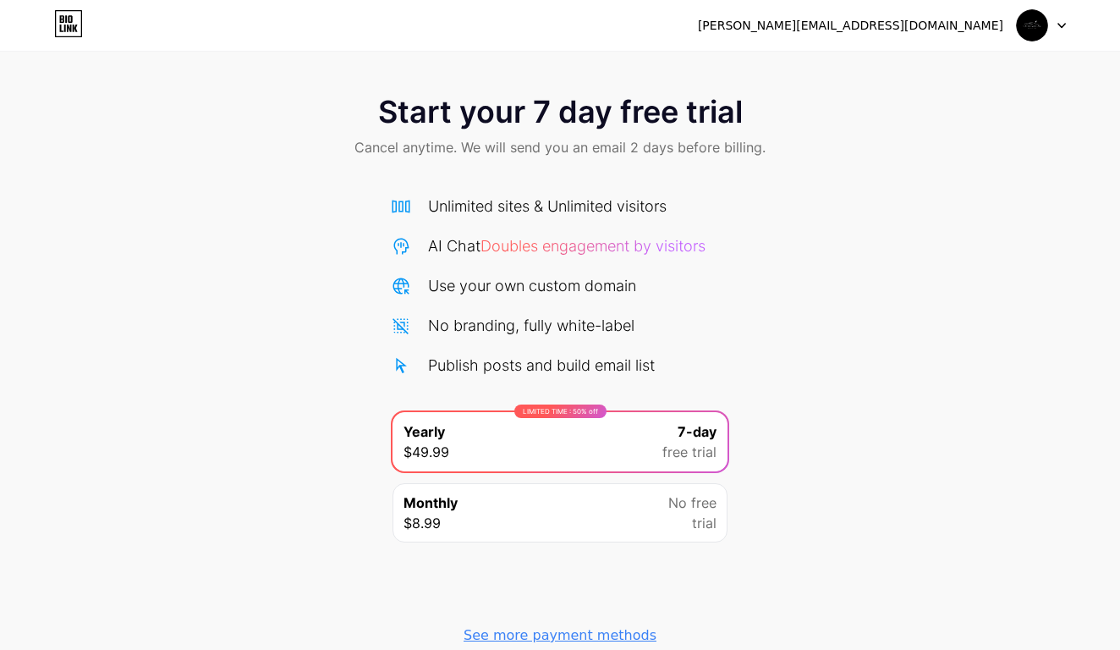
click at [1060, 34] on div at bounding box center [1041, 25] width 49 height 30
click at [767, 254] on div "Start your 7 day free trial Cancel anytime. We will send you an email 2 days be…" at bounding box center [560, 367] width 1120 height 578
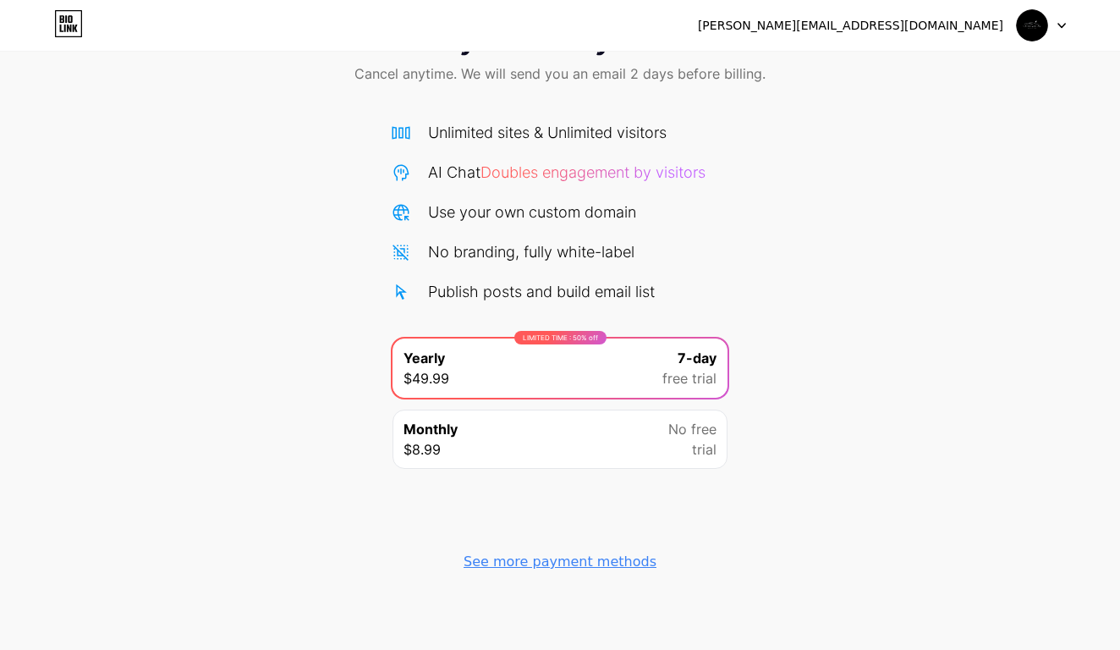
scroll to position [74, 0]
click at [535, 425] on div "Monthly $8.99 No free trial" at bounding box center [559, 438] width 335 height 59
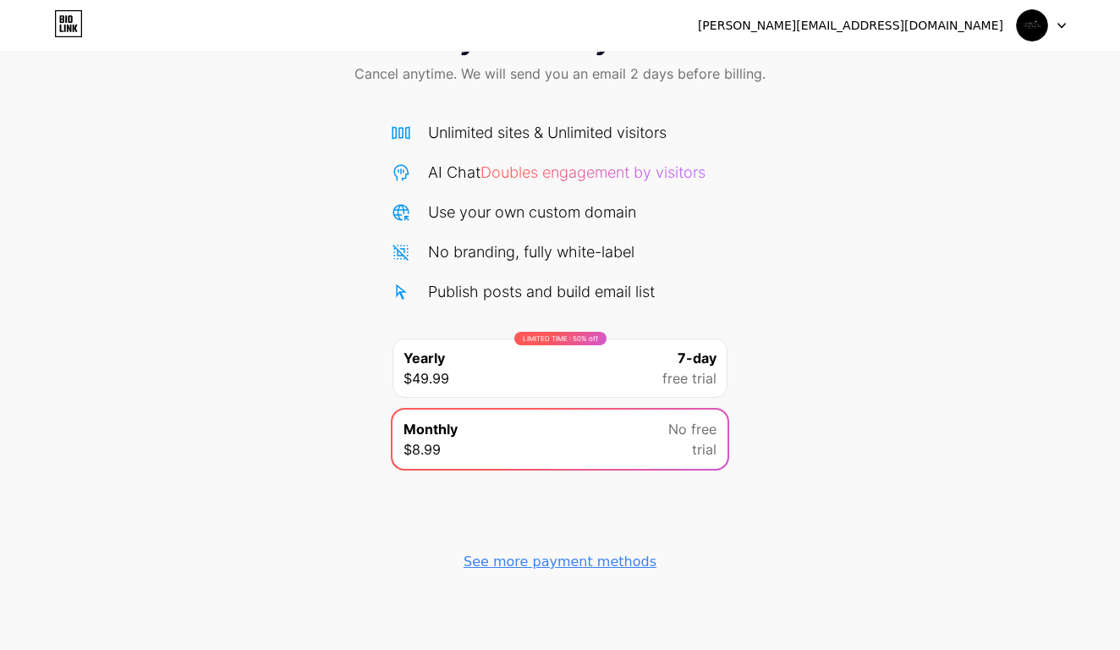
click at [540, 360] on div "LIMITED TIME : 50% off Yearly $49.99 7-day free trial" at bounding box center [559, 367] width 335 height 59
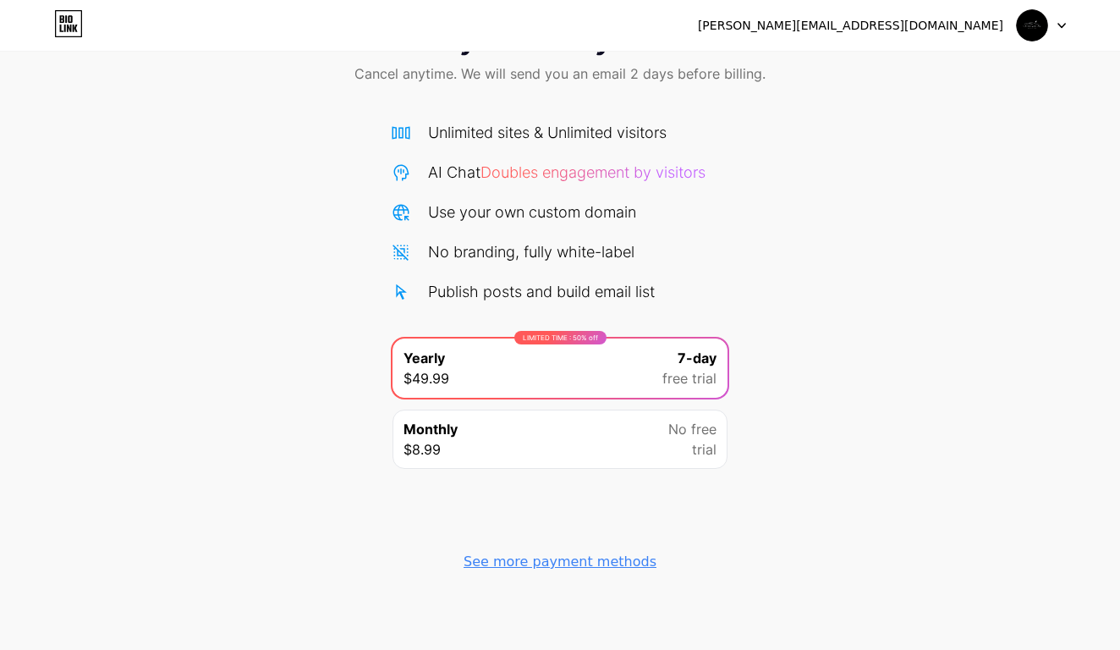
click at [595, 415] on div "Monthly $8.99 No free trial" at bounding box center [559, 438] width 335 height 59
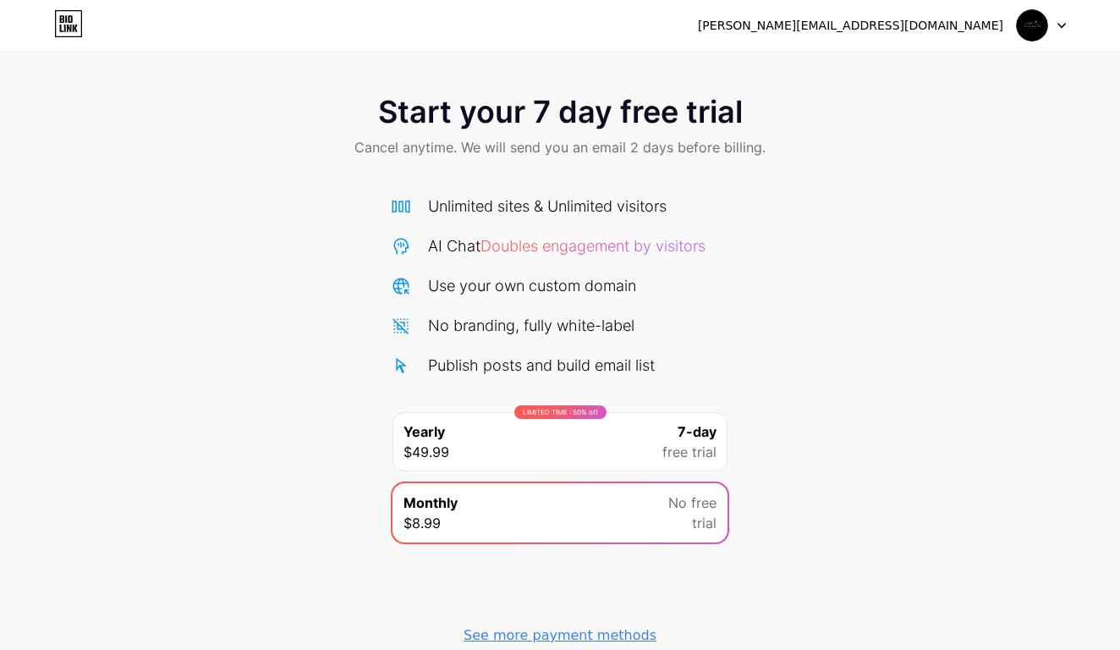
scroll to position [0, 0]
click at [72, 15] on icon at bounding box center [68, 23] width 29 height 27
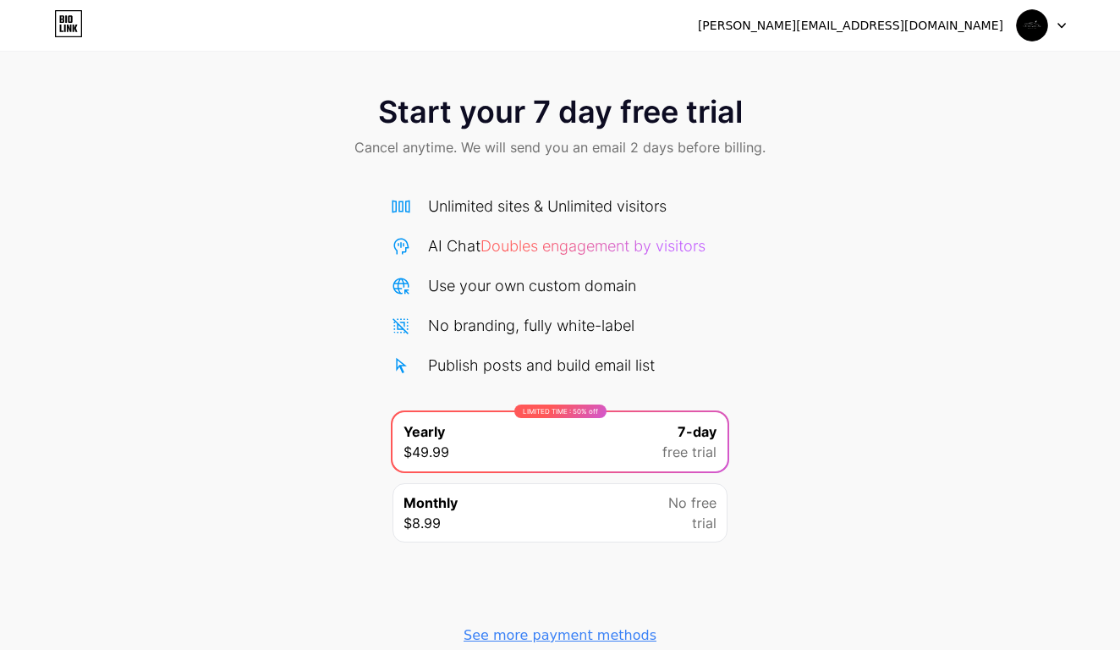
click at [1066, 33] on div "[PERSON_NAME][EMAIL_ADDRESS][DOMAIN_NAME] Logout" at bounding box center [560, 25] width 1120 height 30
click at [1064, 30] on div at bounding box center [1041, 25] width 49 height 30
click at [929, 69] on li "Logout" at bounding box center [960, 70] width 210 height 46
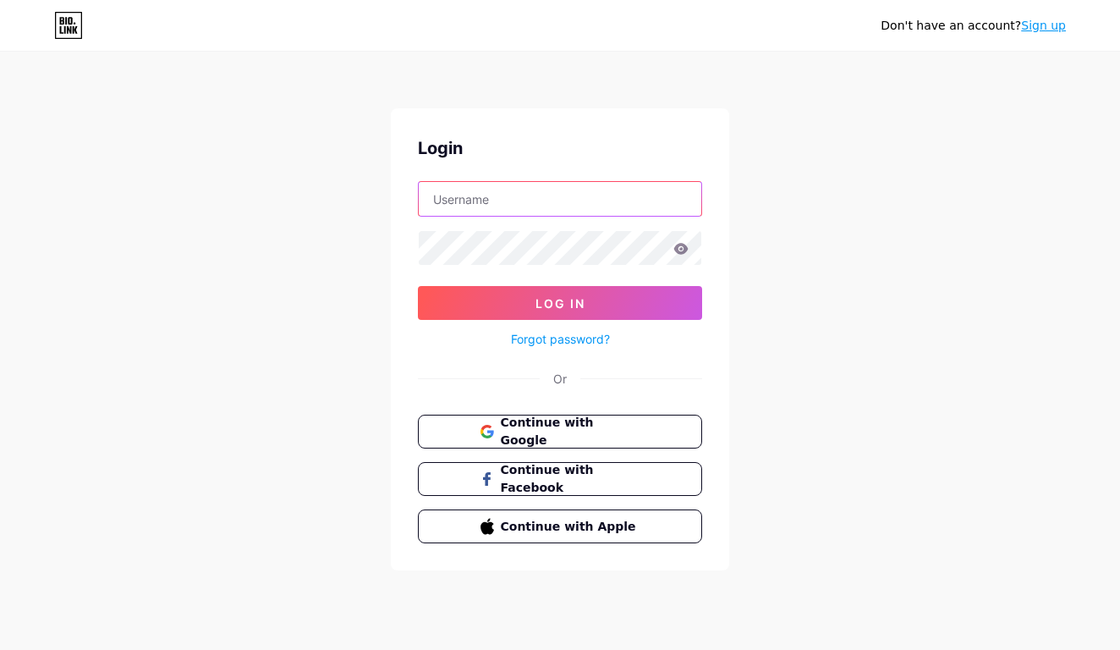
paste input "[PERSON_NAME][EMAIL_ADDRESS][DOMAIN_NAME]"
type input "[PERSON_NAME][EMAIL_ADDRESS][DOMAIN_NAME]"
click at [560, 303] on button "Log In" at bounding box center [560, 303] width 284 height 34
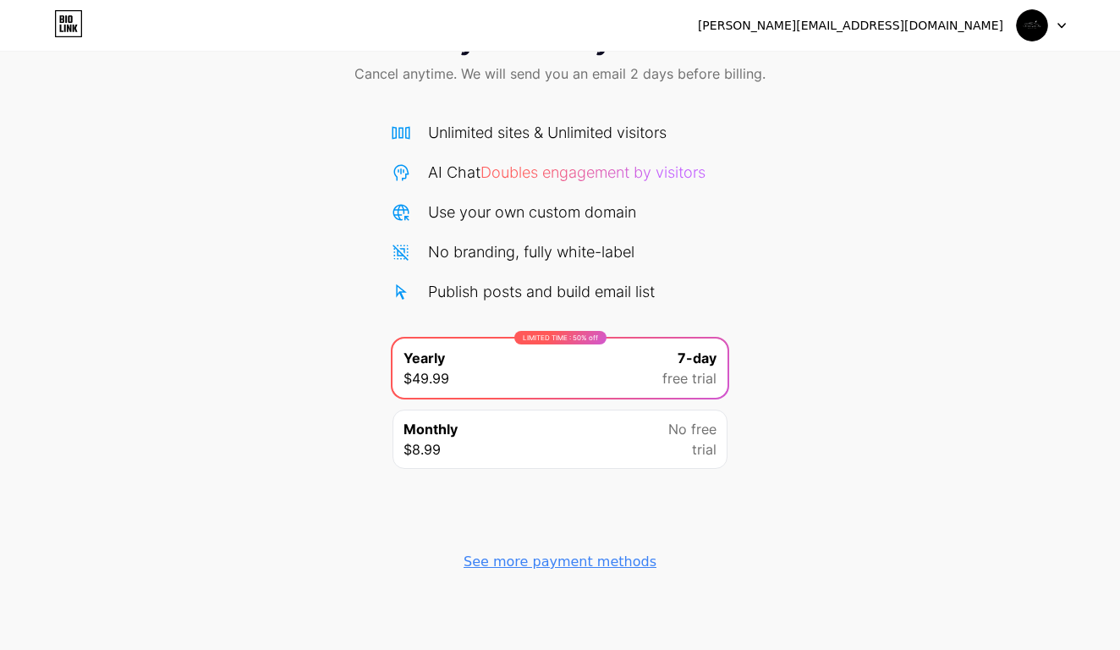
scroll to position [74, 0]
click at [565, 565] on div "See more payment methods" at bounding box center [559, 561] width 193 height 20
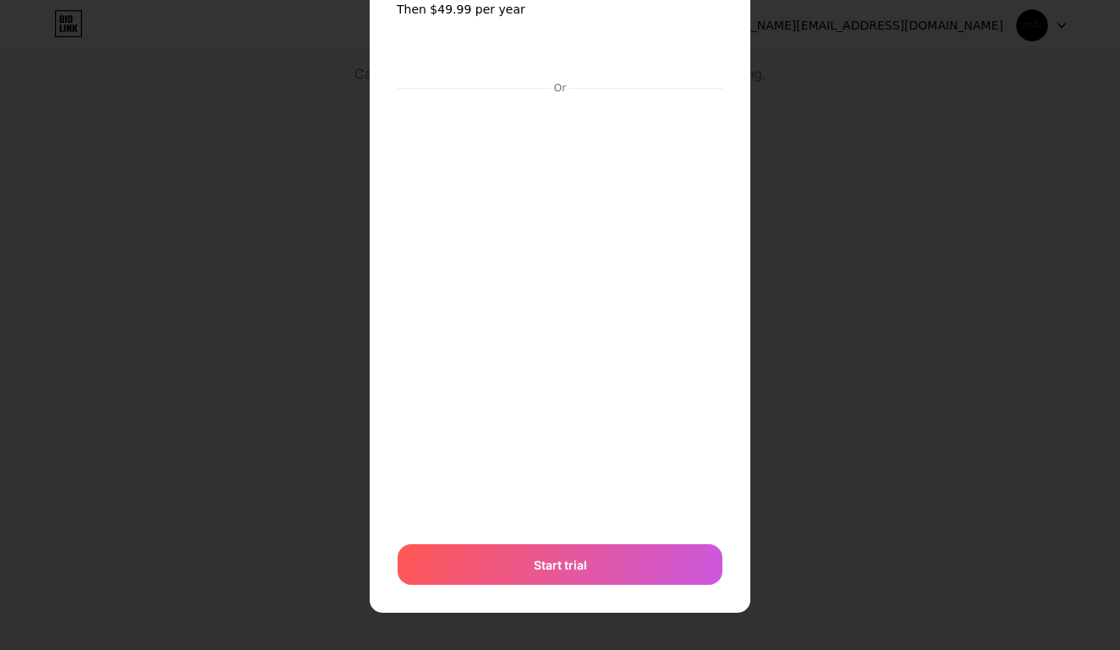
scroll to position [91, 0]
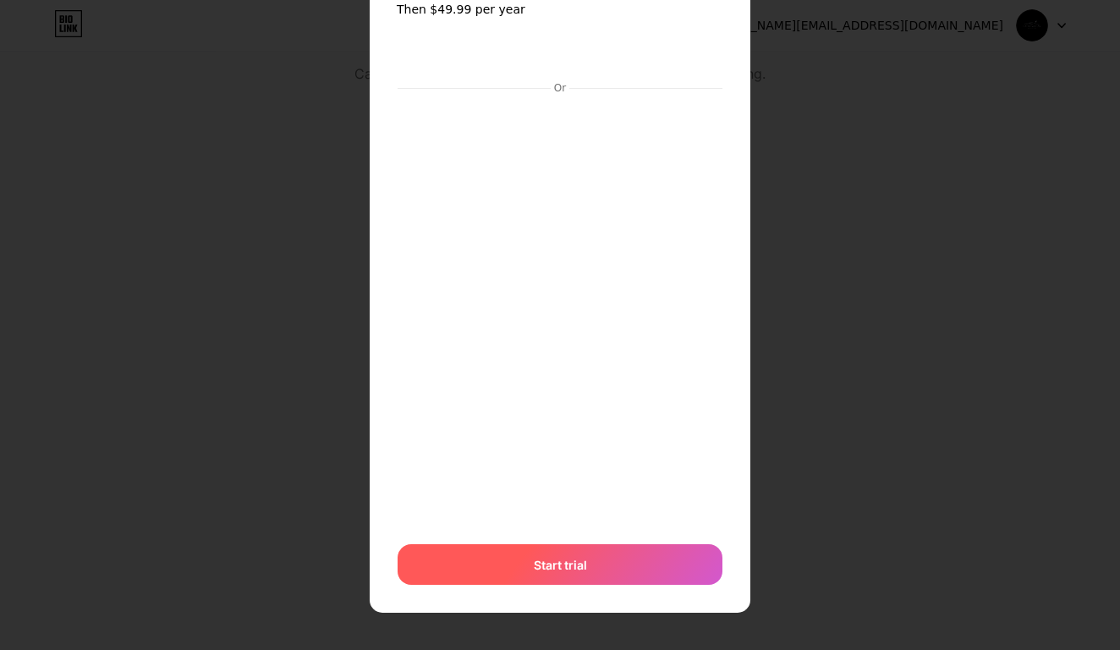
click at [581, 561] on span "Start trial" at bounding box center [560, 565] width 53 height 18
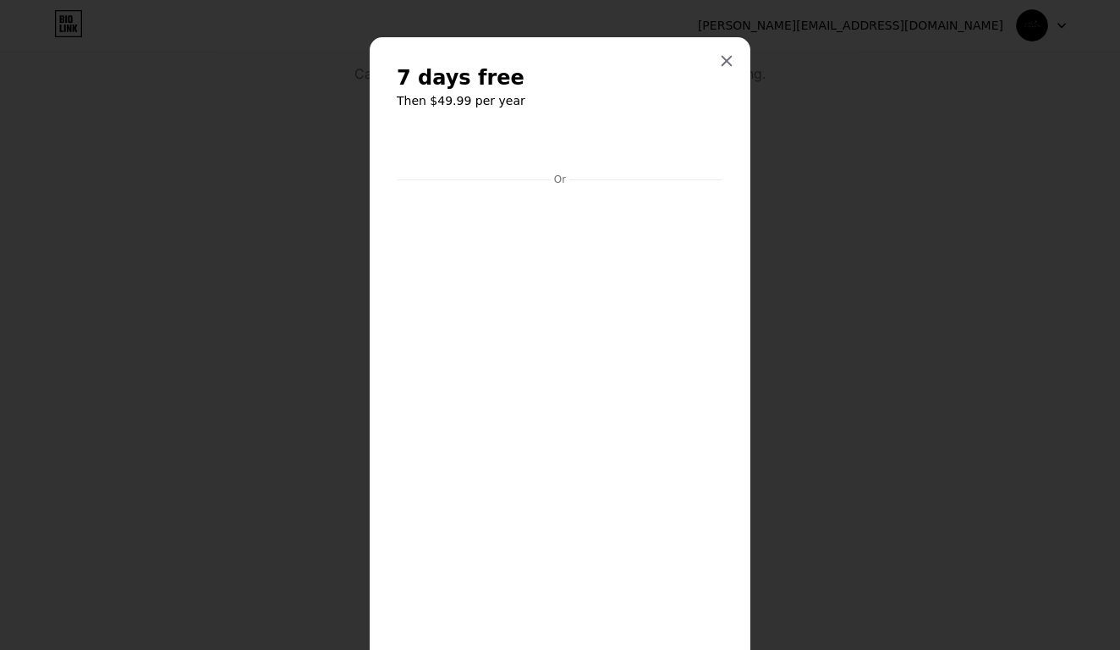
scroll to position [0, 0]
click at [728, 63] on icon at bounding box center [726, 61] width 9 height 9
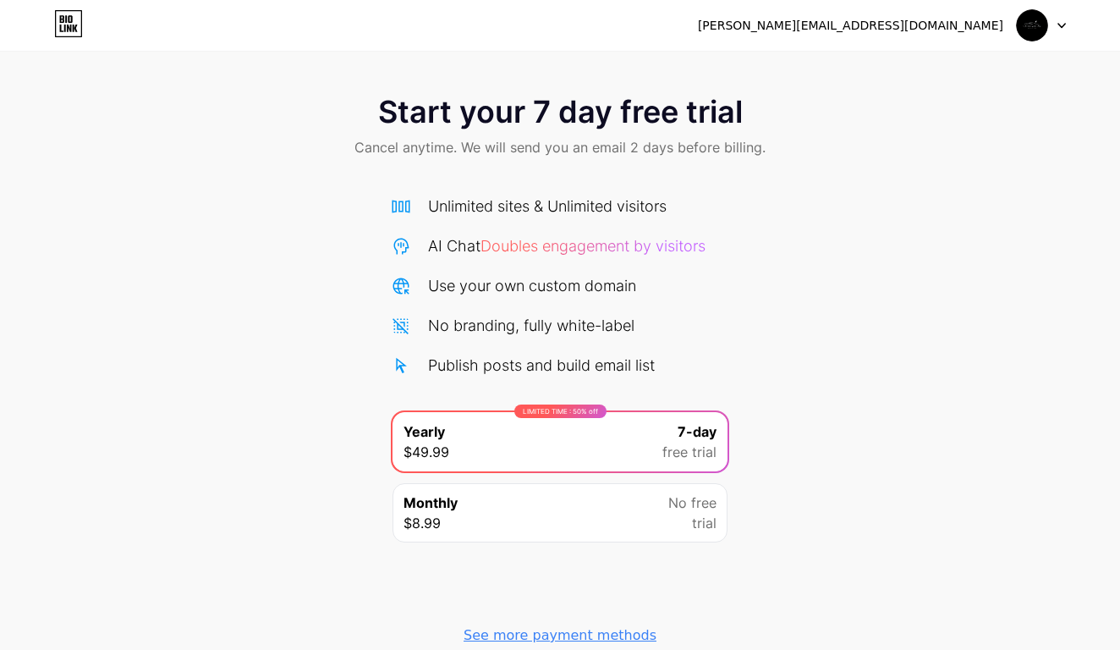
click at [466, 145] on span "Cancel anytime. We will send you an email 2 days before billing." at bounding box center [559, 147] width 411 height 20
click at [964, 29] on div "[PERSON_NAME][EMAIL_ADDRESS][DOMAIN_NAME]" at bounding box center [850, 26] width 305 height 18
click at [1028, 29] on img at bounding box center [1032, 25] width 32 height 32
click at [1091, 21] on div "[PERSON_NAME][EMAIL_ADDRESS][DOMAIN_NAME] Logout" at bounding box center [560, 25] width 1120 height 30
click at [1072, 21] on div "[PERSON_NAME][EMAIL_ADDRESS][DOMAIN_NAME] Logout" at bounding box center [560, 25] width 1120 height 30
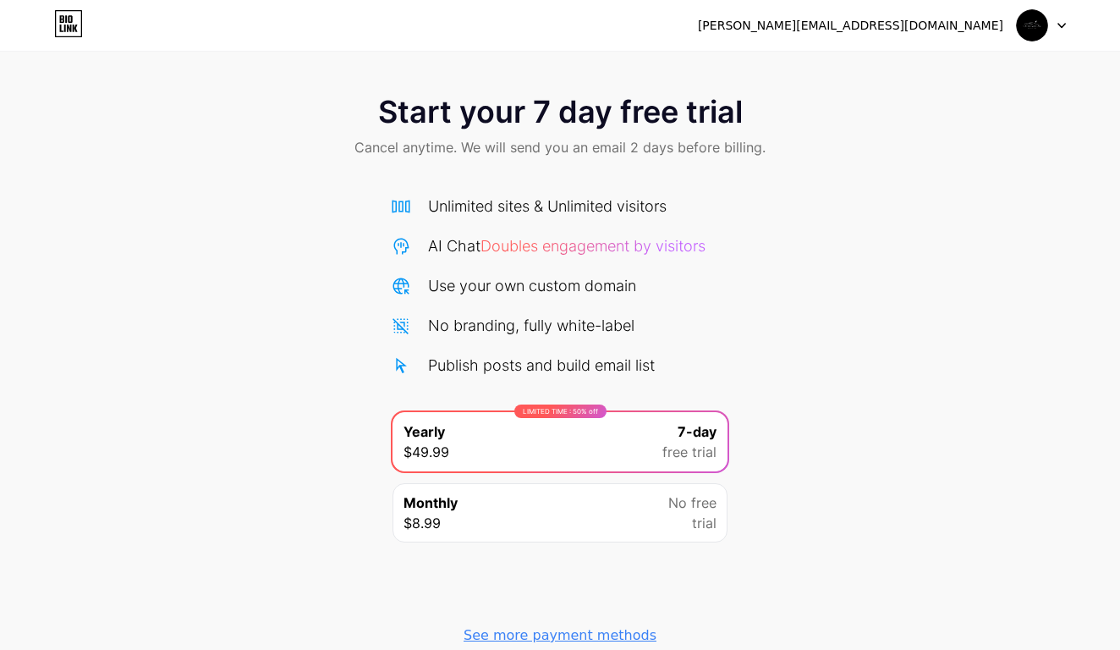
click at [1061, 26] on icon at bounding box center [1061, 26] width 7 height 4
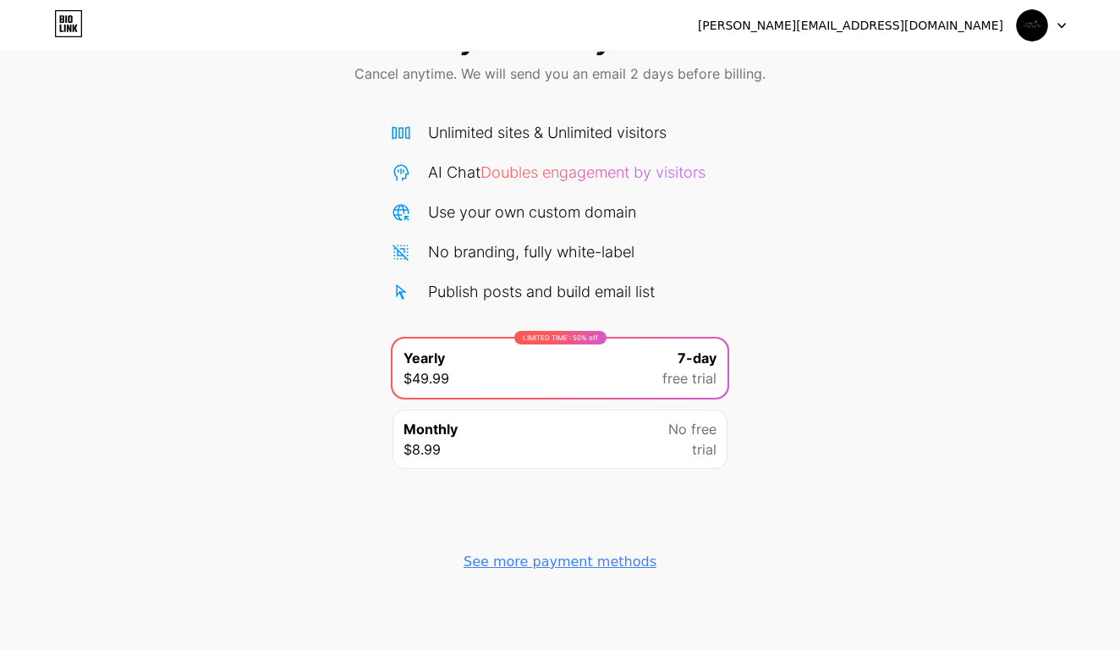
scroll to position [74, 0]
click at [628, 453] on div "Monthly $8.99 No free trial" at bounding box center [559, 438] width 335 height 59
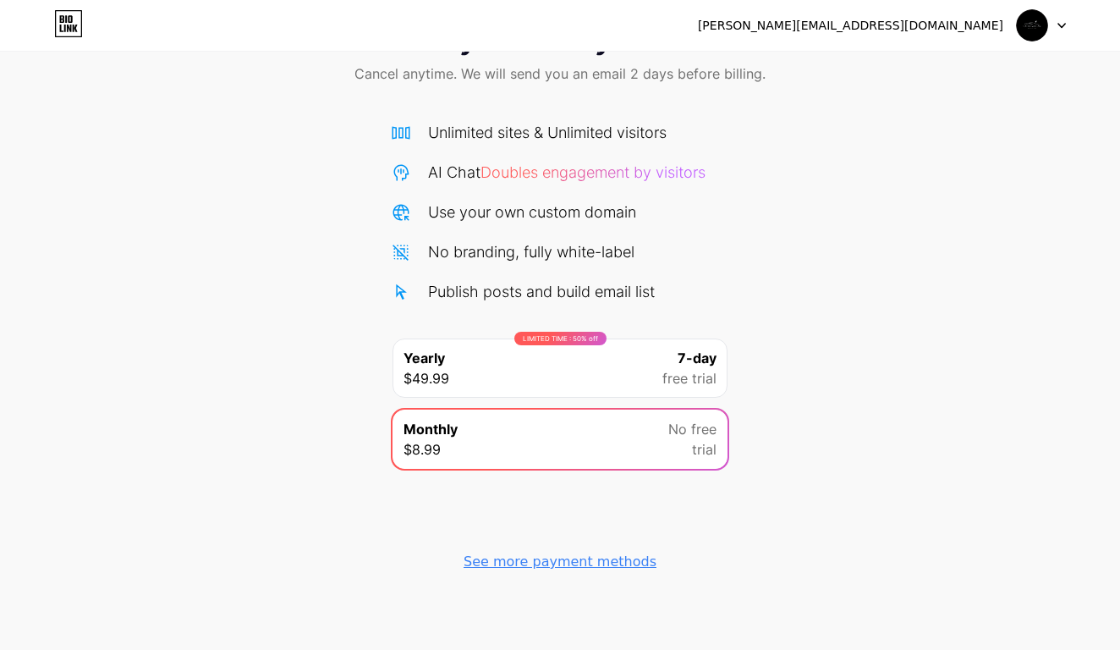
click at [627, 389] on div "LIMITED TIME : 50% off Yearly $49.99 7-day free trial" at bounding box center [559, 367] width 335 height 59
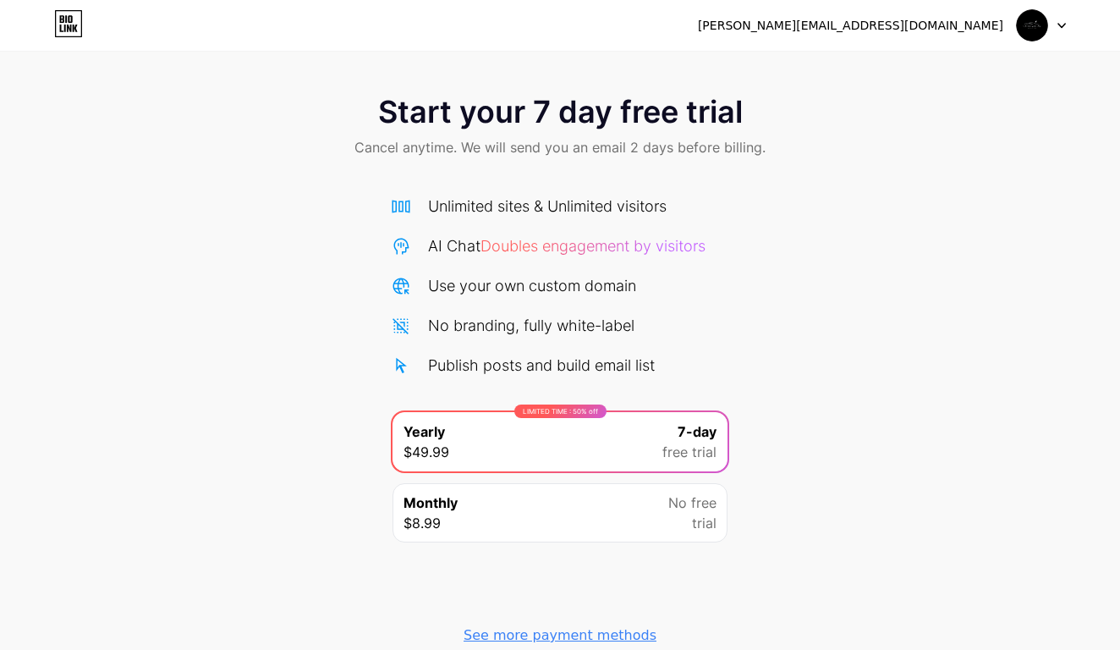
scroll to position [0, 0]
